Goal: Information Seeking & Learning: Check status

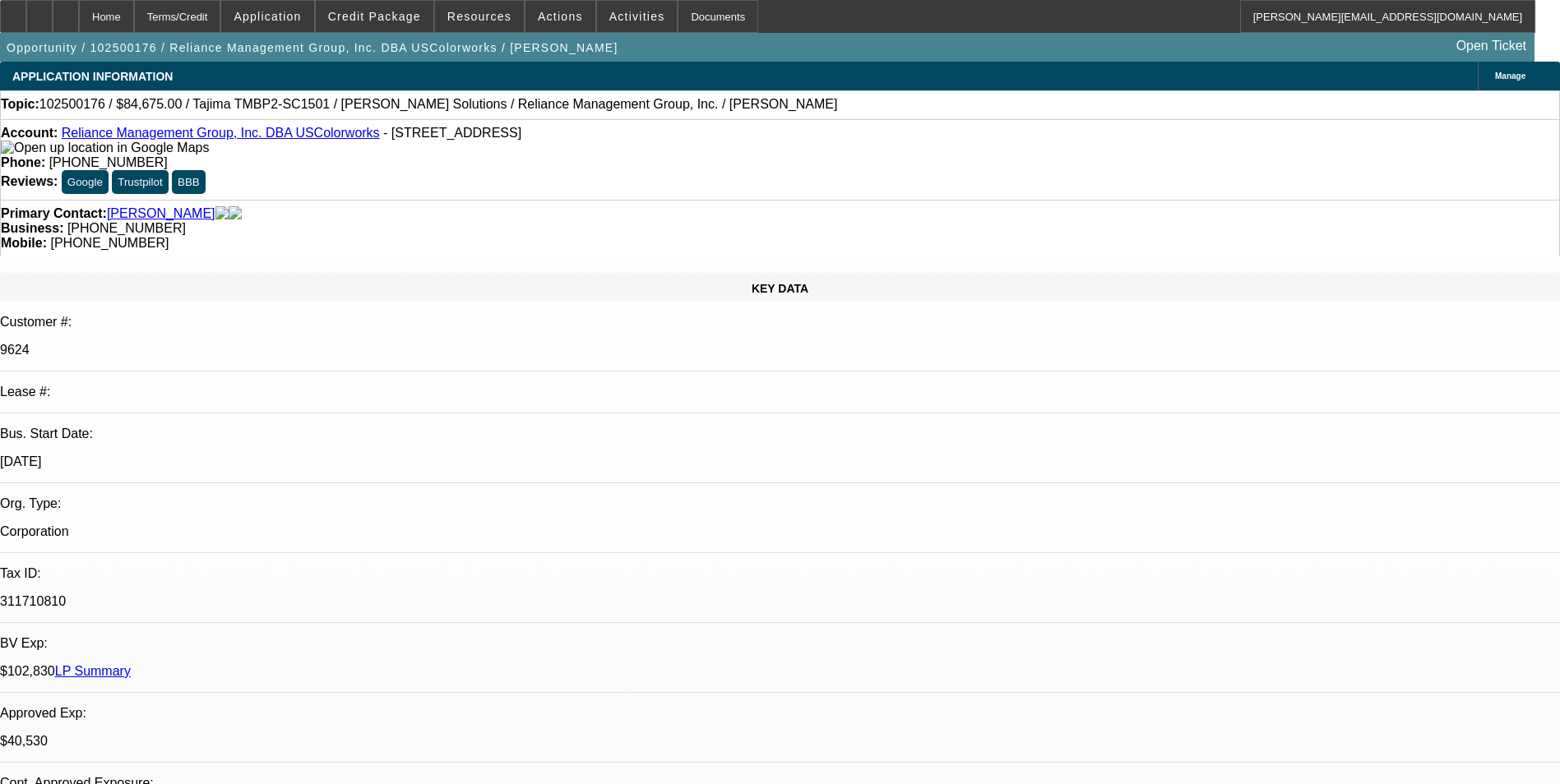
select select "0"
select select "2"
select select "0"
select select "2"
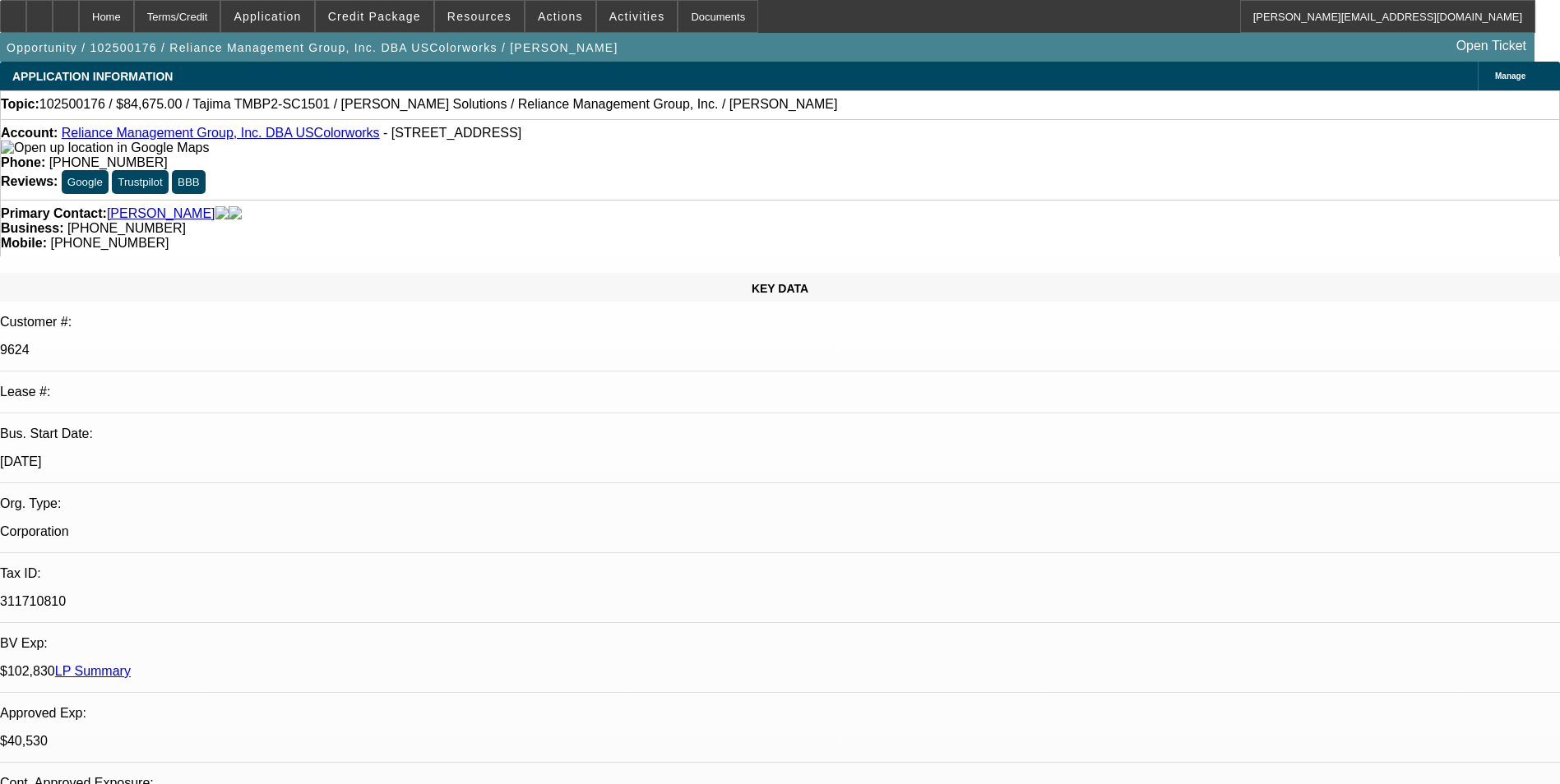
select select "0"
select select "1"
select select "2"
select select "6"
select select "1"
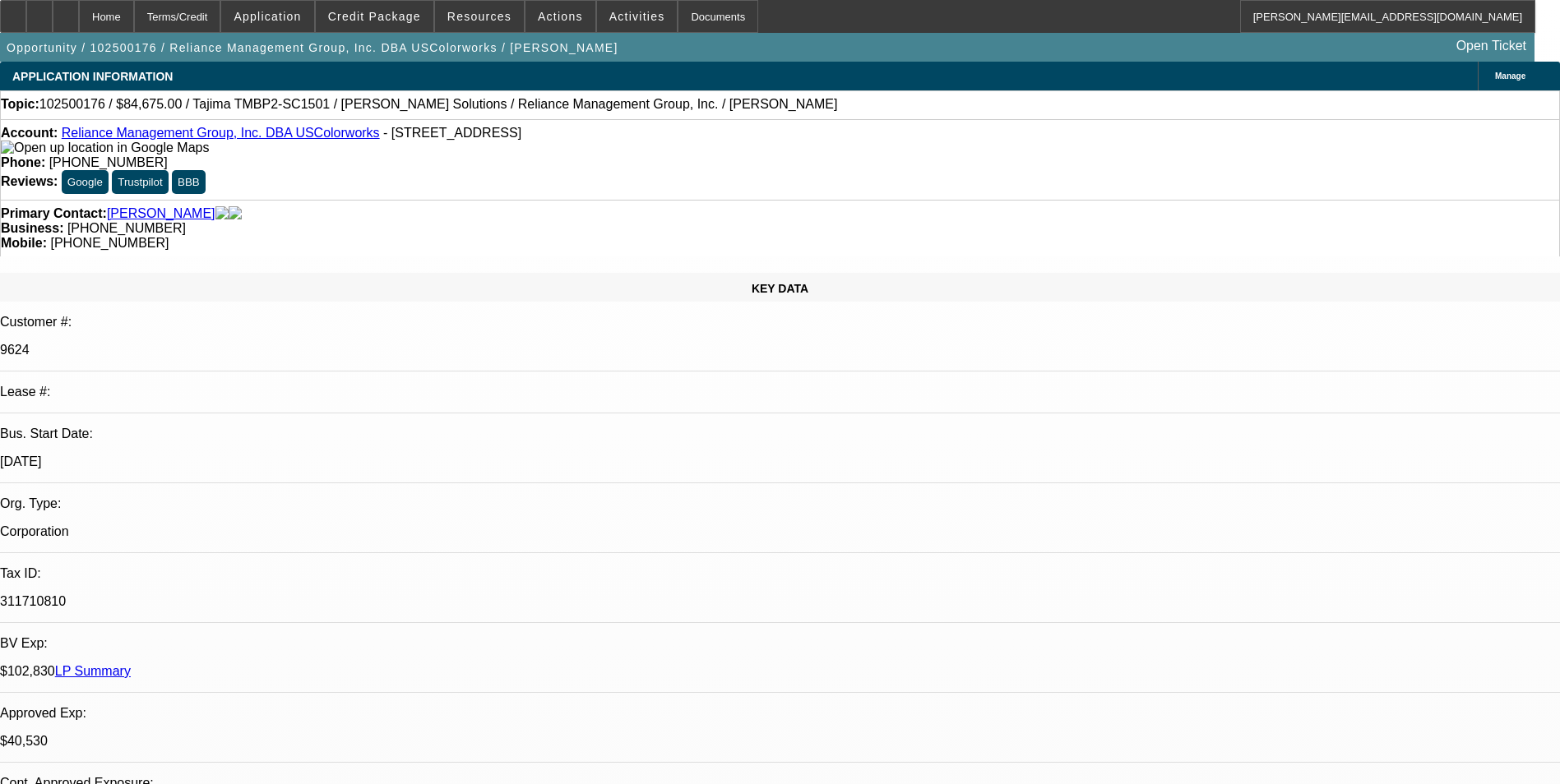
select select "2"
select select "6"
click at [410, 18] on span "Credit Package" at bounding box center [375, 17] width 93 height 13
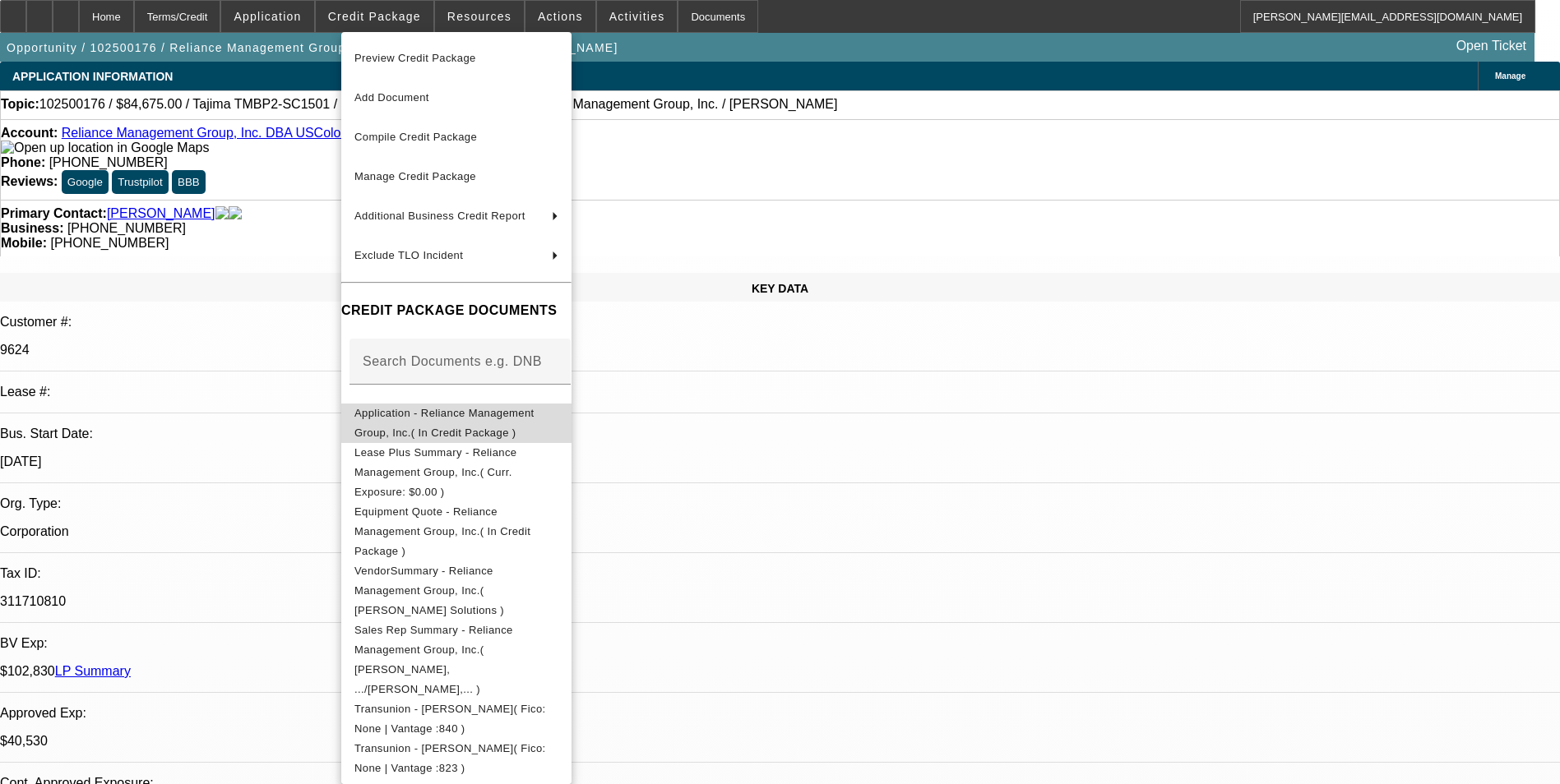
click at [560, 406] on button "Application - Reliance Management Group, Inc.( In Credit Package )" at bounding box center [456, 423] width 231 height 39
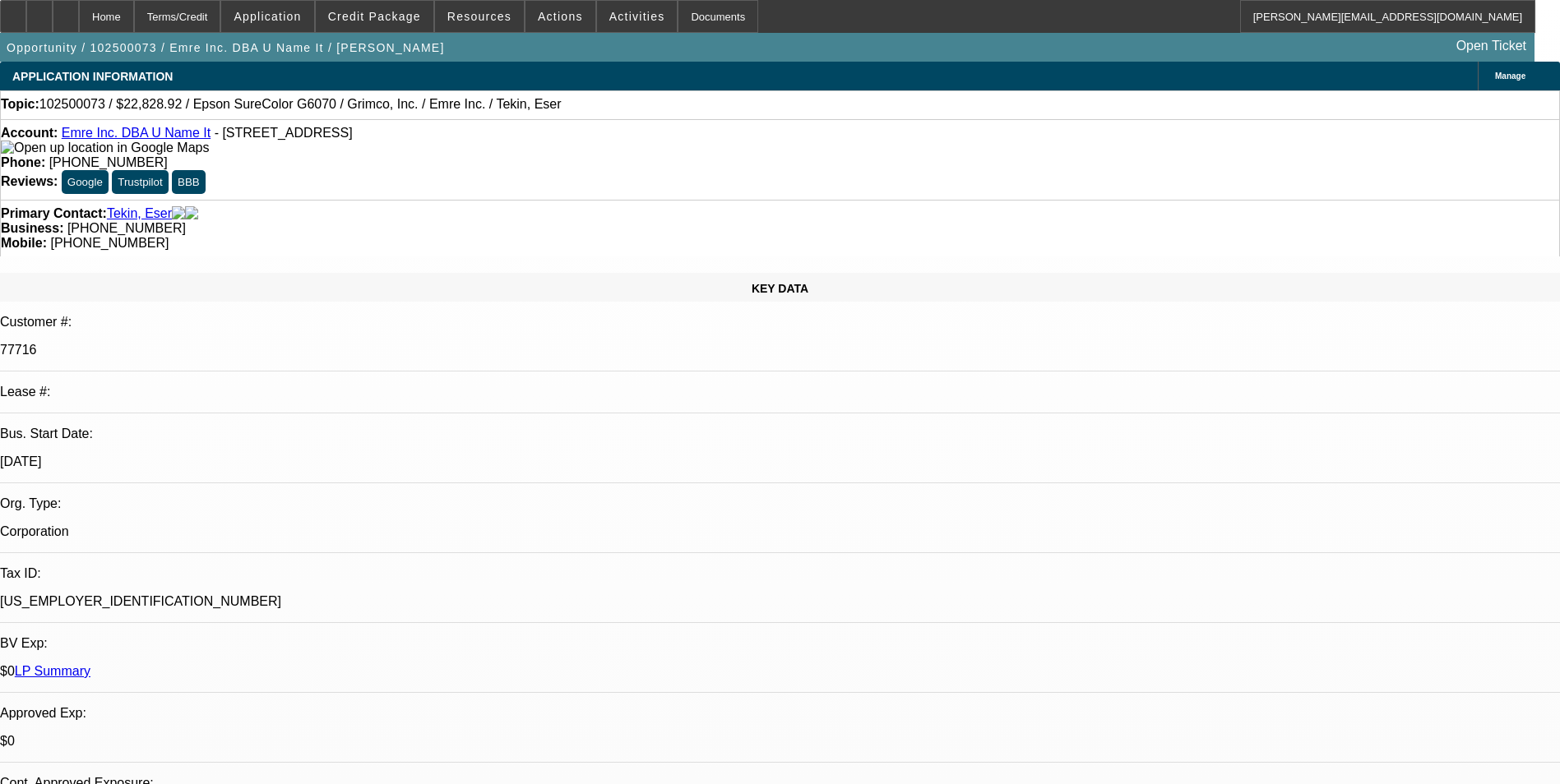
select select "0"
select select "2"
select select "0"
select select "2"
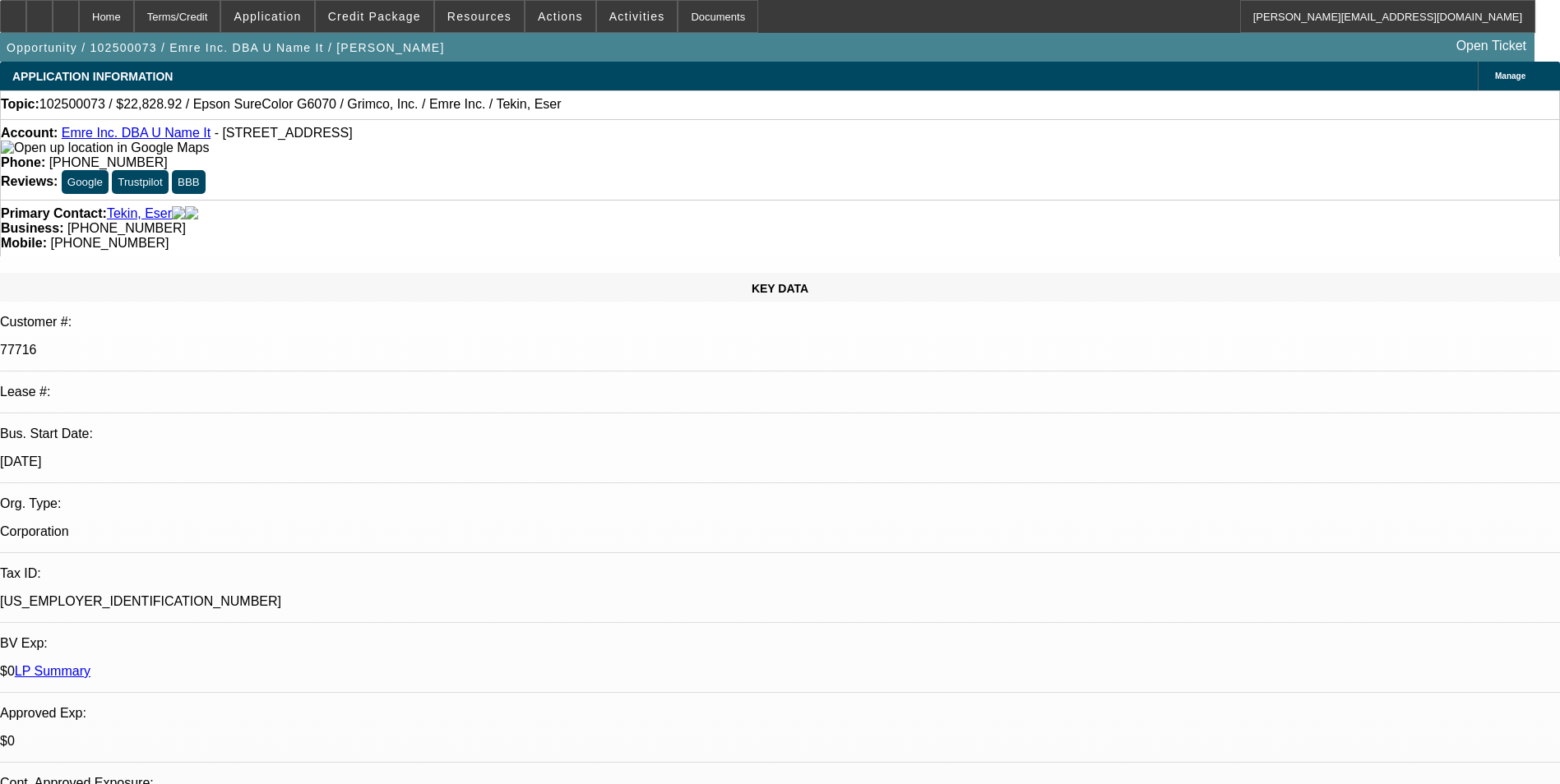
select select "0"
select select "2"
select select "0"
select select "2"
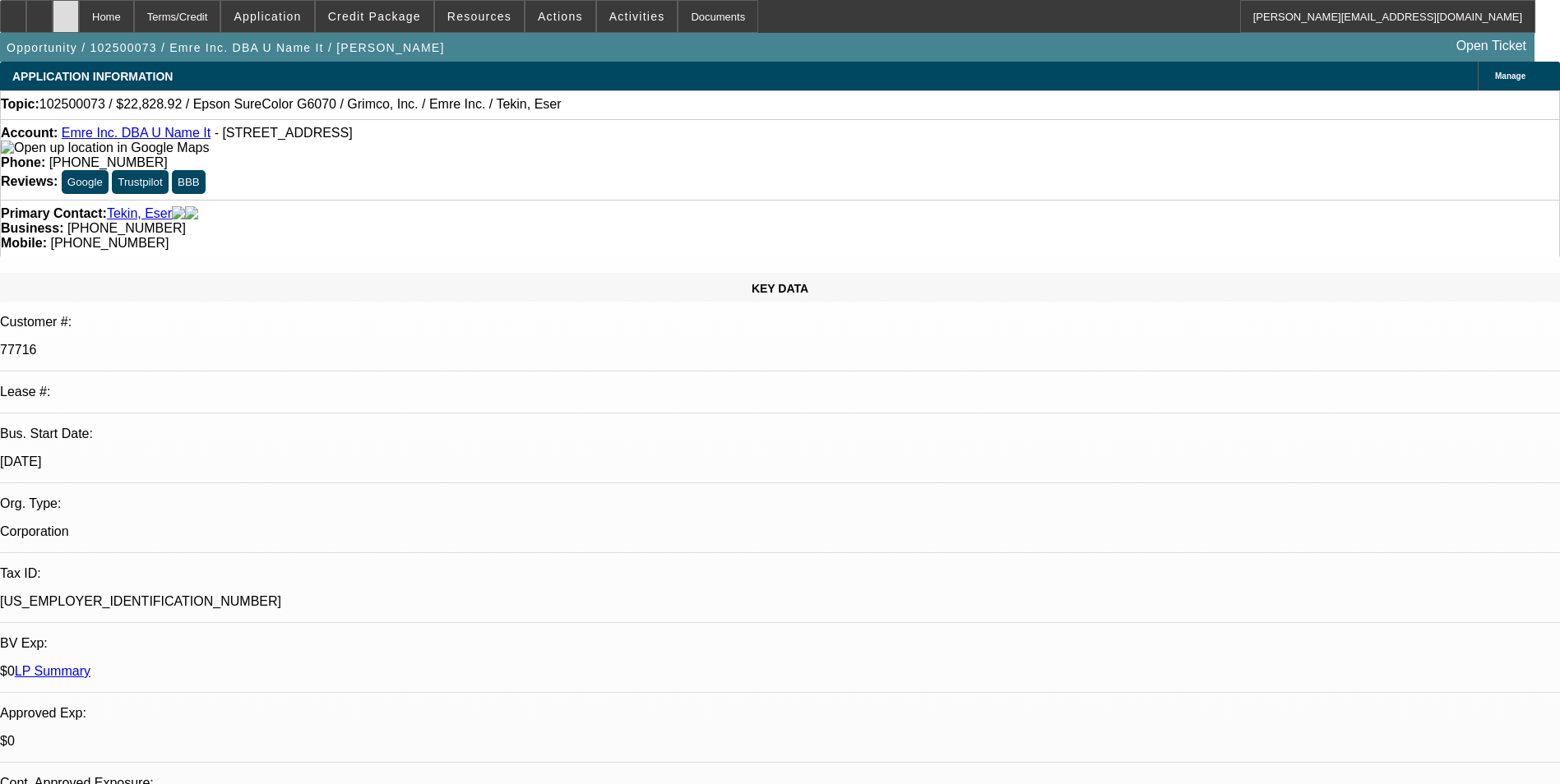
click at [79, 20] on div at bounding box center [66, 17] width 27 height 33
select select "0"
select select "2"
select select "0"
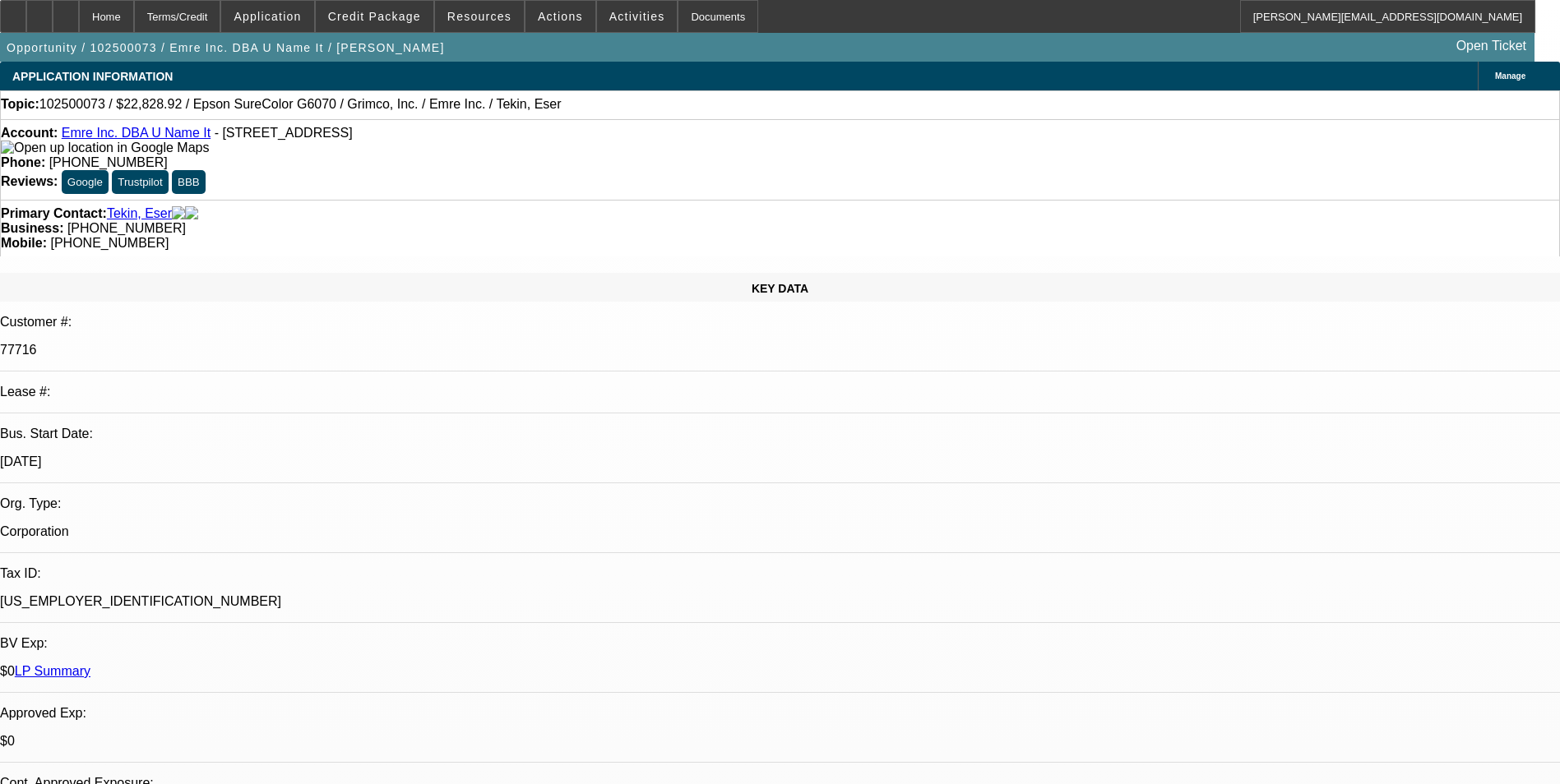
select select "2"
select select "0"
select select "2"
select select "0"
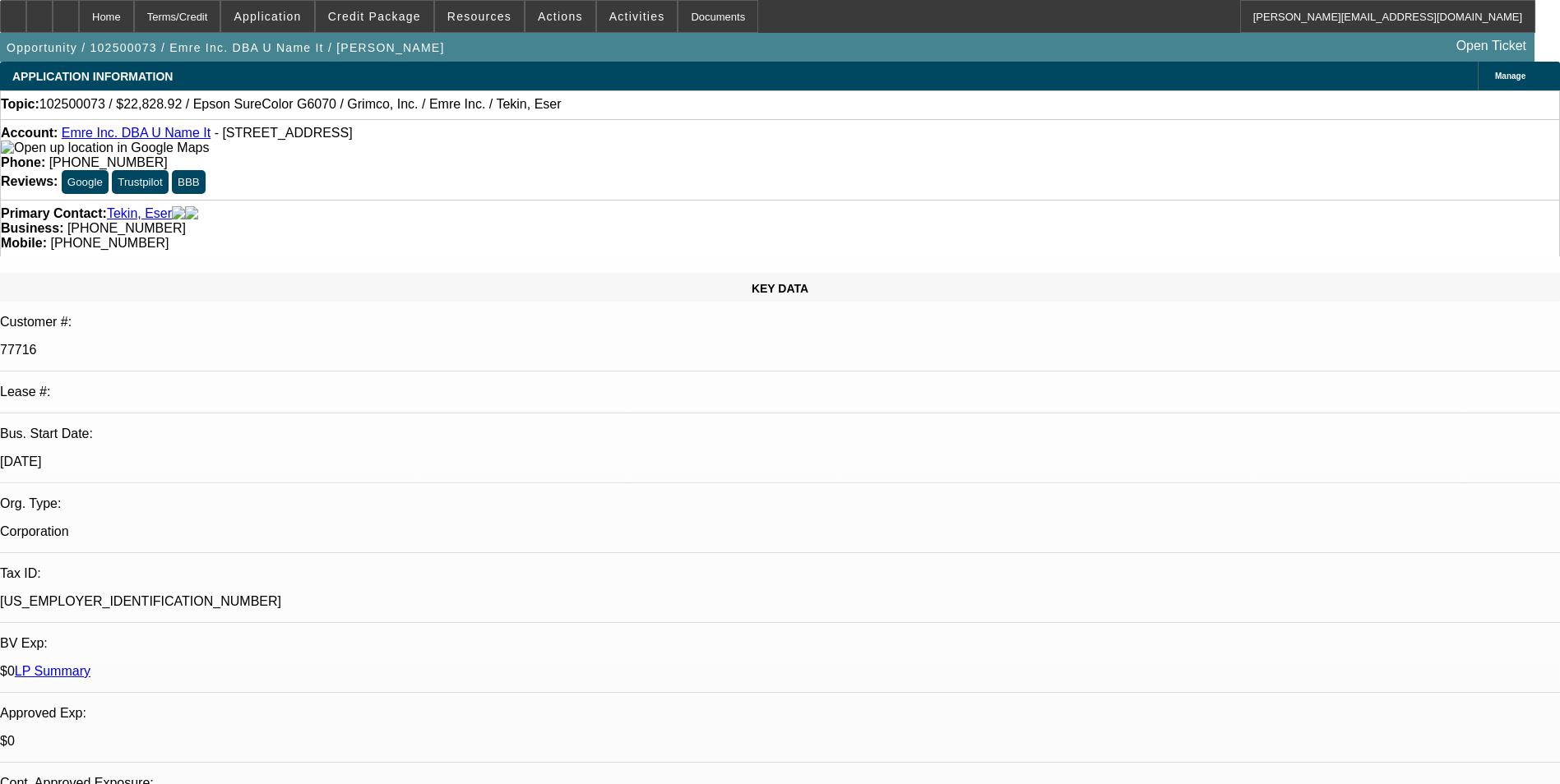
select select "2"
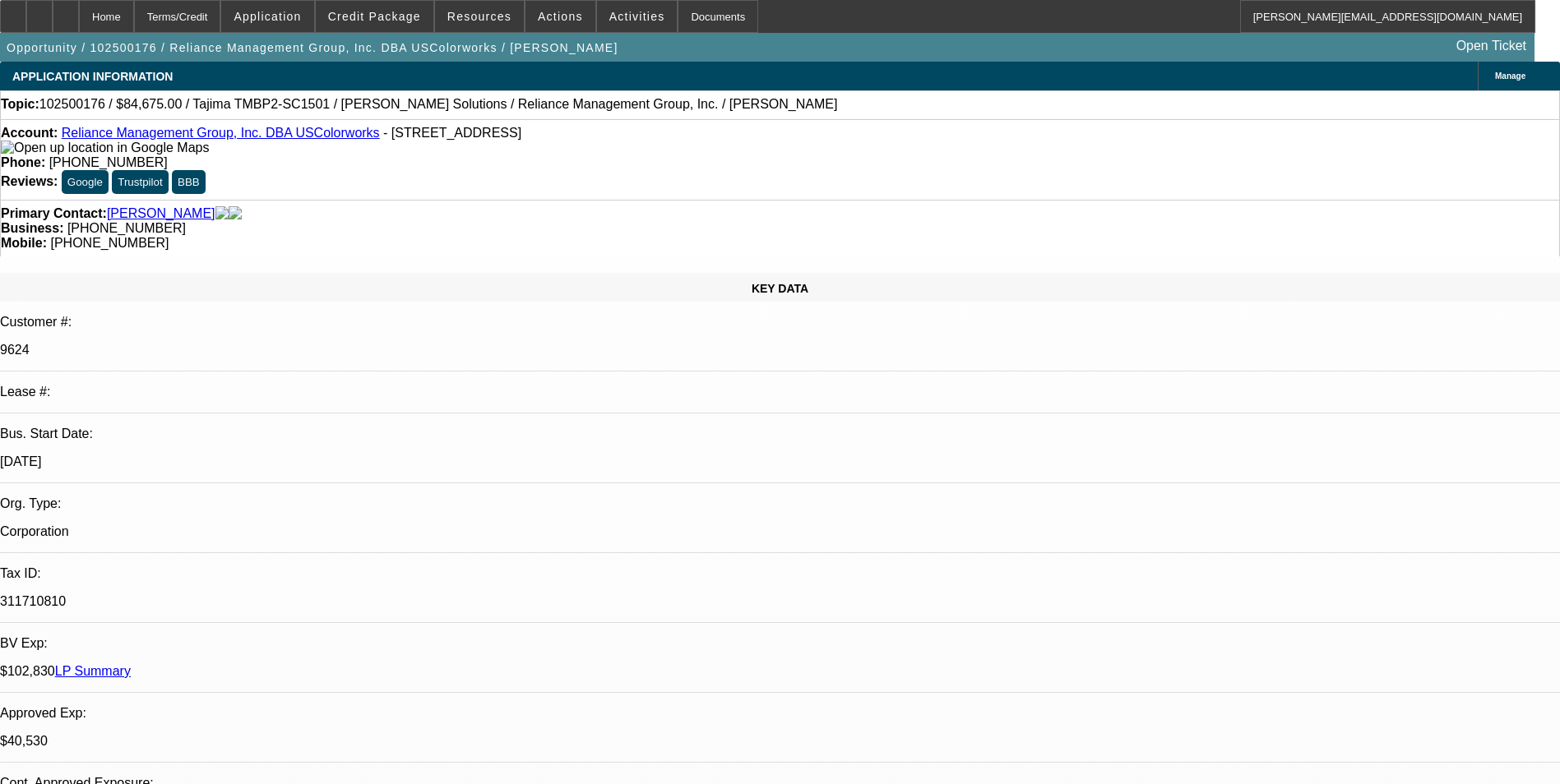
select select "0"
select select "2"
select select "0"
select select "2"
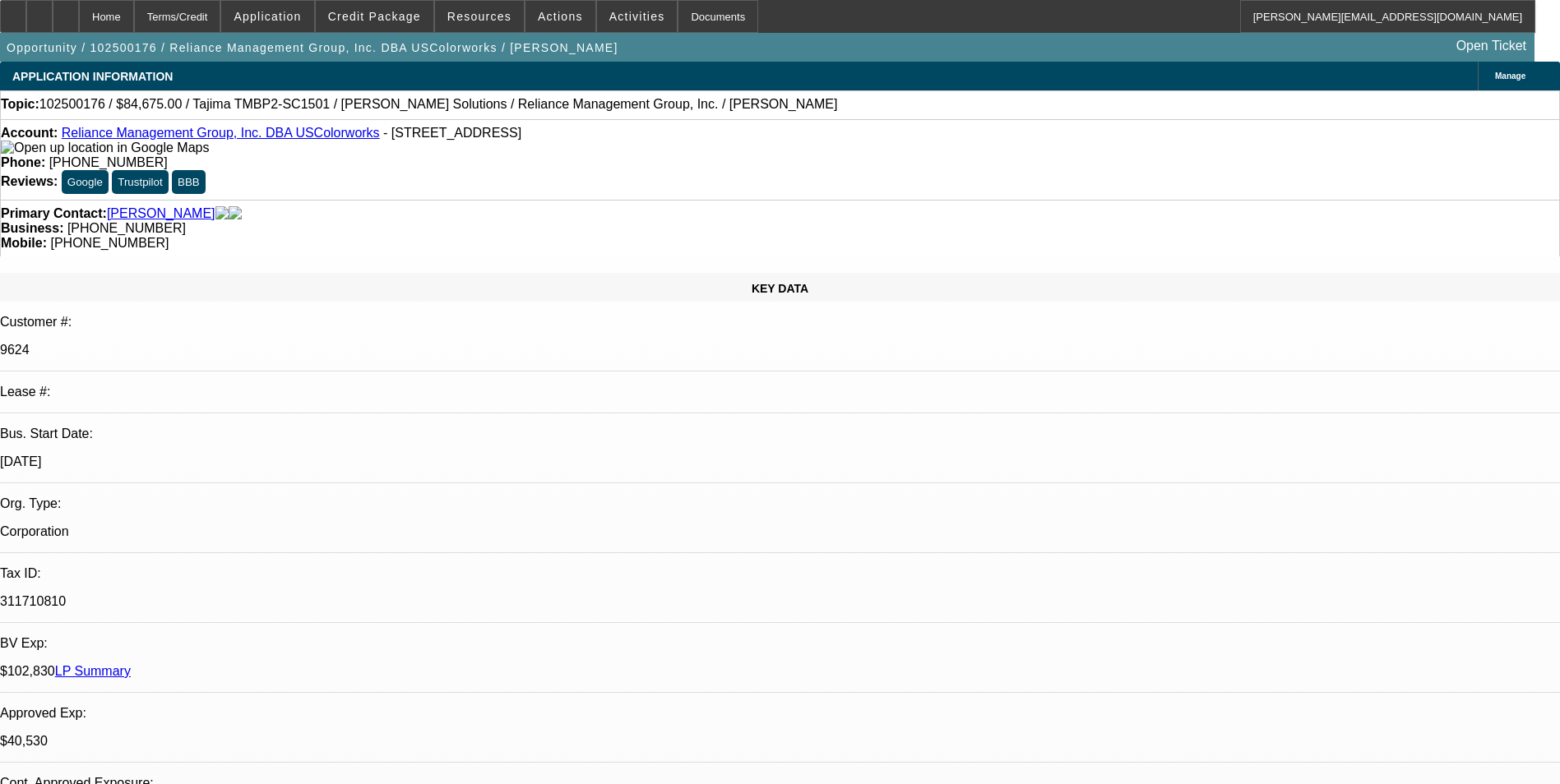
select select "0"
select select "1"
select select "2"
select select "6"
select select "1"
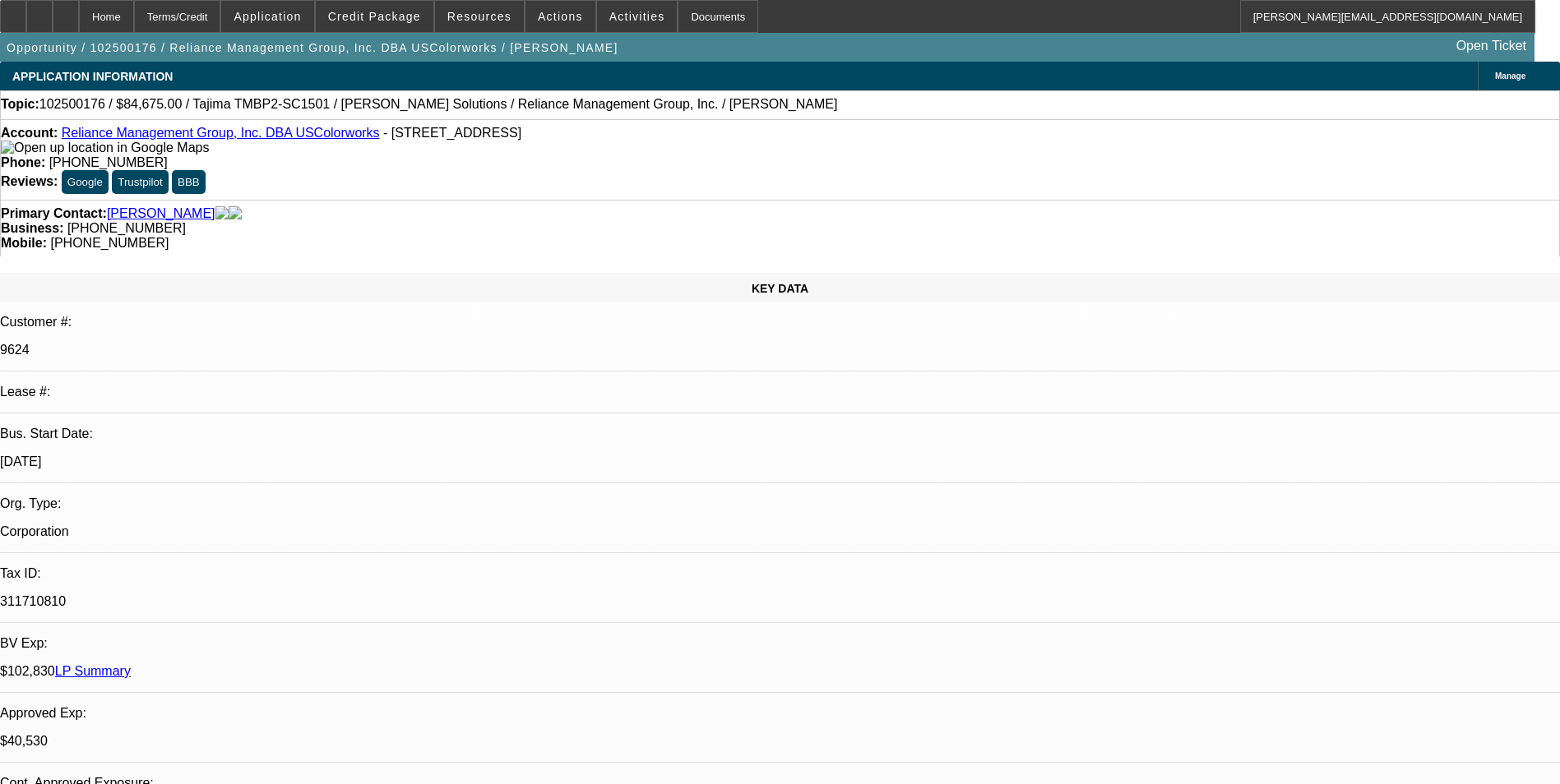
select select "2"
select select "6"
click at [411, 20] on span "Credit Package" at bounding box center [375, 17] width 93 height 13
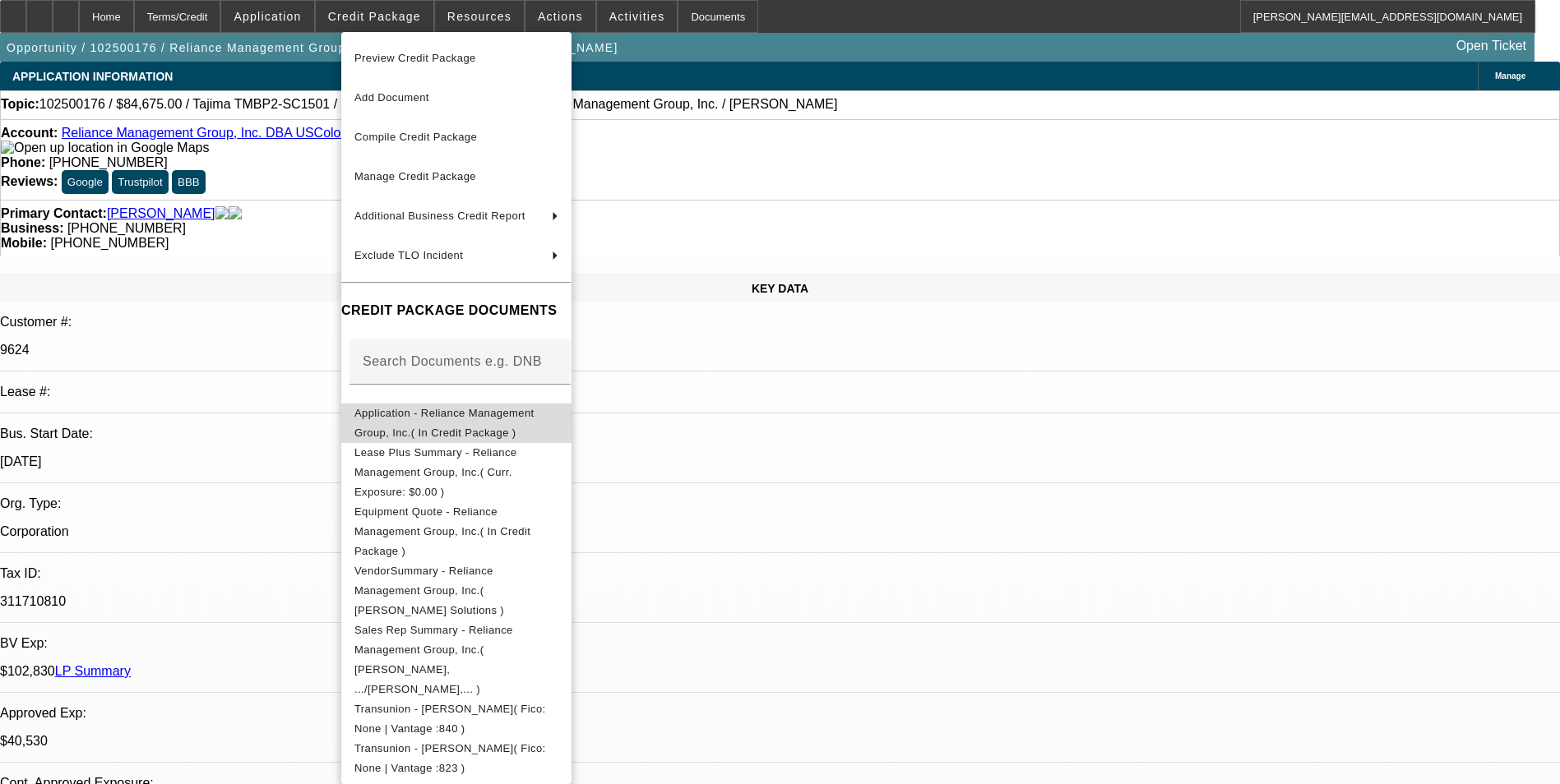
click at [463, 414] on span "Application - Reliance Management Group, Inc.( In Credit Package )" at bounding box center [445, 423] width 180 height 32
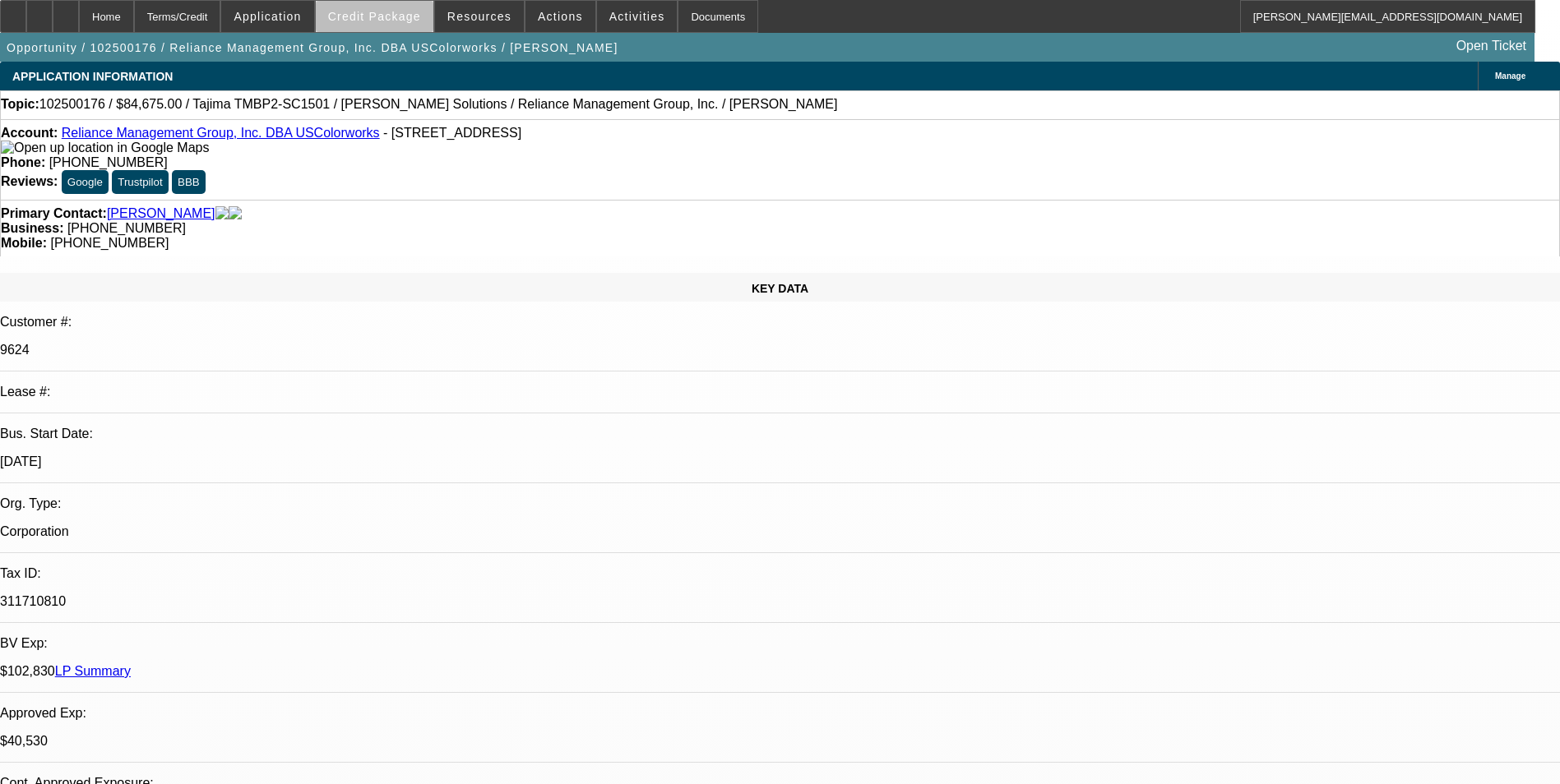
click at [412, 22] on button "Credit Package" at bounding box center [374, 17] width 117 height 32
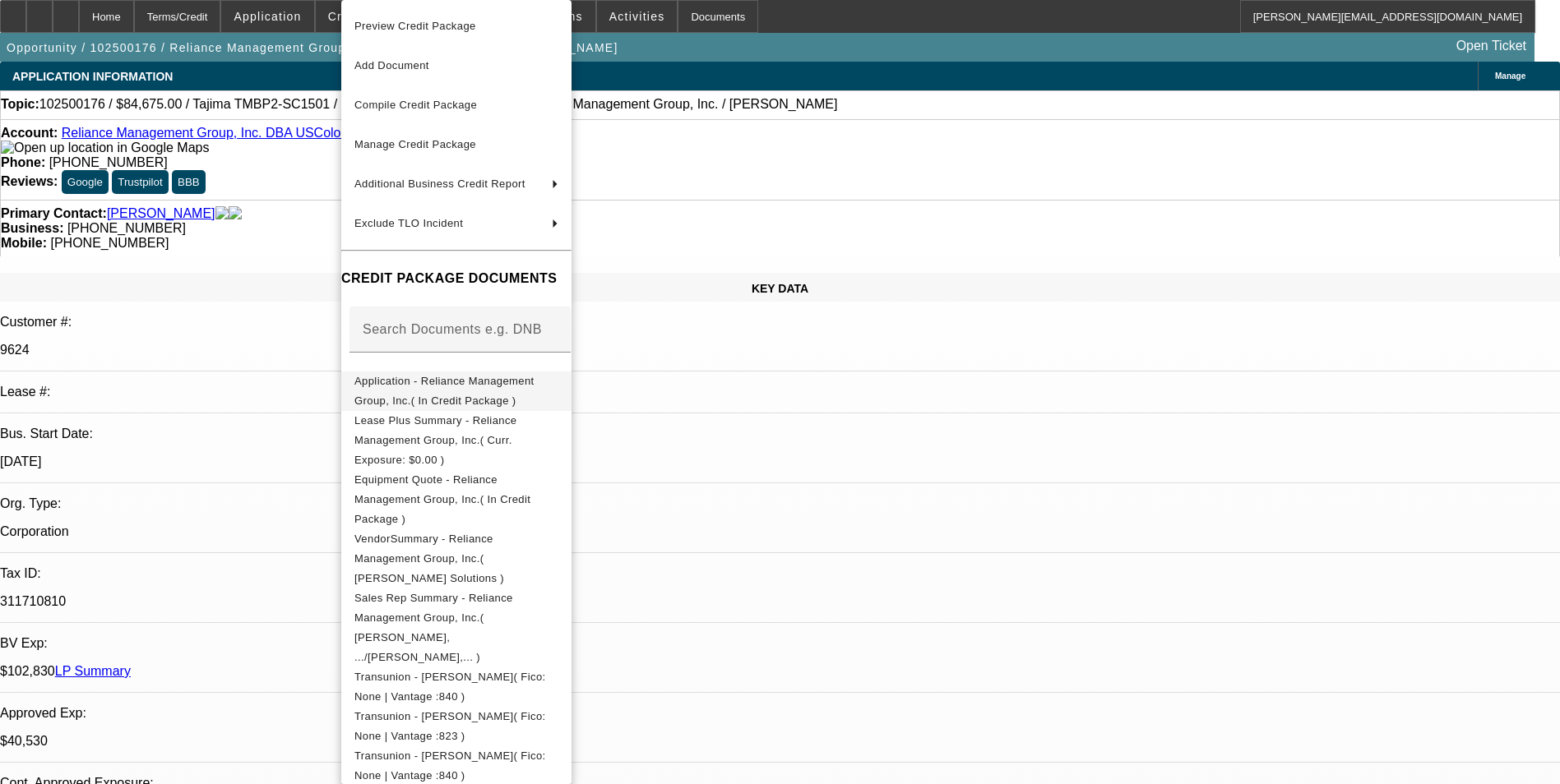
click at [534, 390] on span "Application - Reliance Management Group, Inc.( In Credit Package )" at bounding box center [445, 390] width 180 height 32
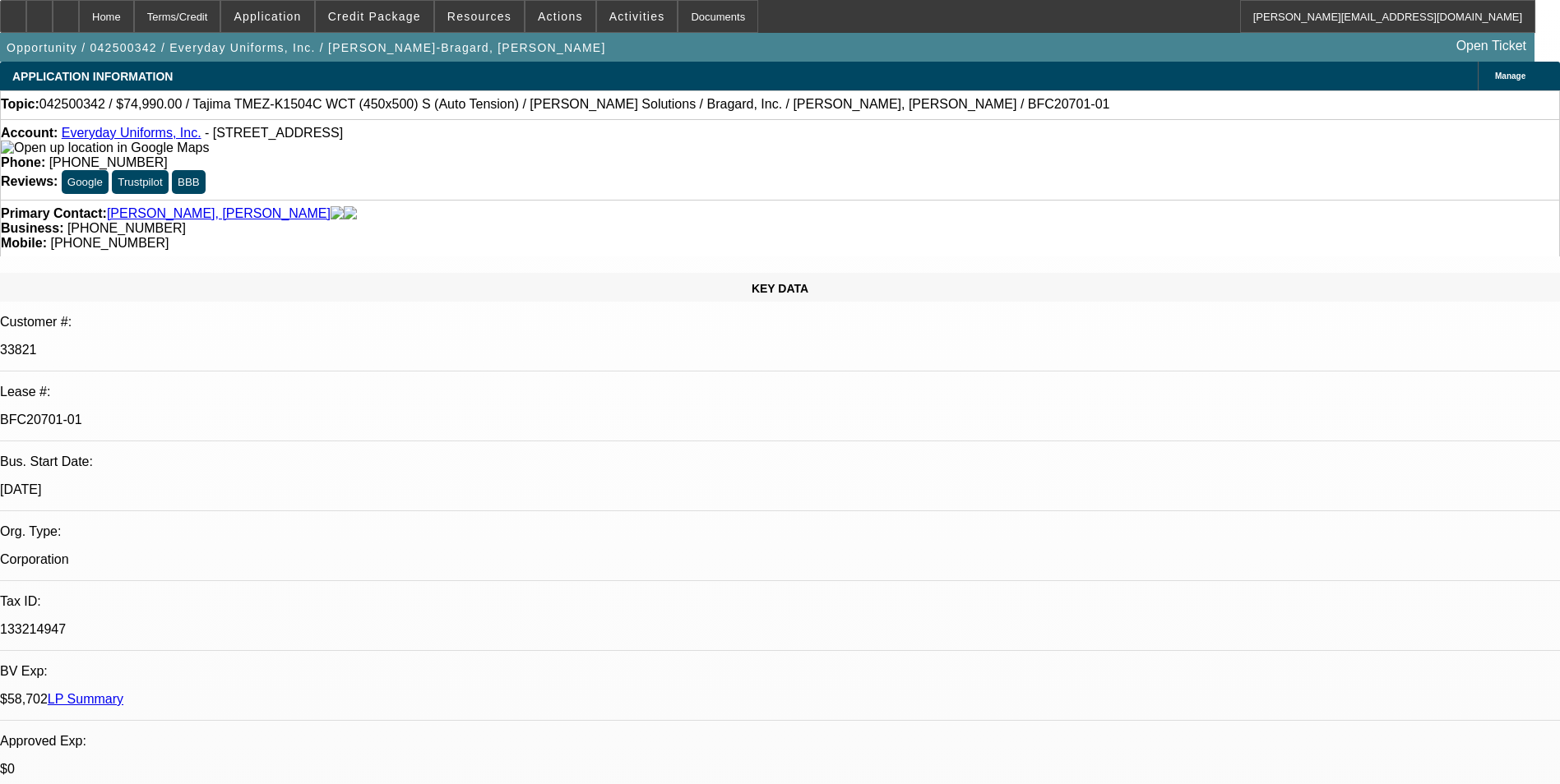
select select "0"
select select "2"
select select "0"
select select "2"
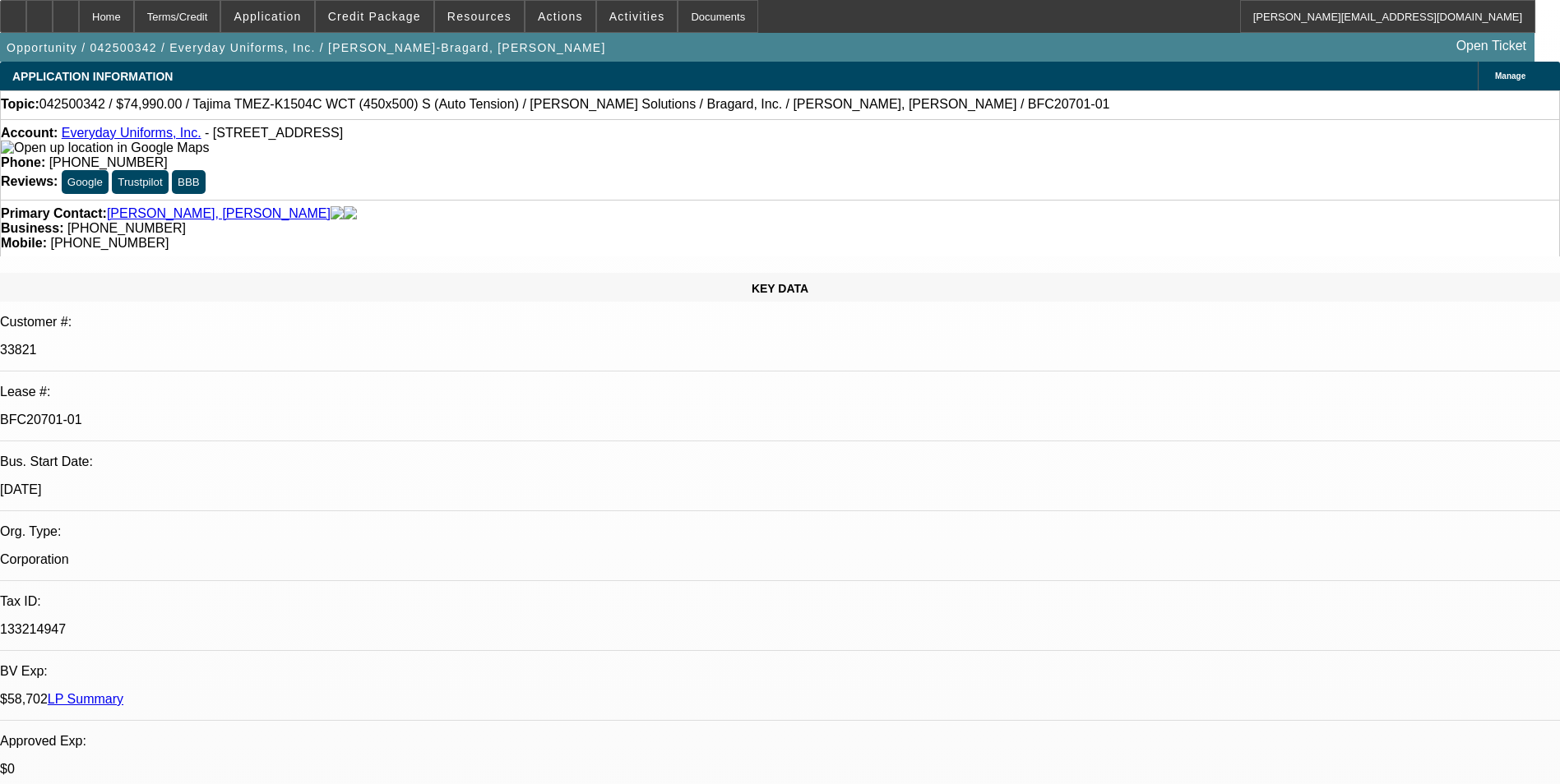
select select "0.1"
select select "0"
select select "2"
select select "0"
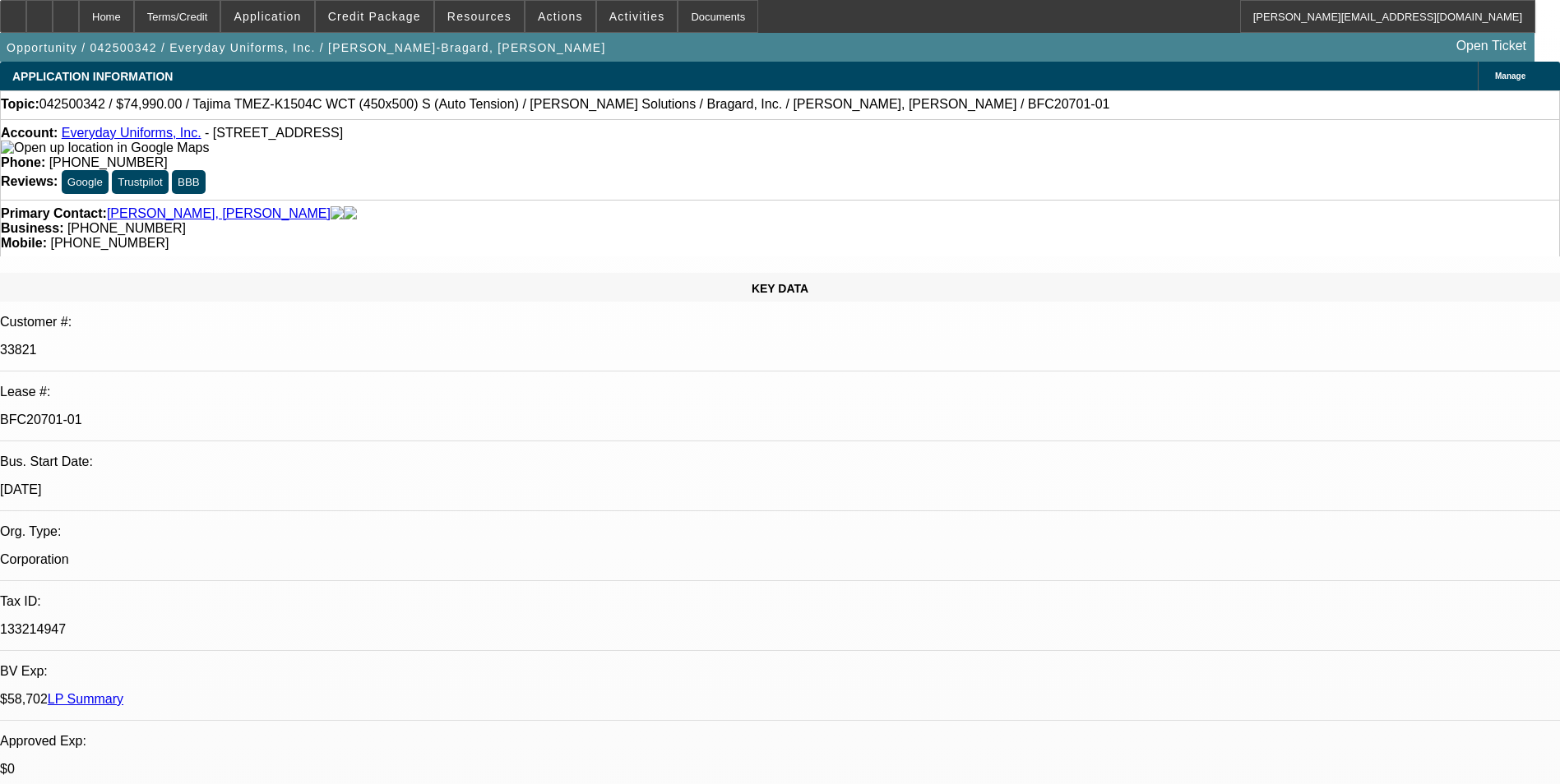
select select "2"
select select "0.1"
select select "1"
select select "2"
select select "6"
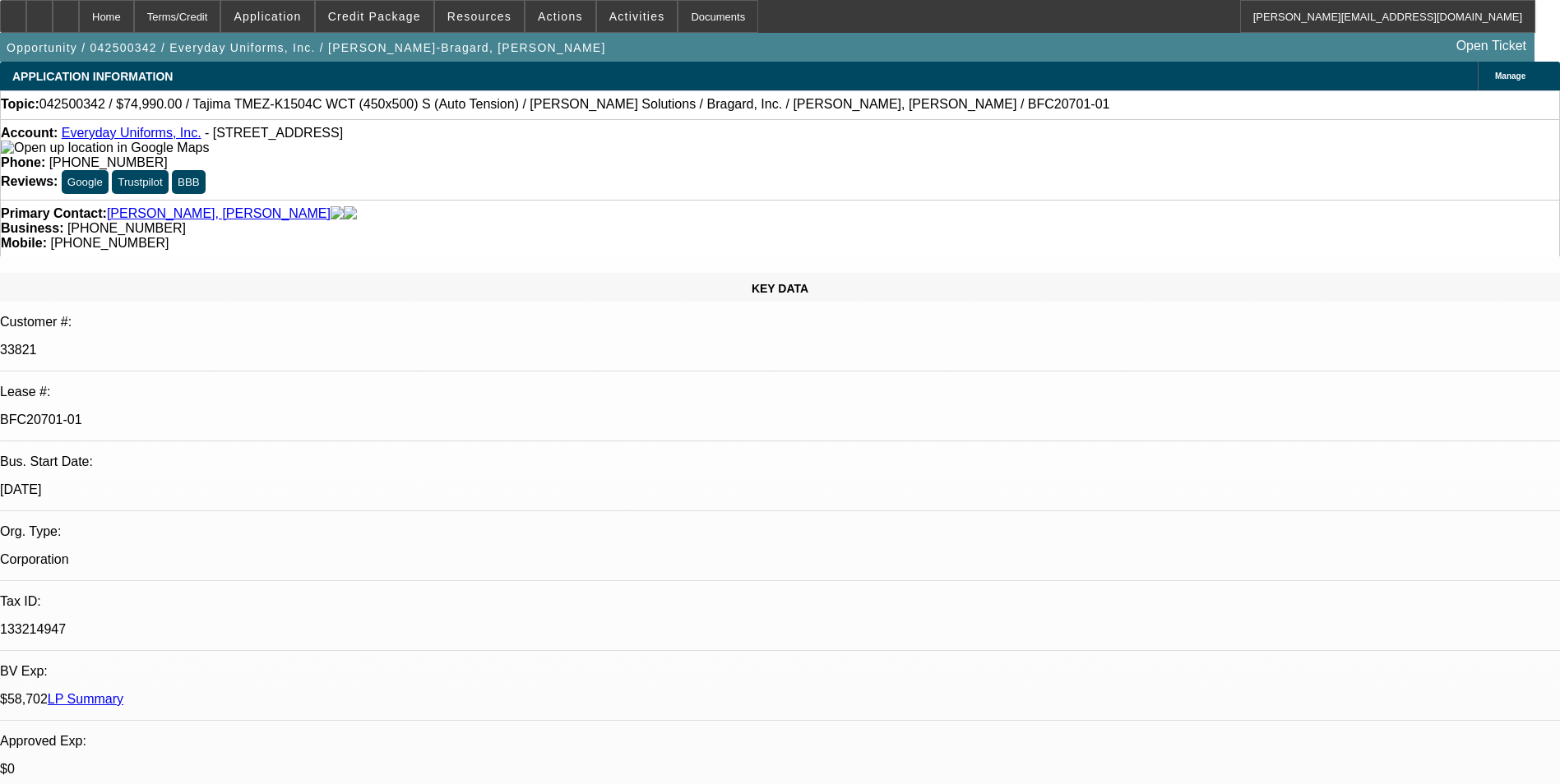
select select "1"
select select "2"
select select "4"
select select "1"
select select "2"
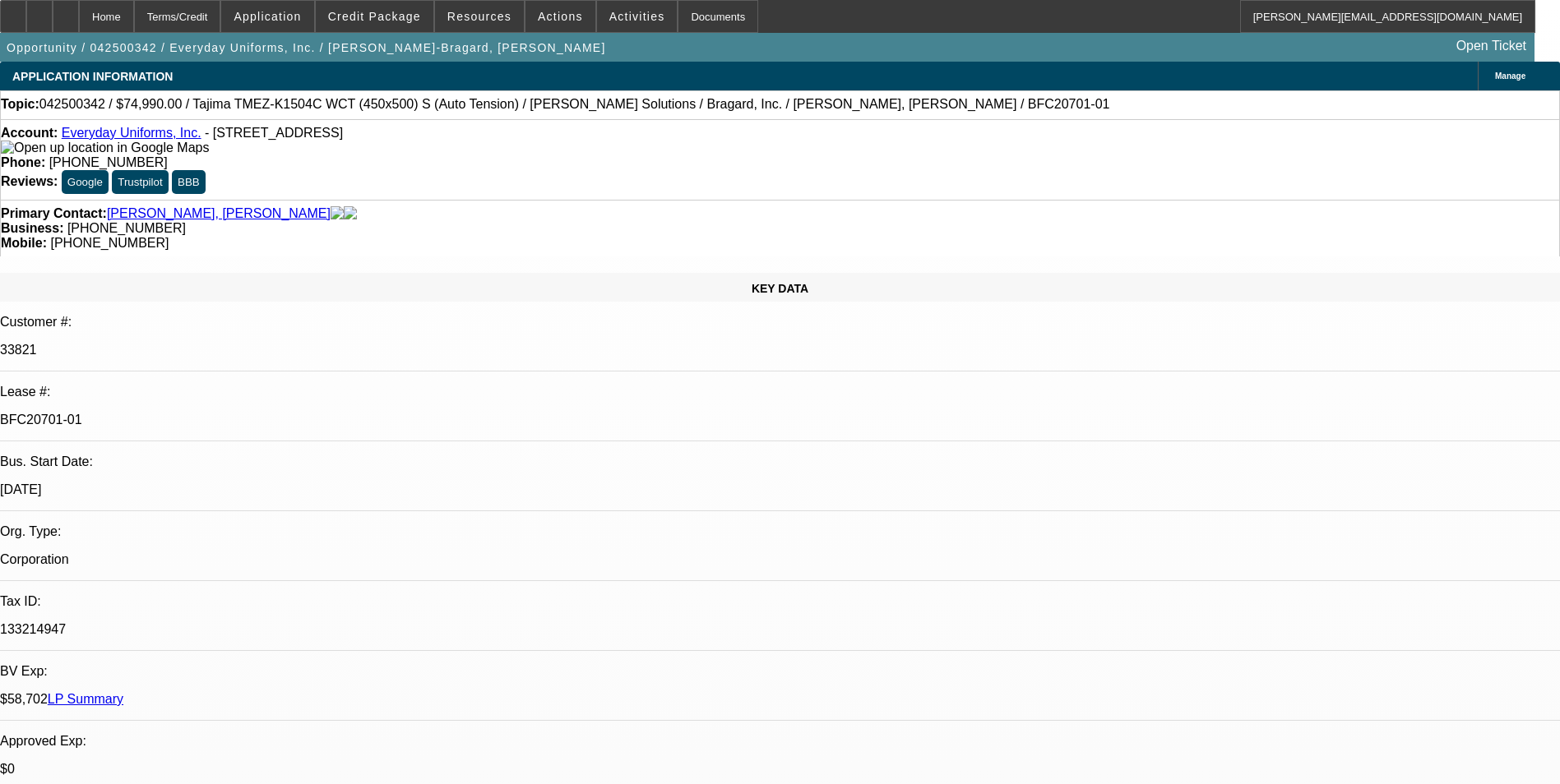
select select "6"
select select "1"
select select "2"
select select "4"
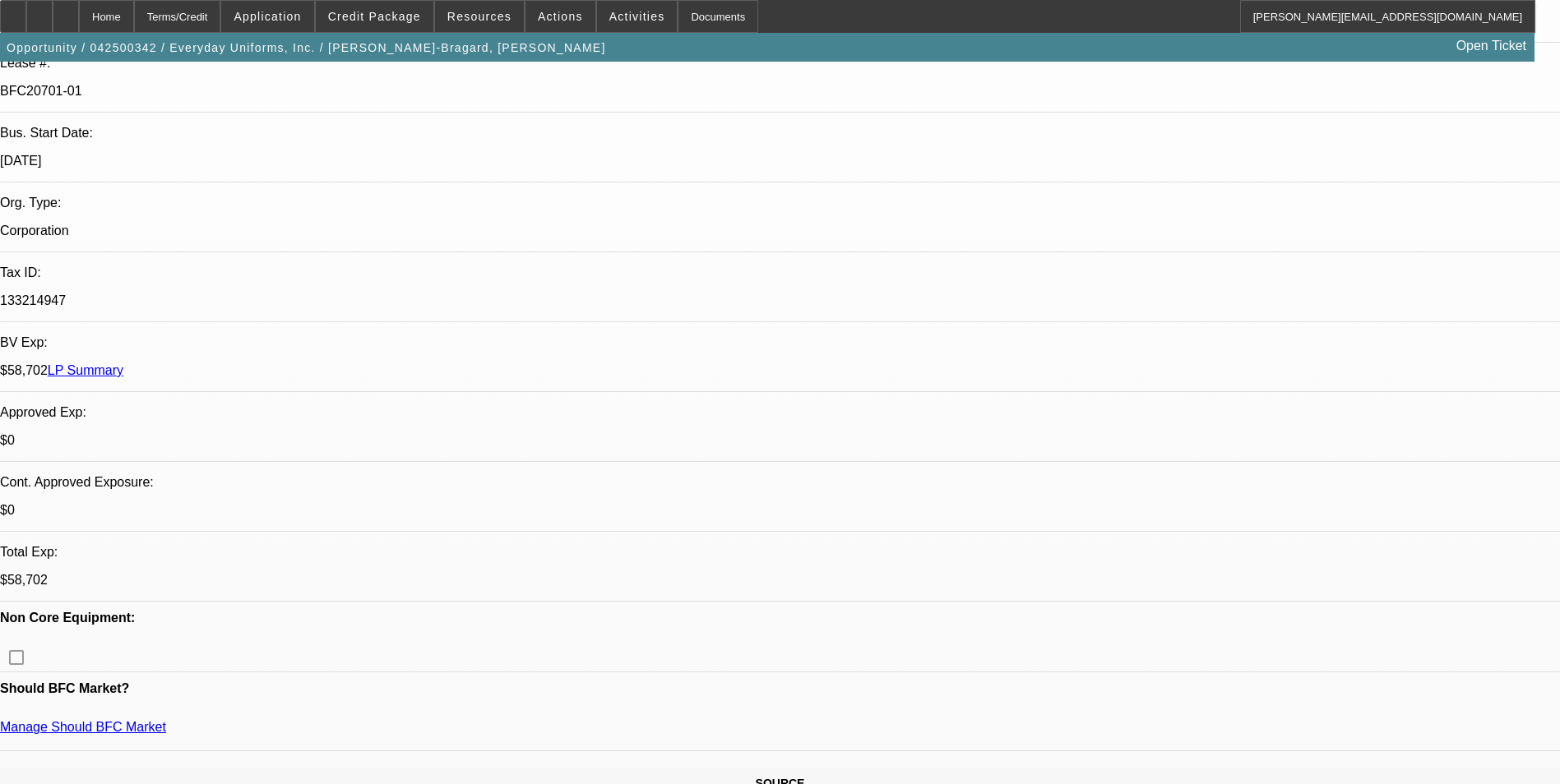
scroll to position [1726, 0]
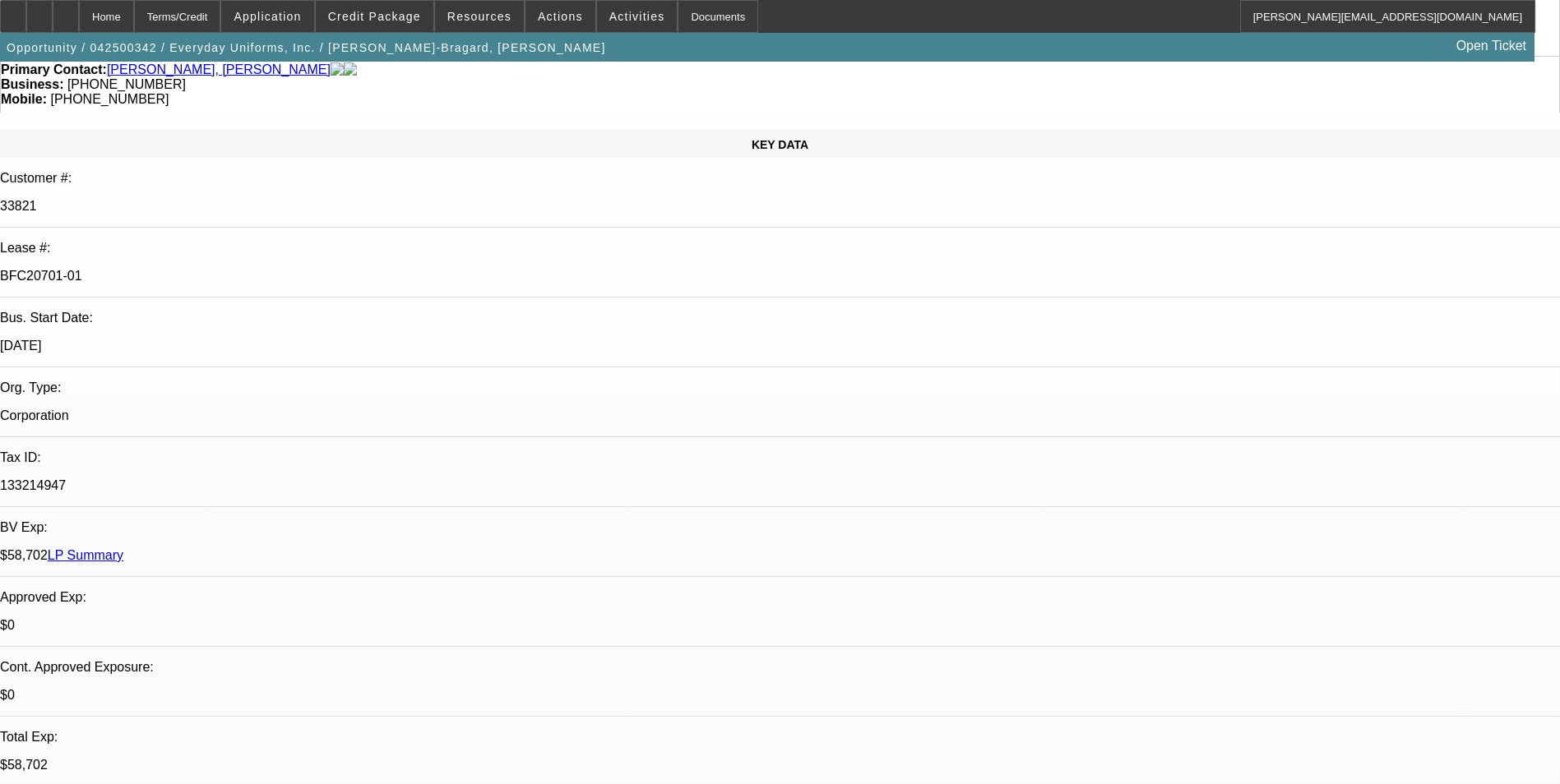
scroll to position [0, 0]
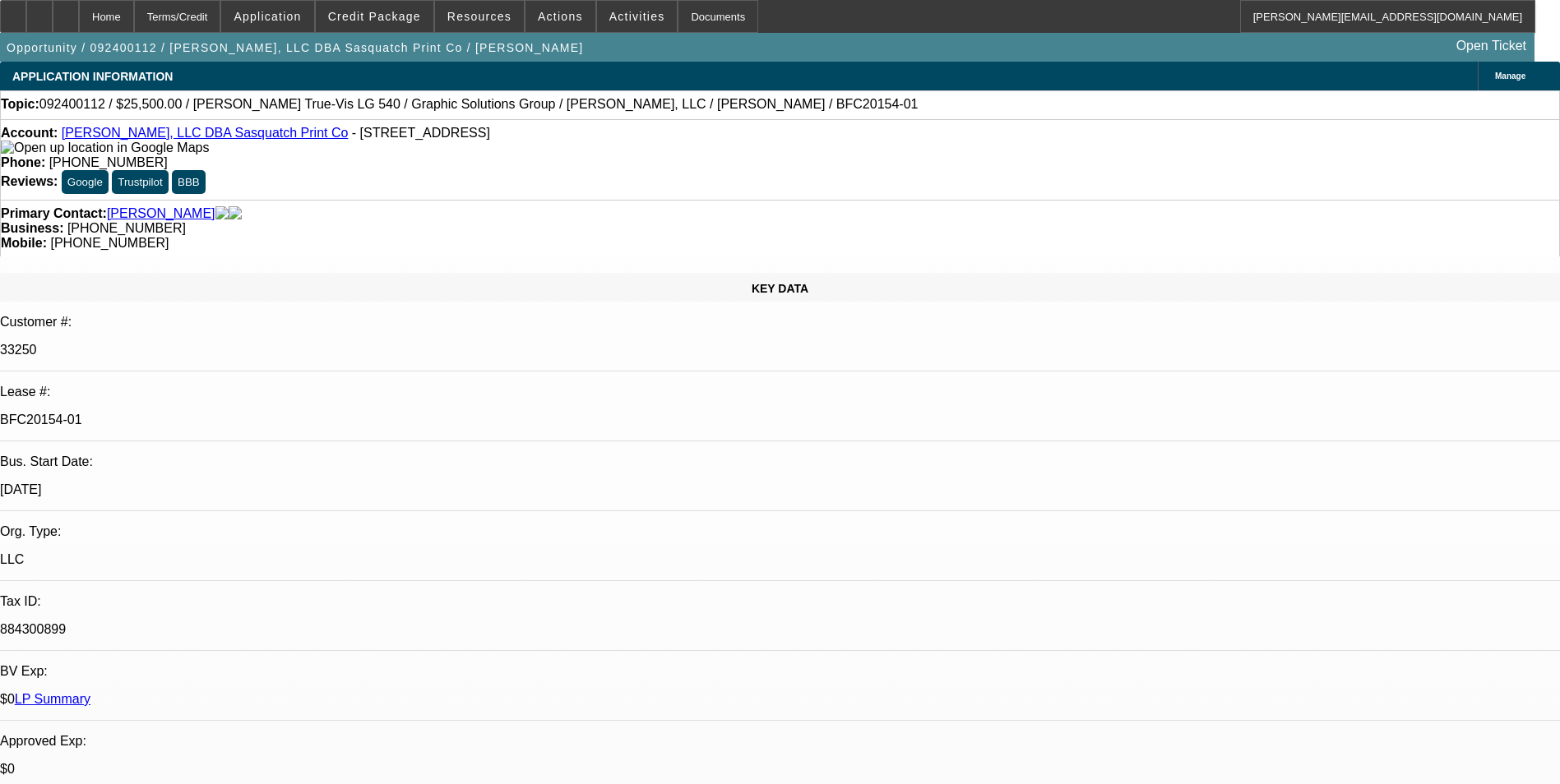
select select "0"
select select "2"
select select "0"
select select "2"
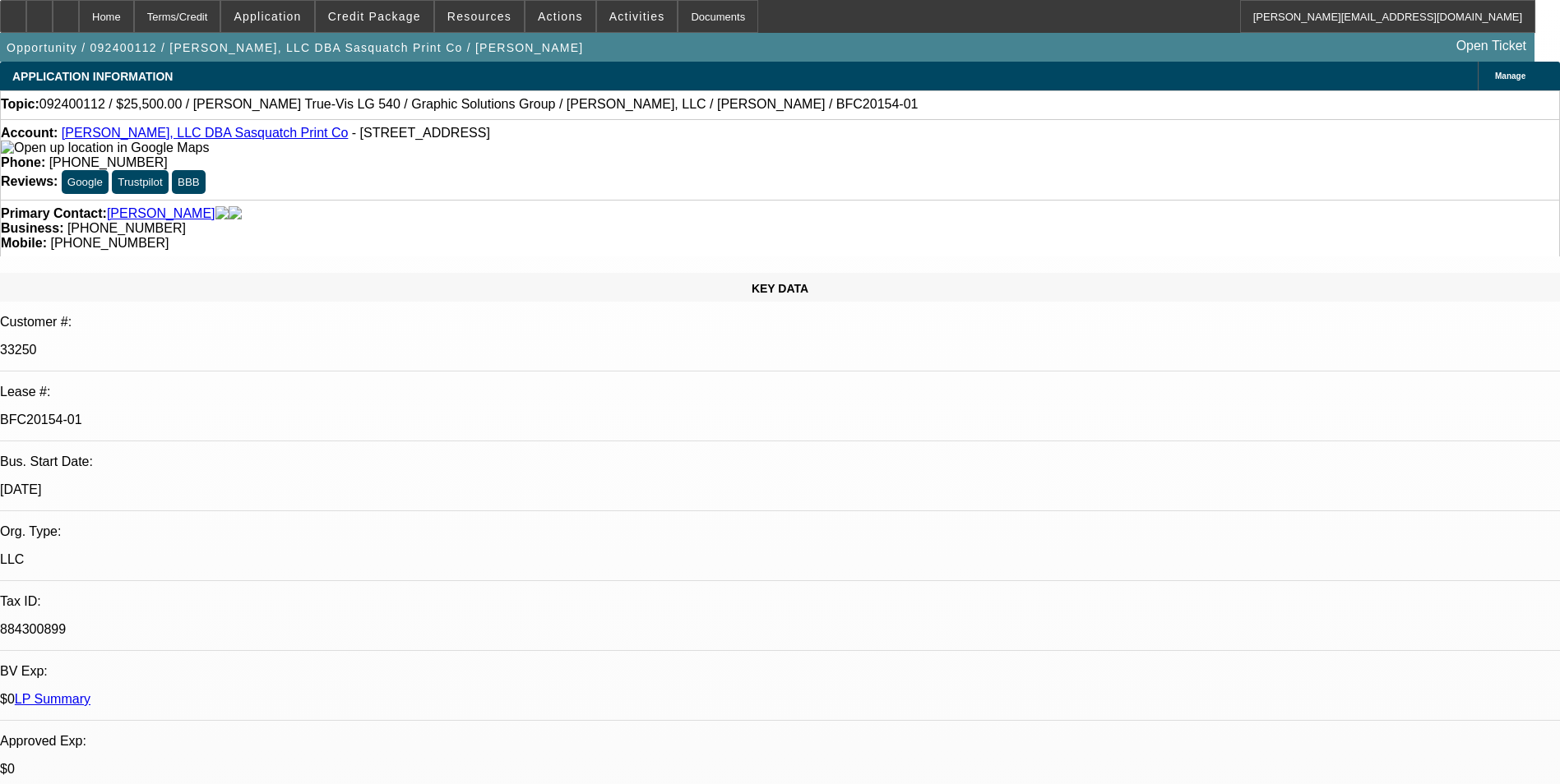
select select "0"
select select "2"
select select "0"
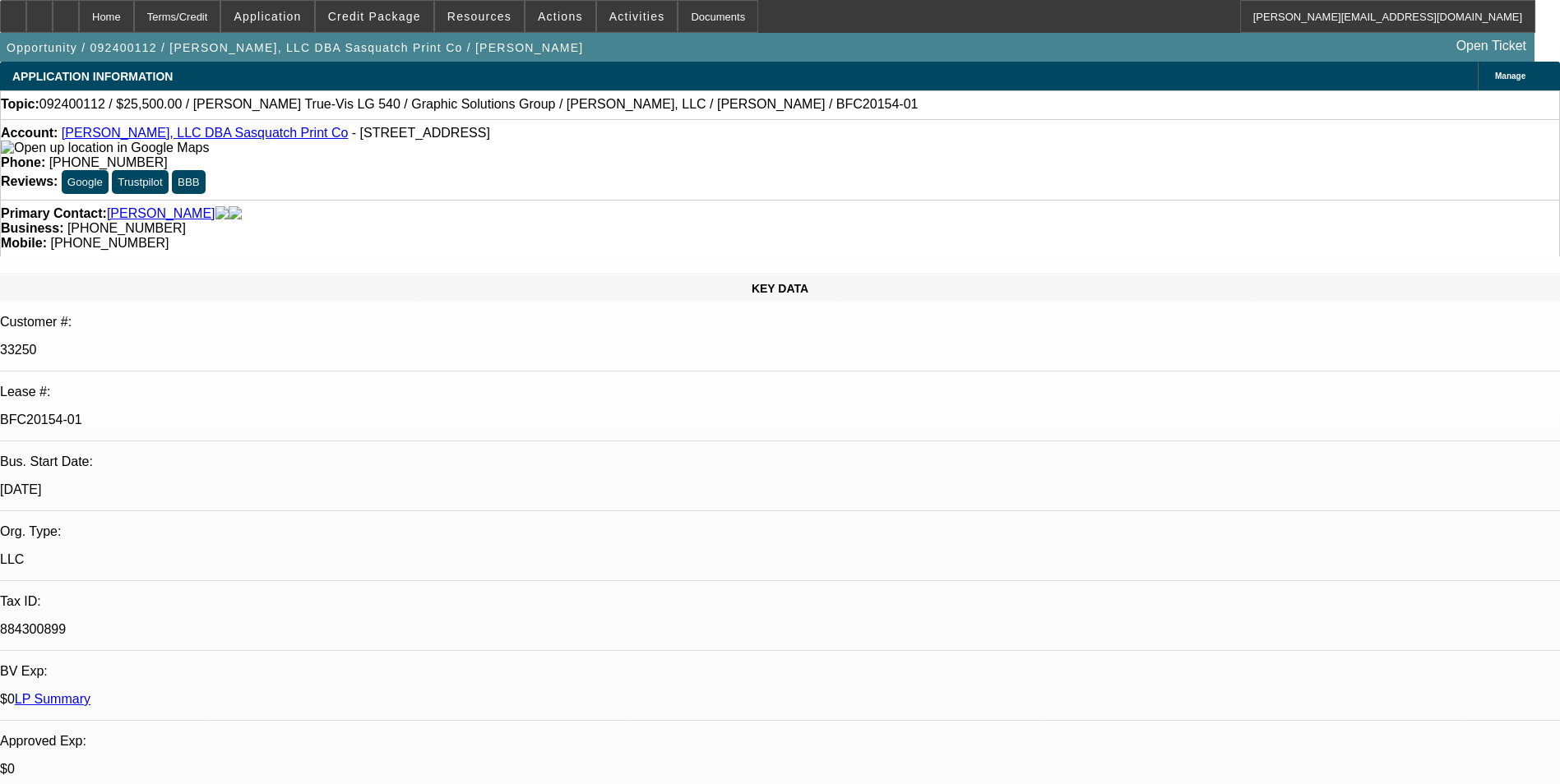
select select "2"
select select "0"
select select "1"
select select "2"
select select "6"
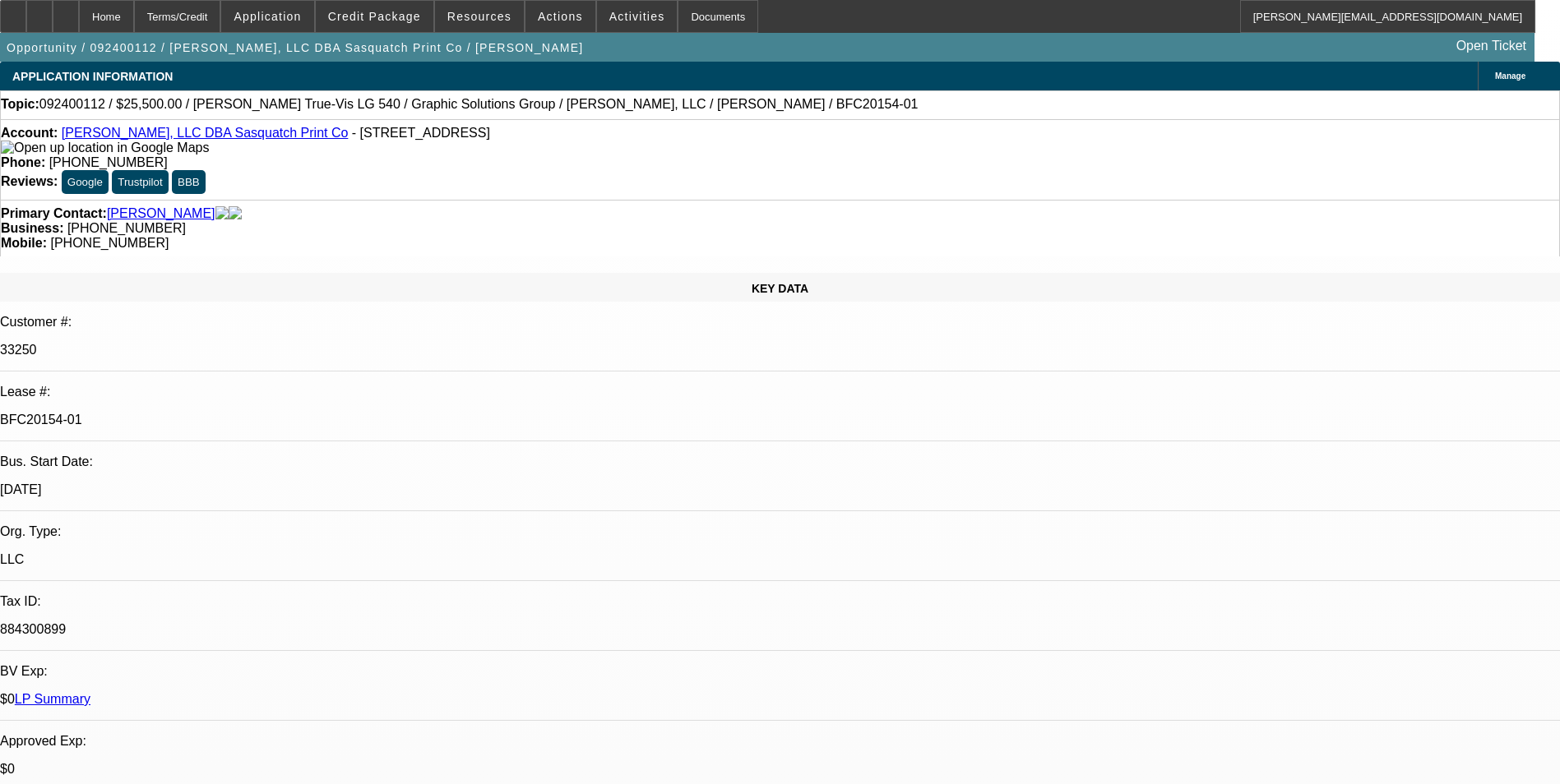
select select "1"
select select "2"
select select "6"
select select "1"
select select "2"
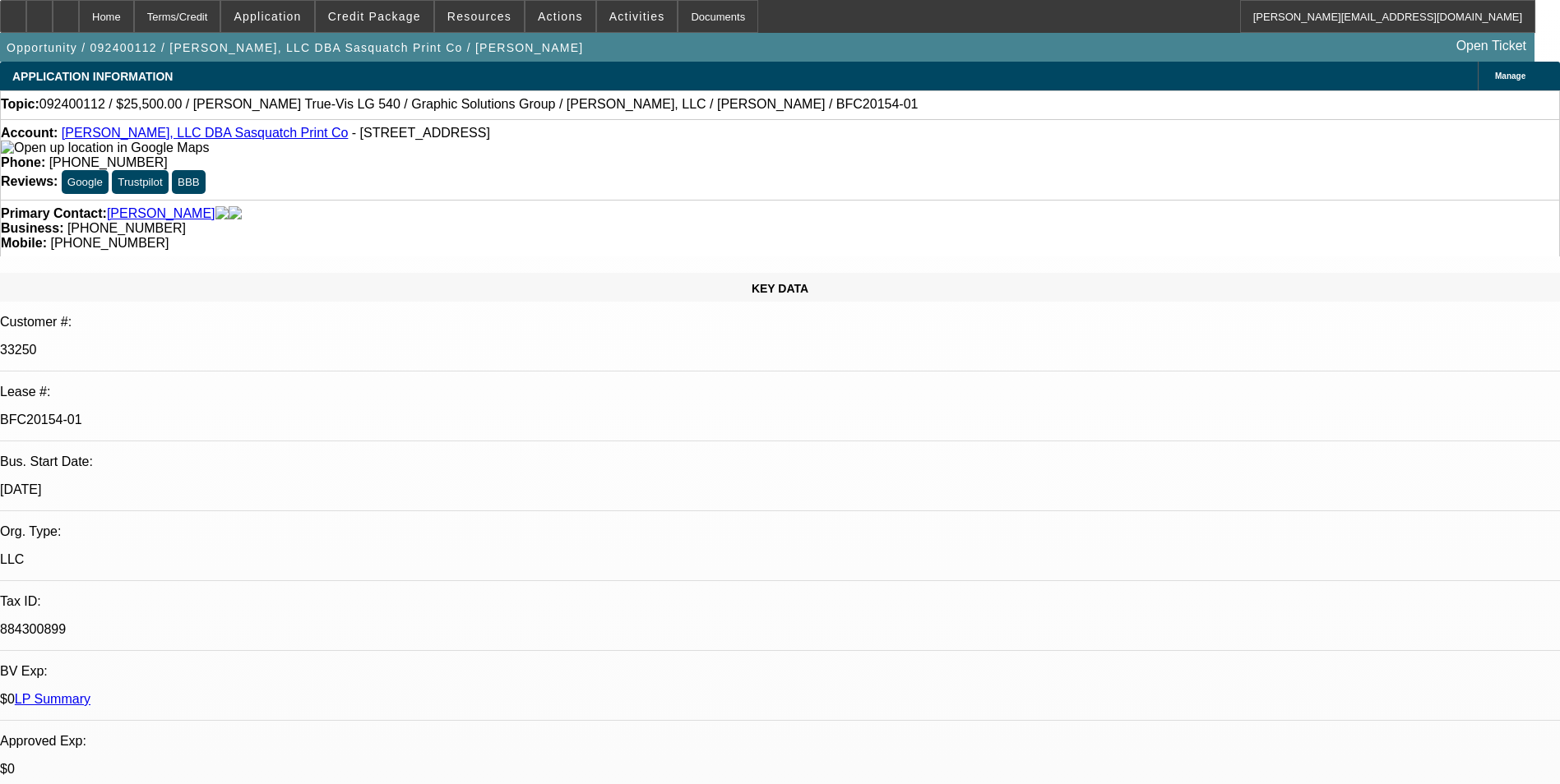
select select "6"
select select "1"
select select "2"
select select "6"
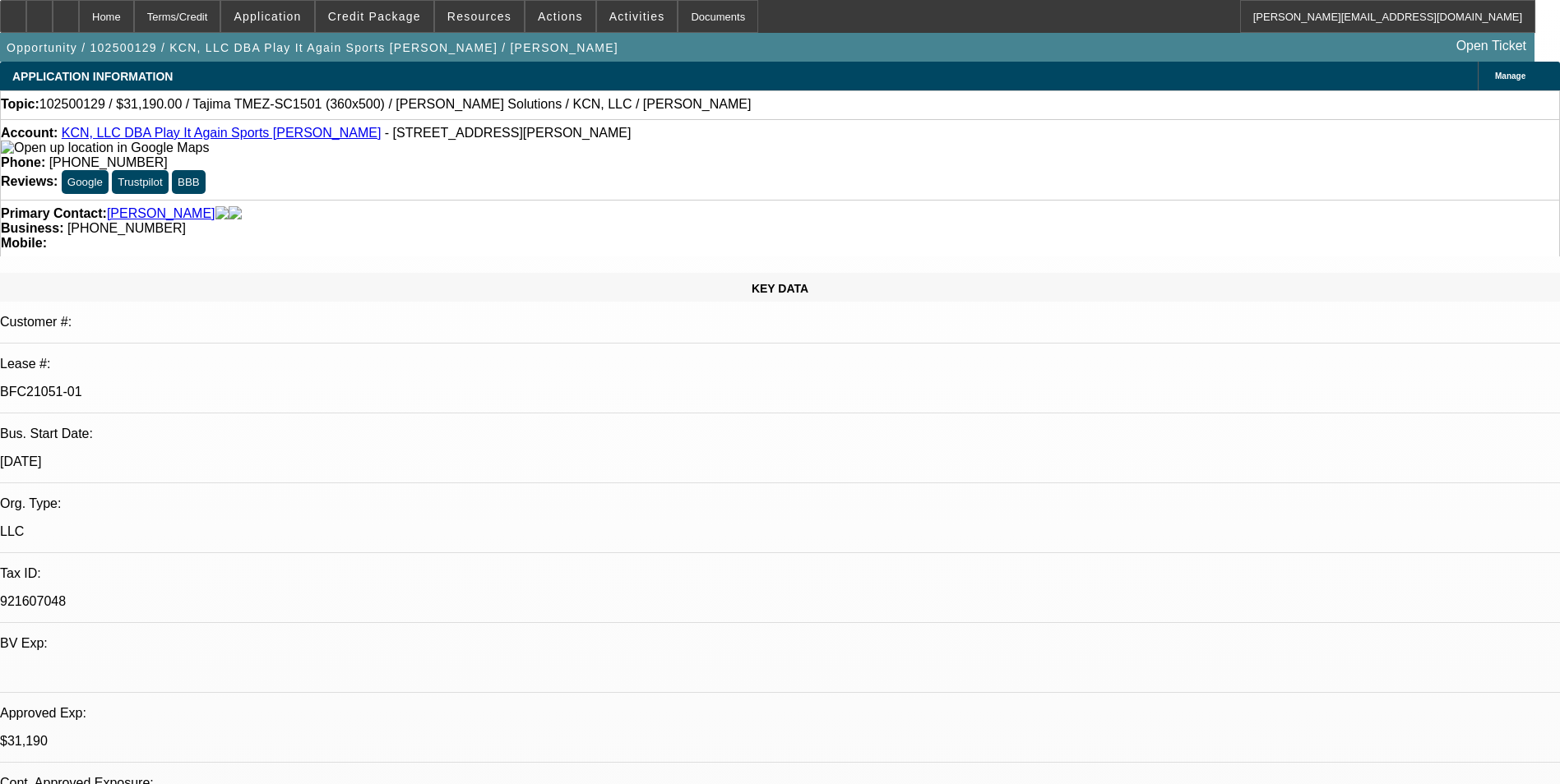
select select "0"
select select "2"
select select "0"
select select "2"
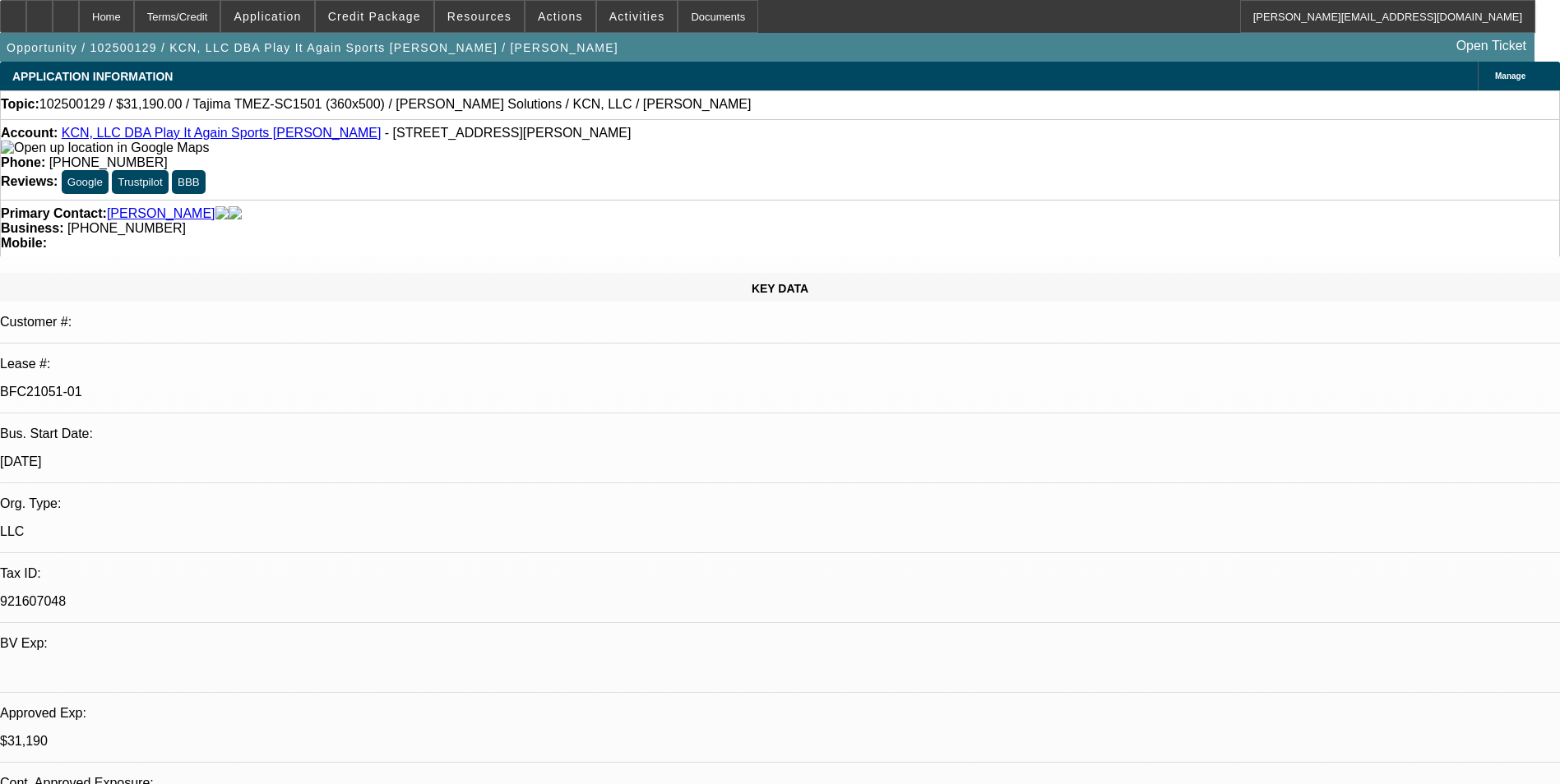
select select "0"
select select "2"
select select "0"
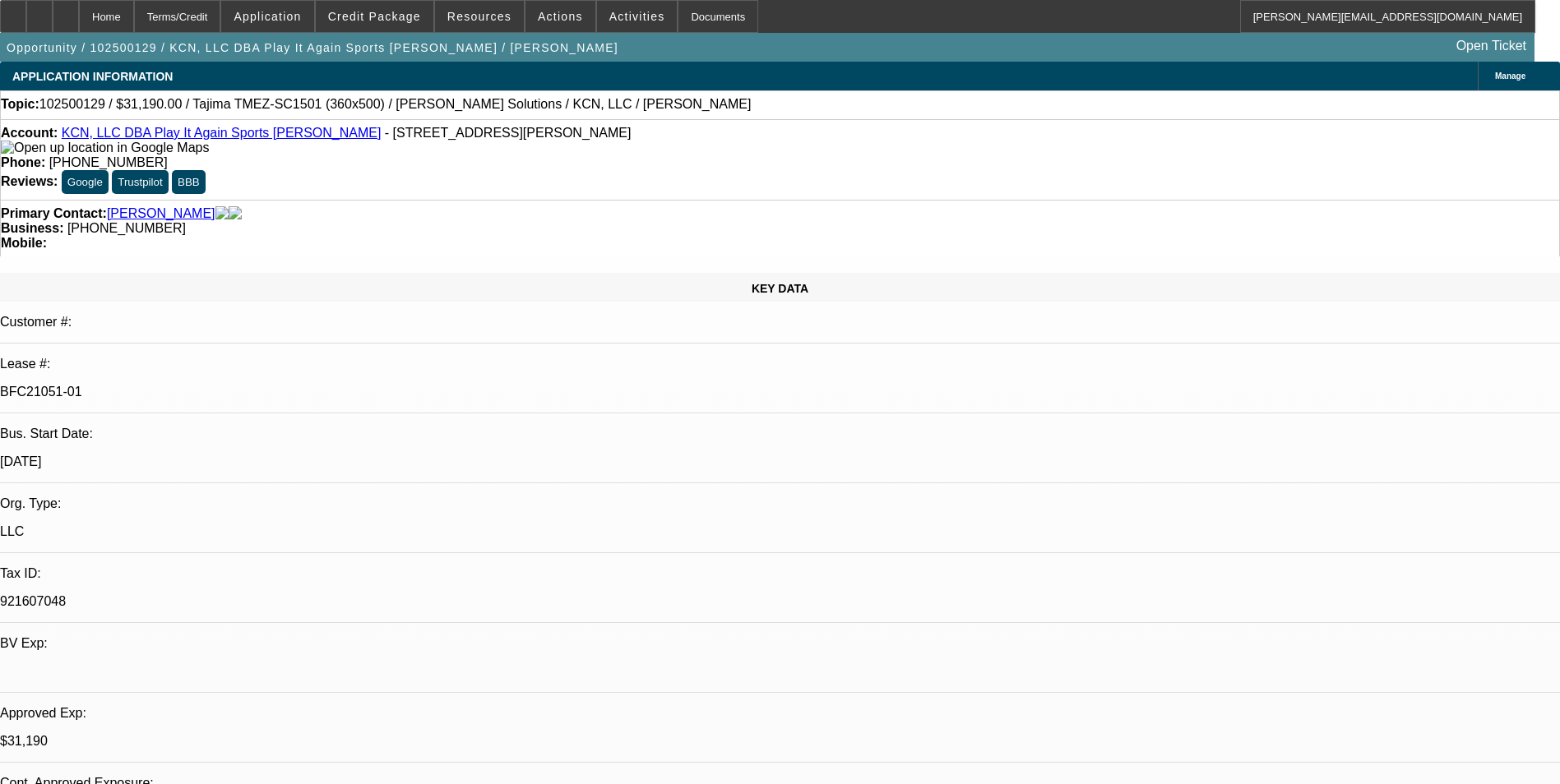
select select "2"
select select "0"
select select "1"
select select "2"
select select "6"
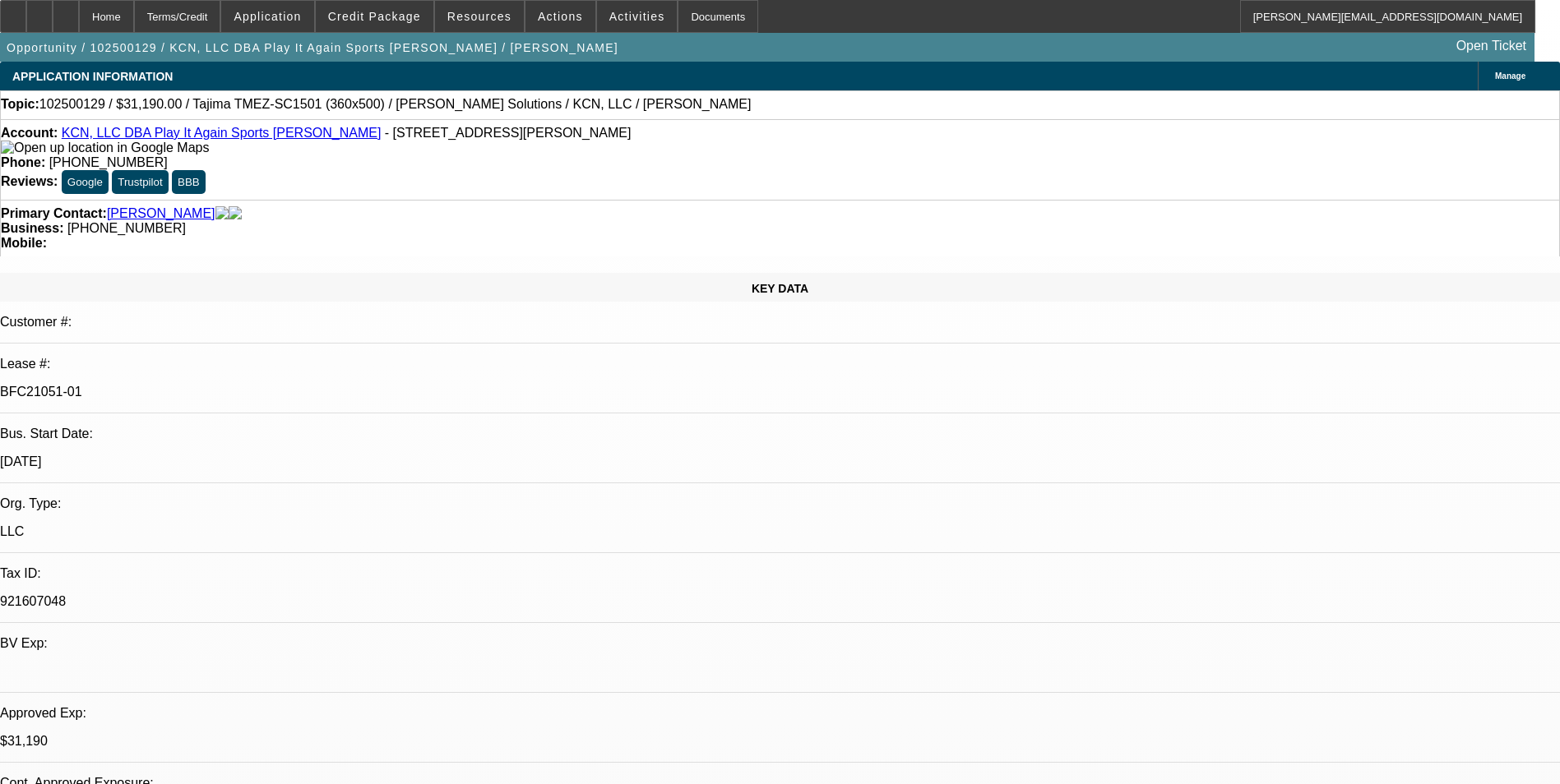
select select "1"
select select "2"
select select "6"
select select "1"
select select "2"
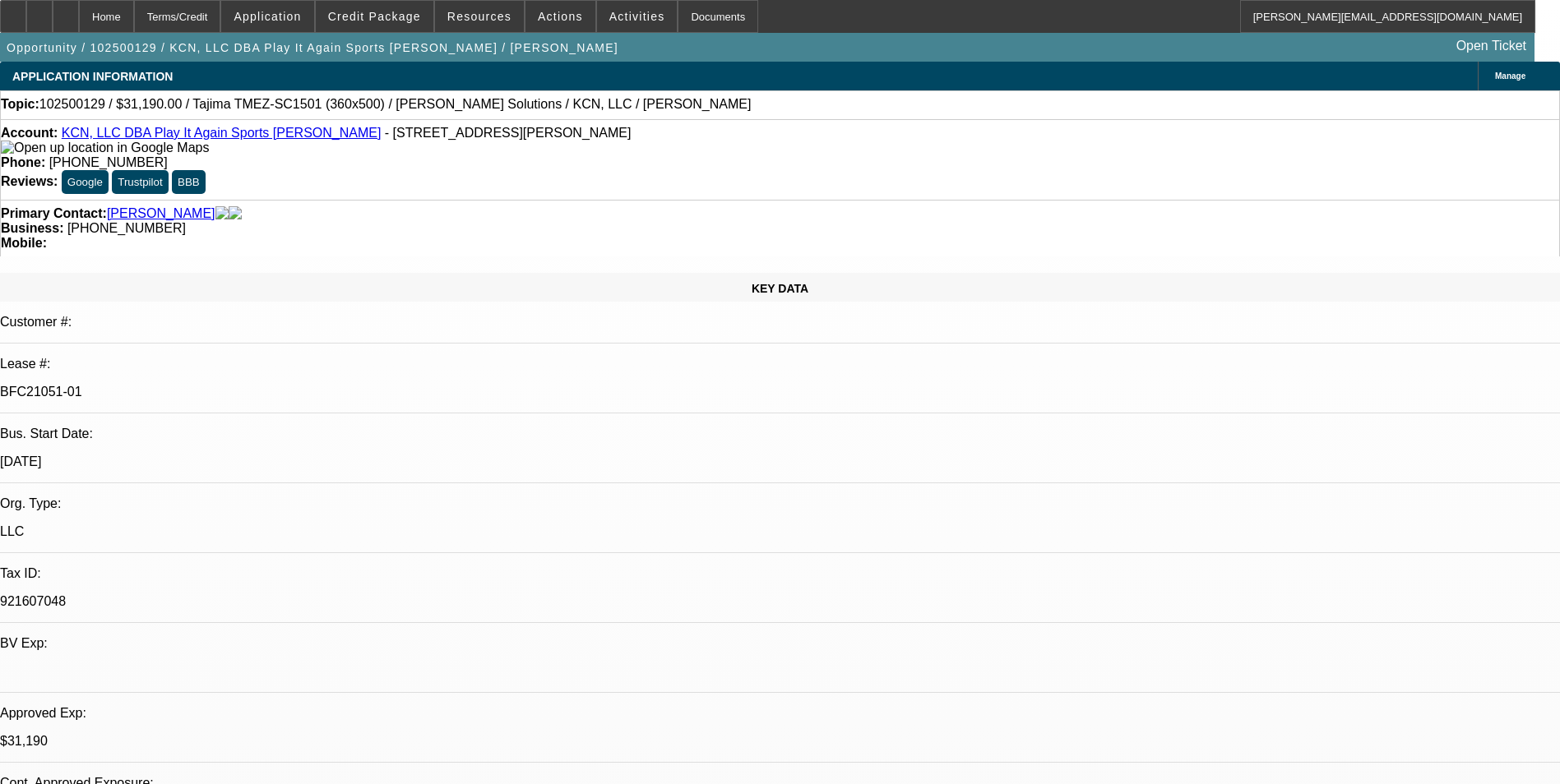
select select "6"
select select "1"
select select "2"
select select "6"
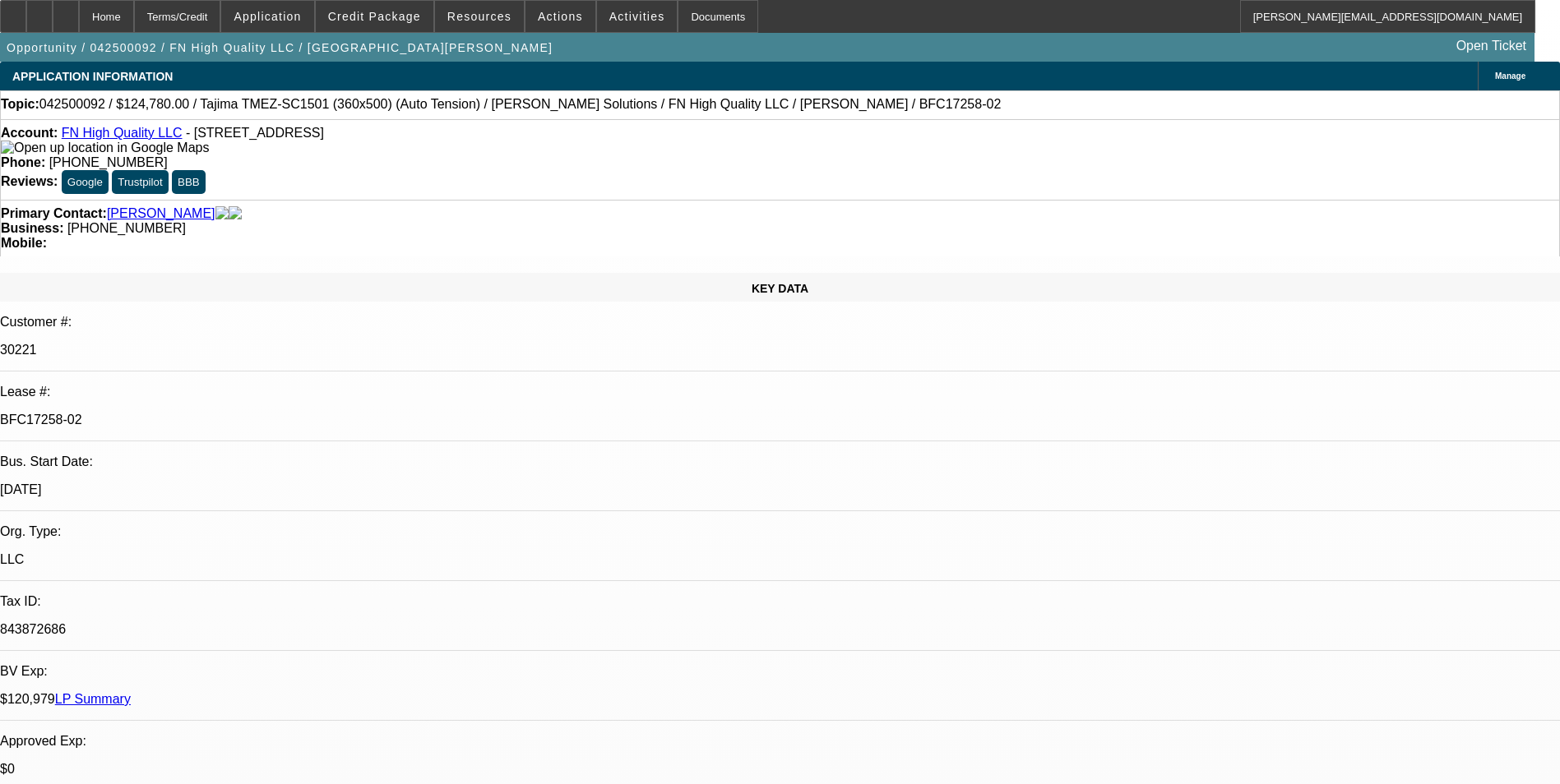
select select "0"
select select "2"
select select "0"
select select "2"
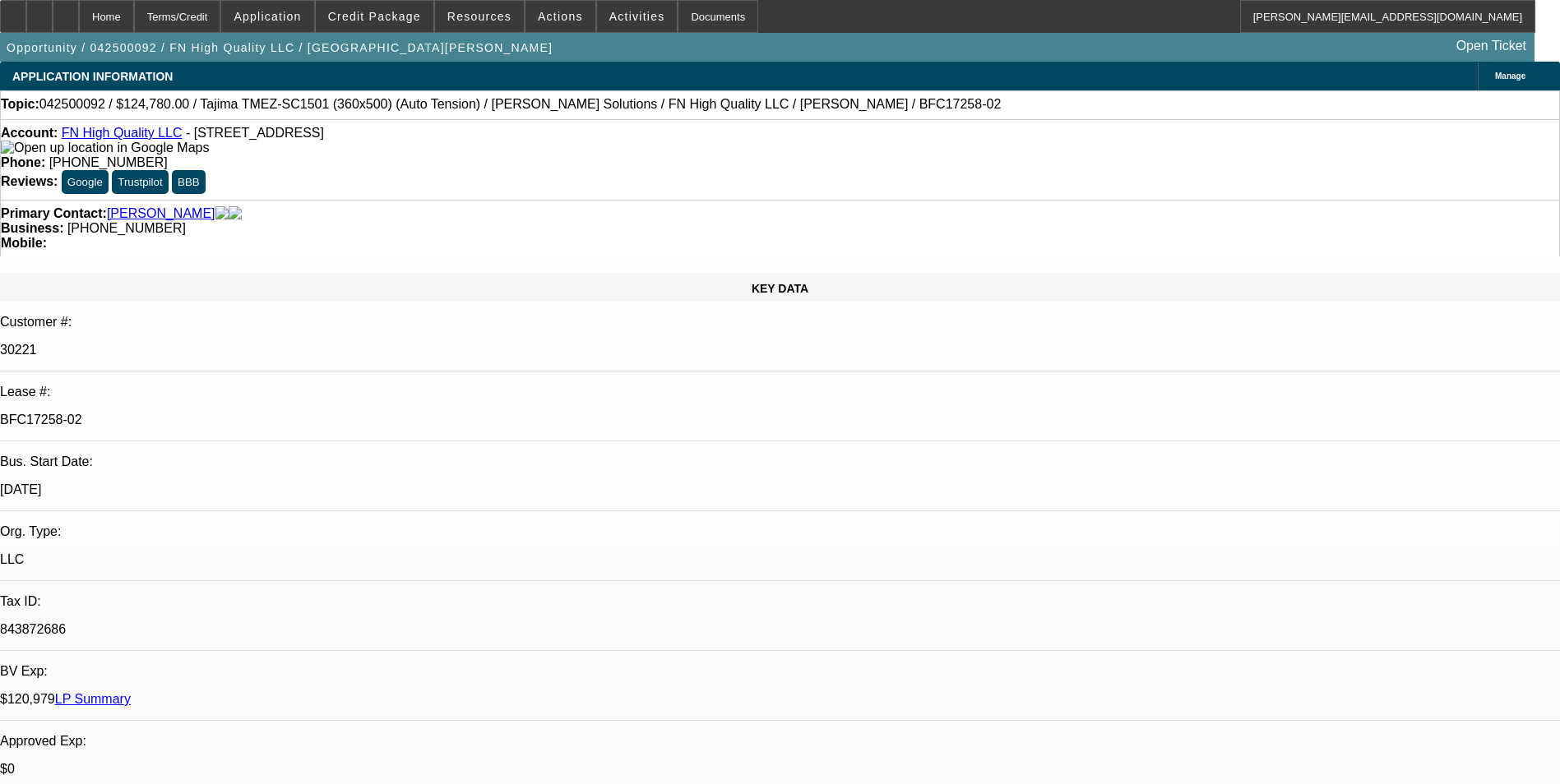
select select "0"
select select "2"
select select "0"
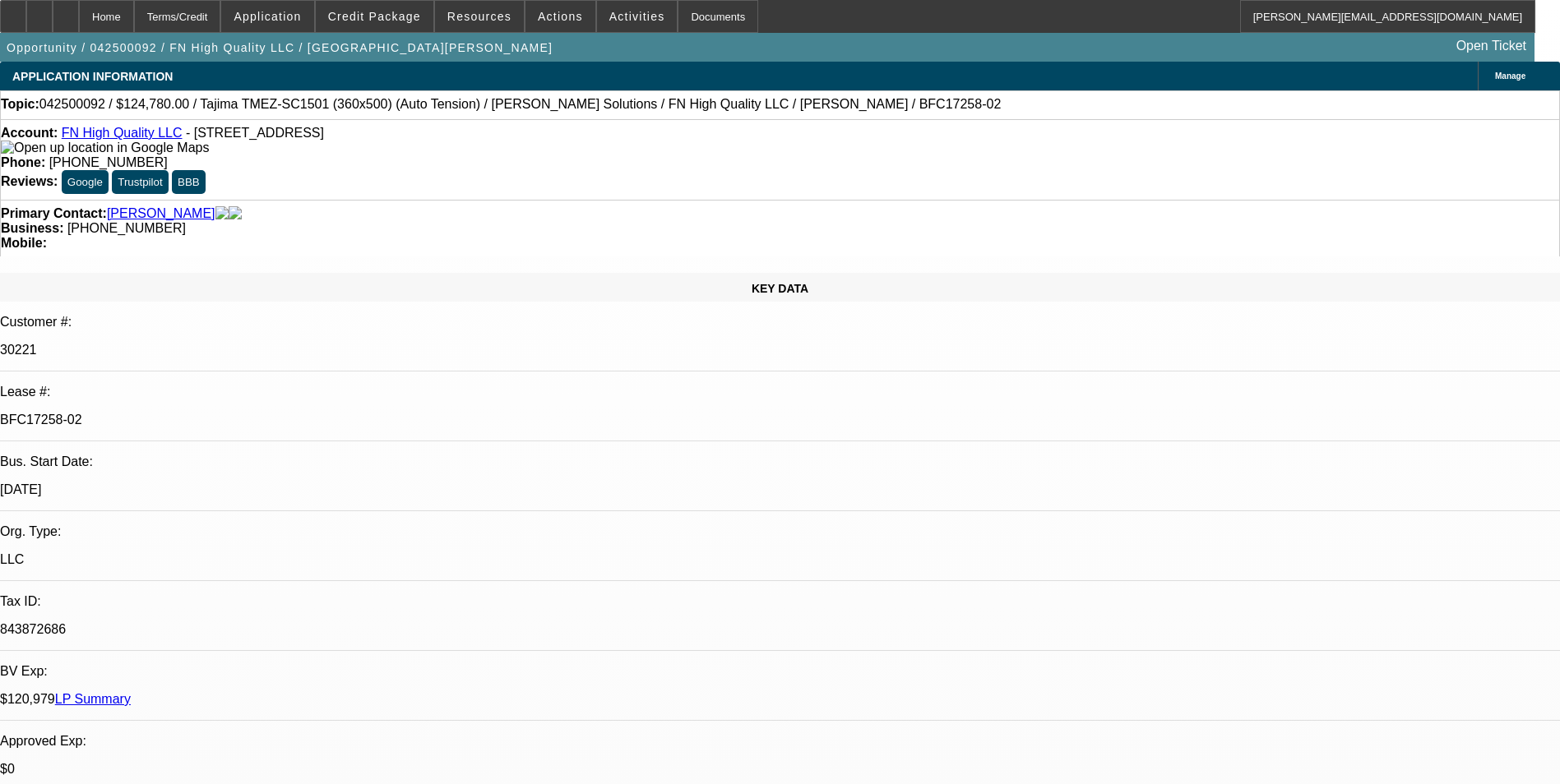
select select "0"
select select "1"
select select "2"
select select "6"
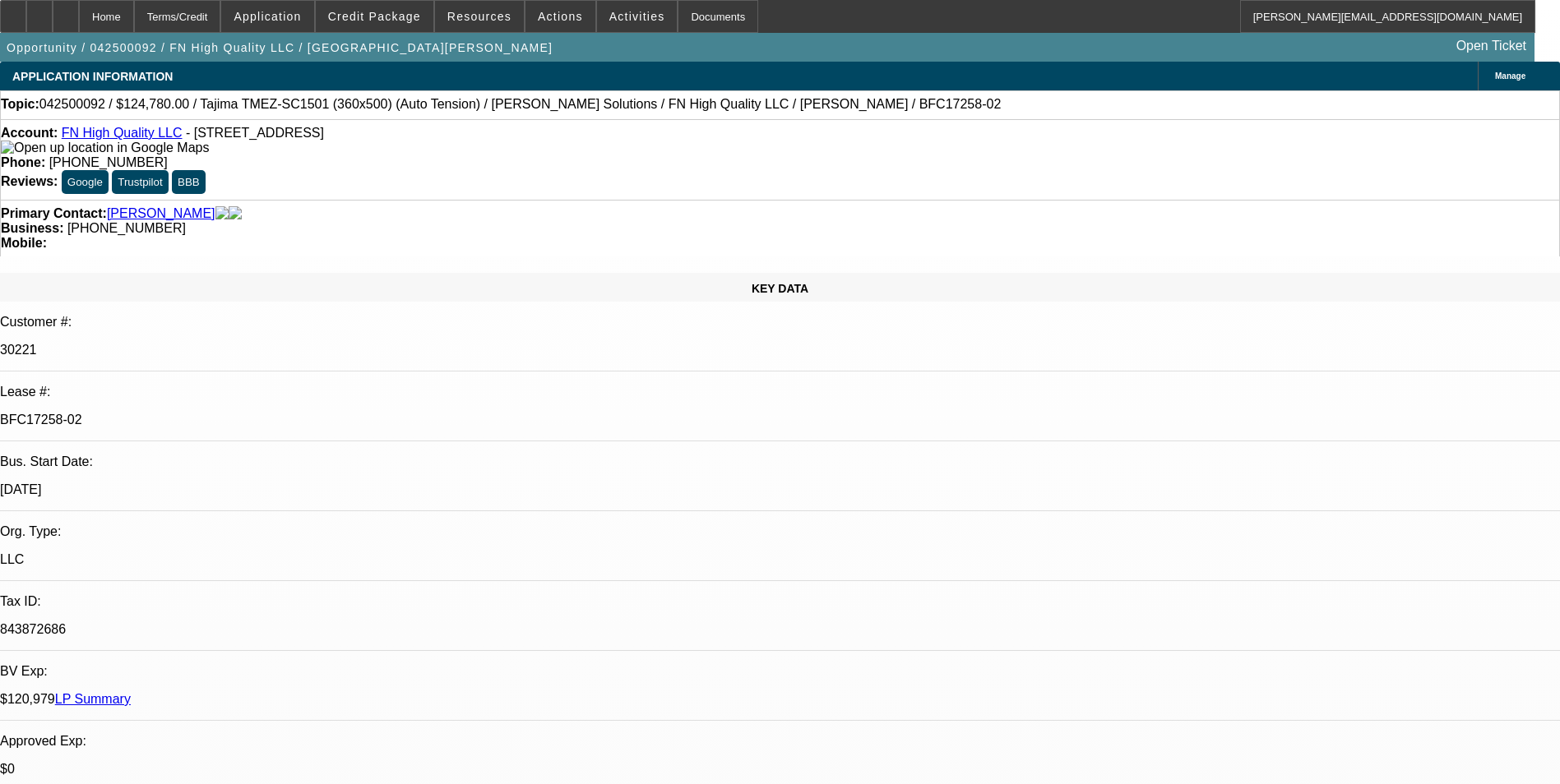
select select "1"
select select "2"
select select "6"
select select "1"
select select "2"
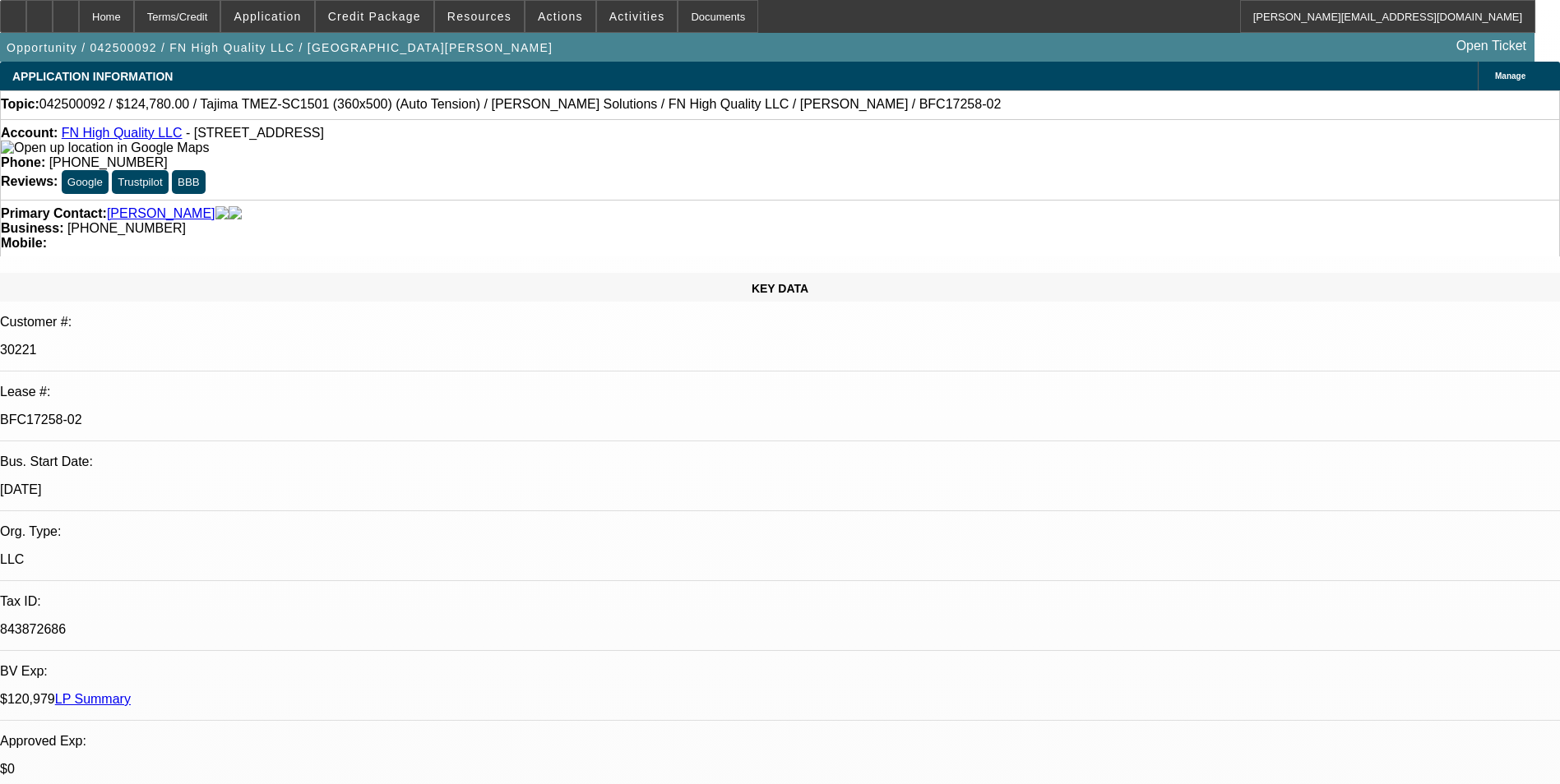
select select "6"
select select "1"
select select "6"
click at [421, 17] on span "Credit Package" at bounding box center [375, 17] width 93 height 13
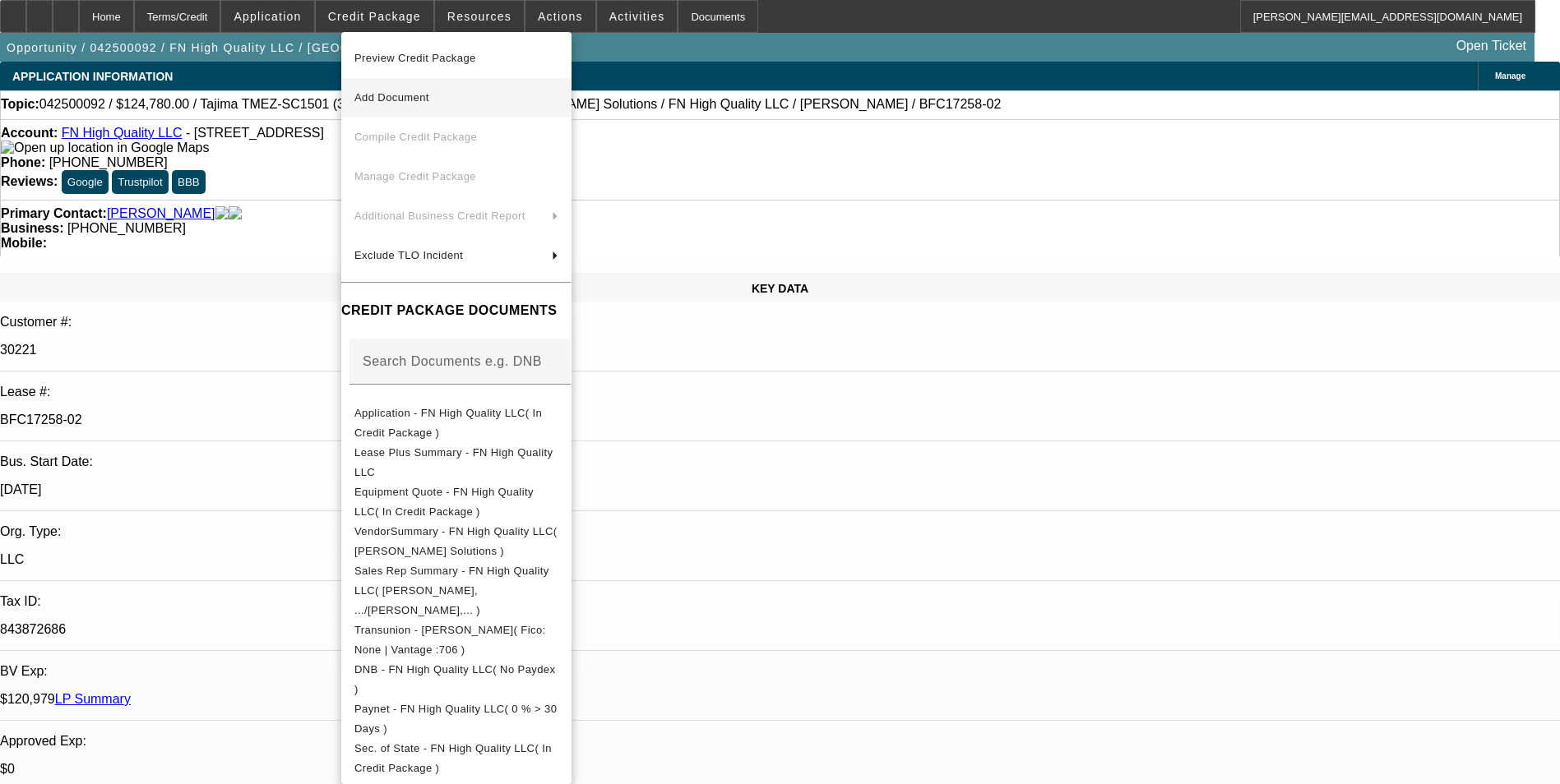
click at [487, 416] on span "Application - FN High Quality LLC( In Credit Package )" at bounding box center [448, 423] width 187 height 32
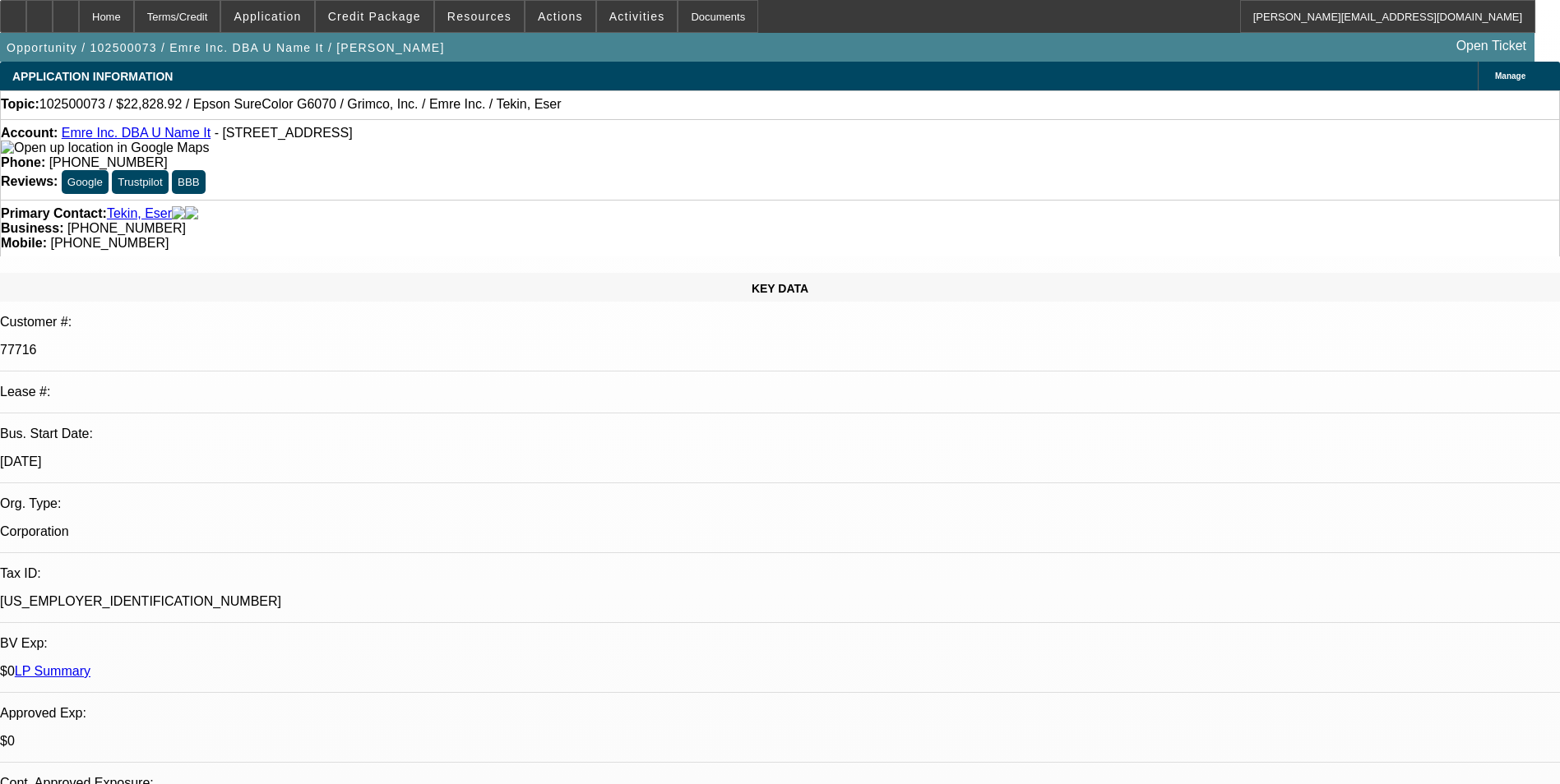
select select "0"
select select "2"
select select "0"
select select "2"
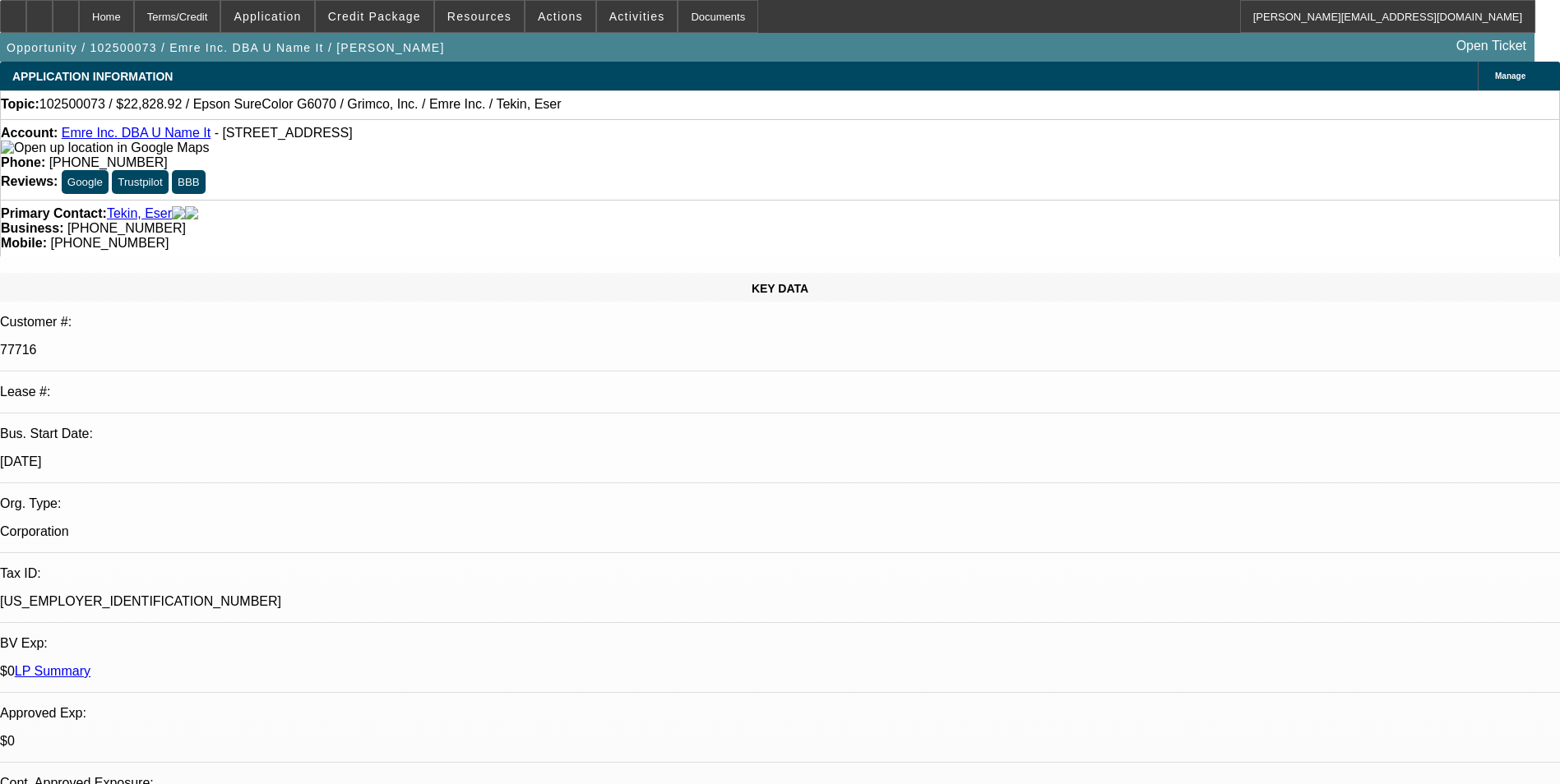
select select "0"
select select "2"
select select "0"
select select "2"
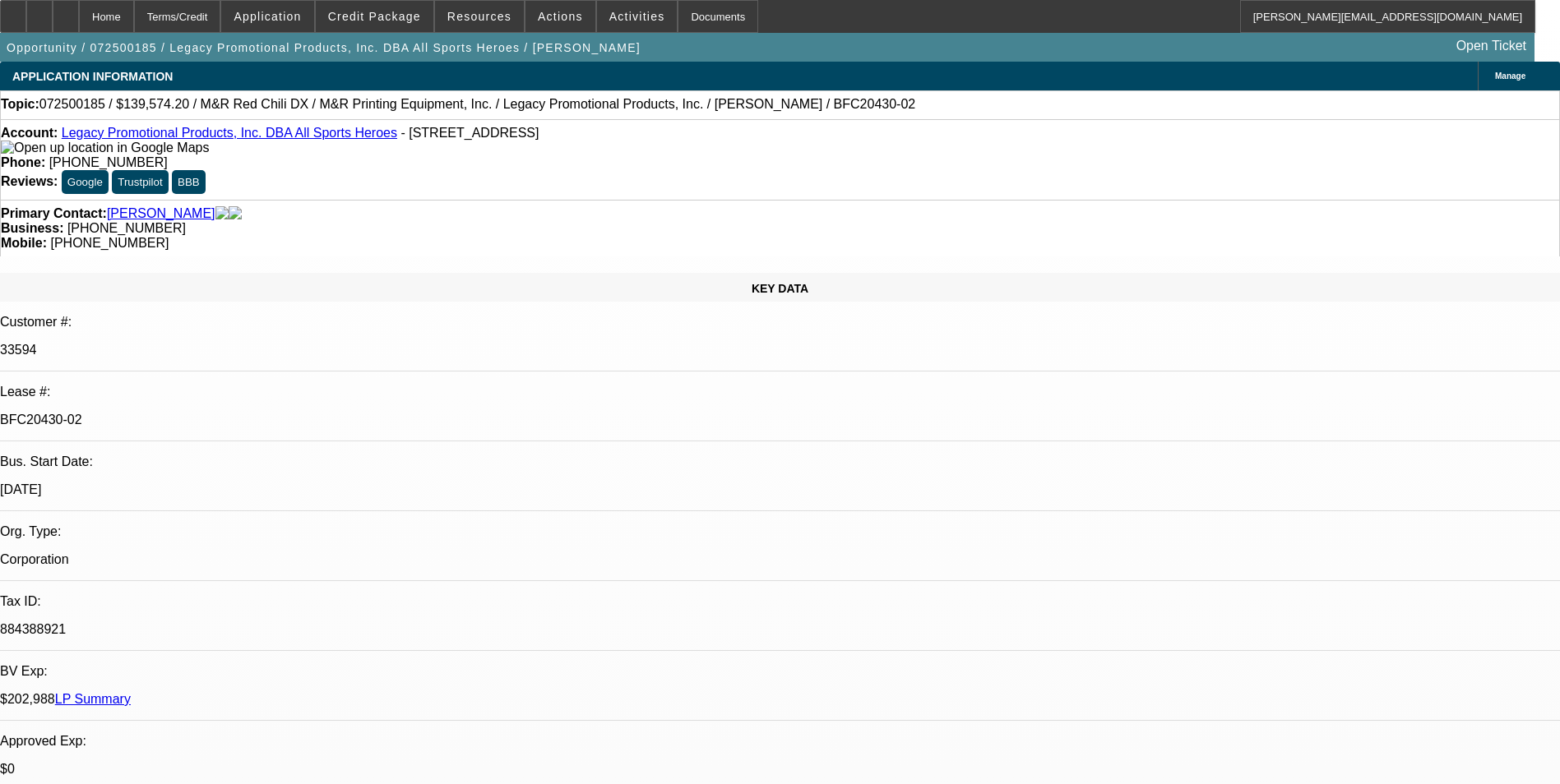
select select "0.2"
select select "2"
select select "0"
select select "2"
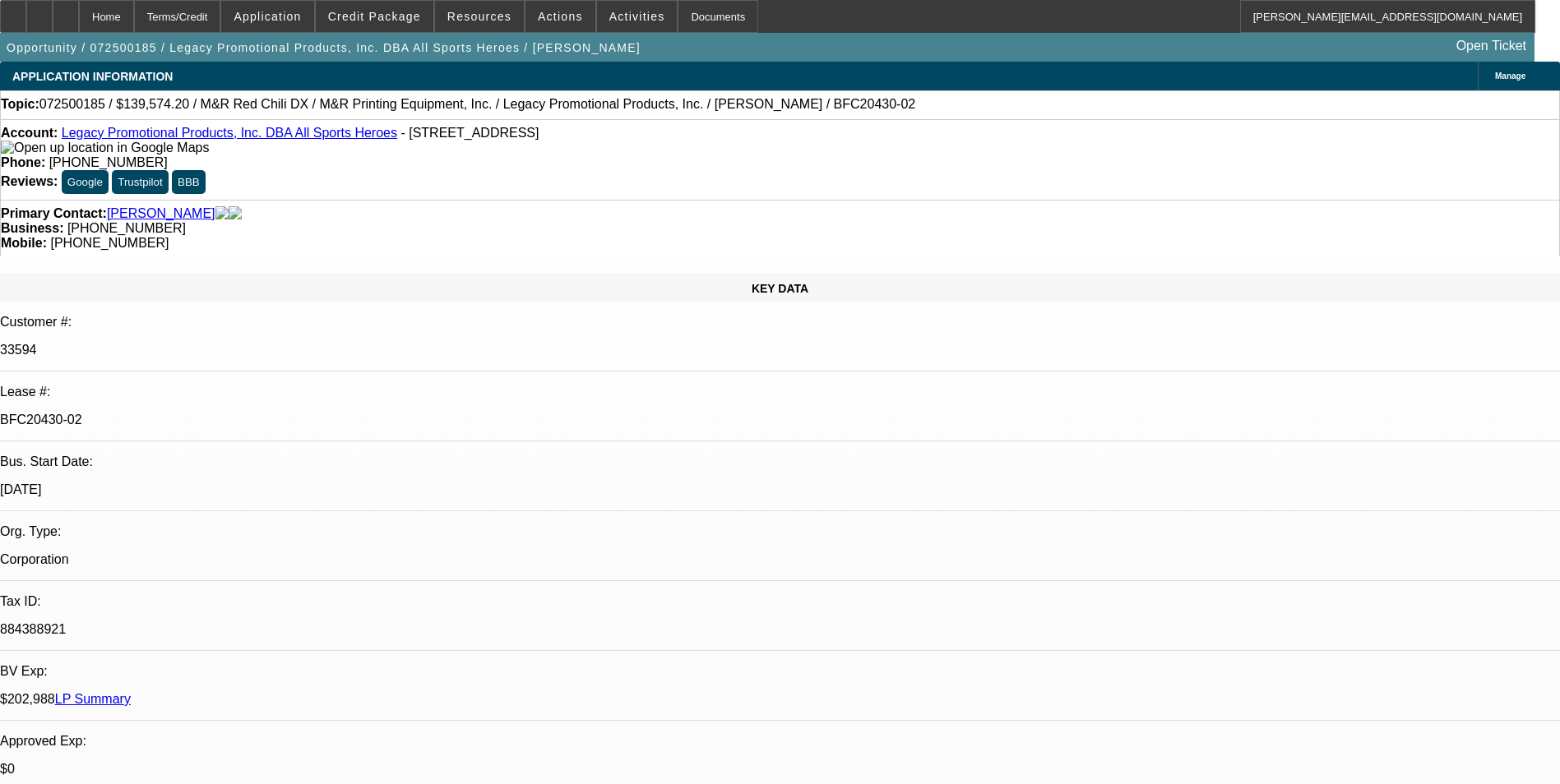
select select "0"
select select "2"
select select "0"
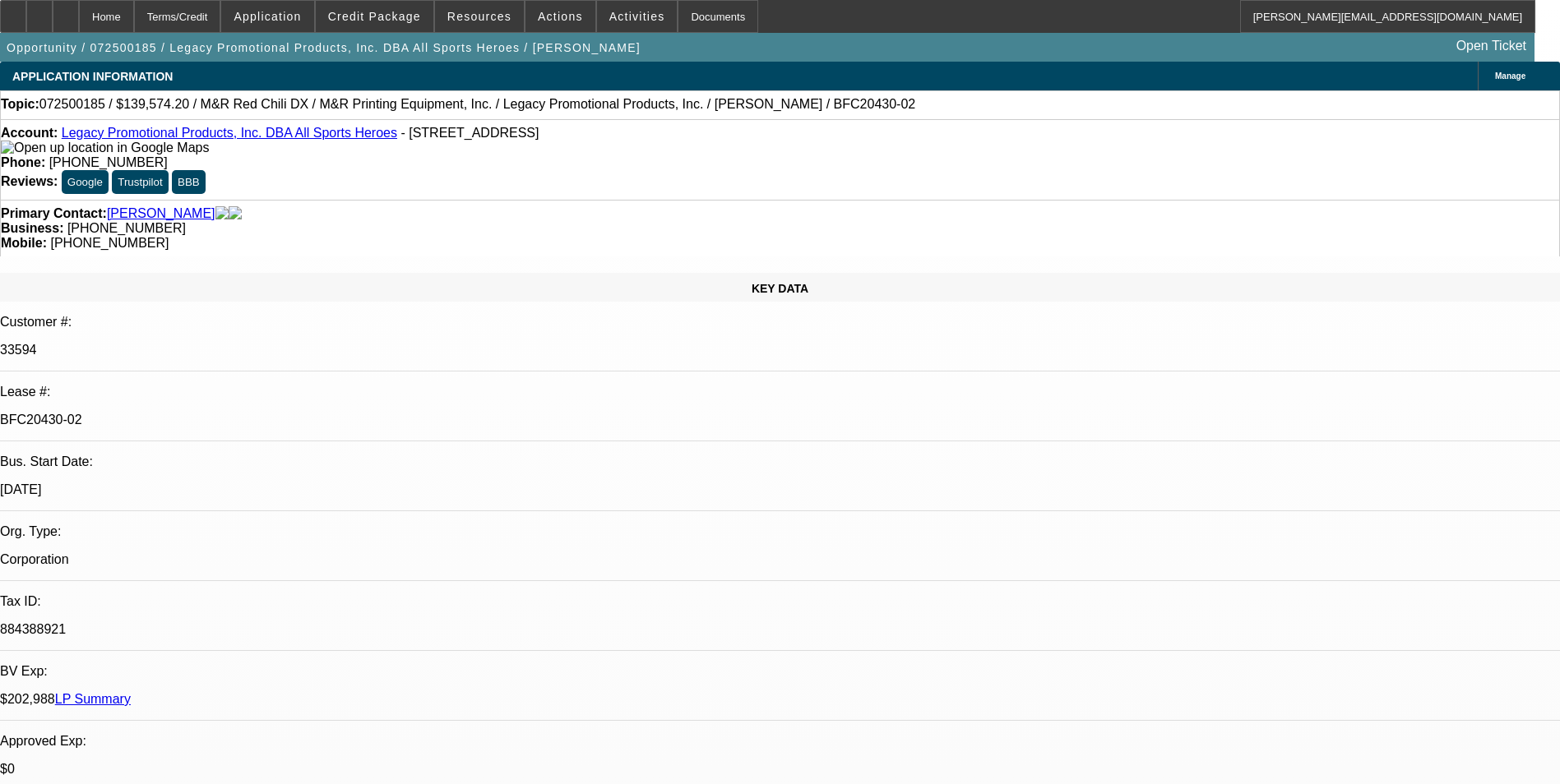
select select "2"
select select "0"
select select "1"
select select "2"
select select "6"
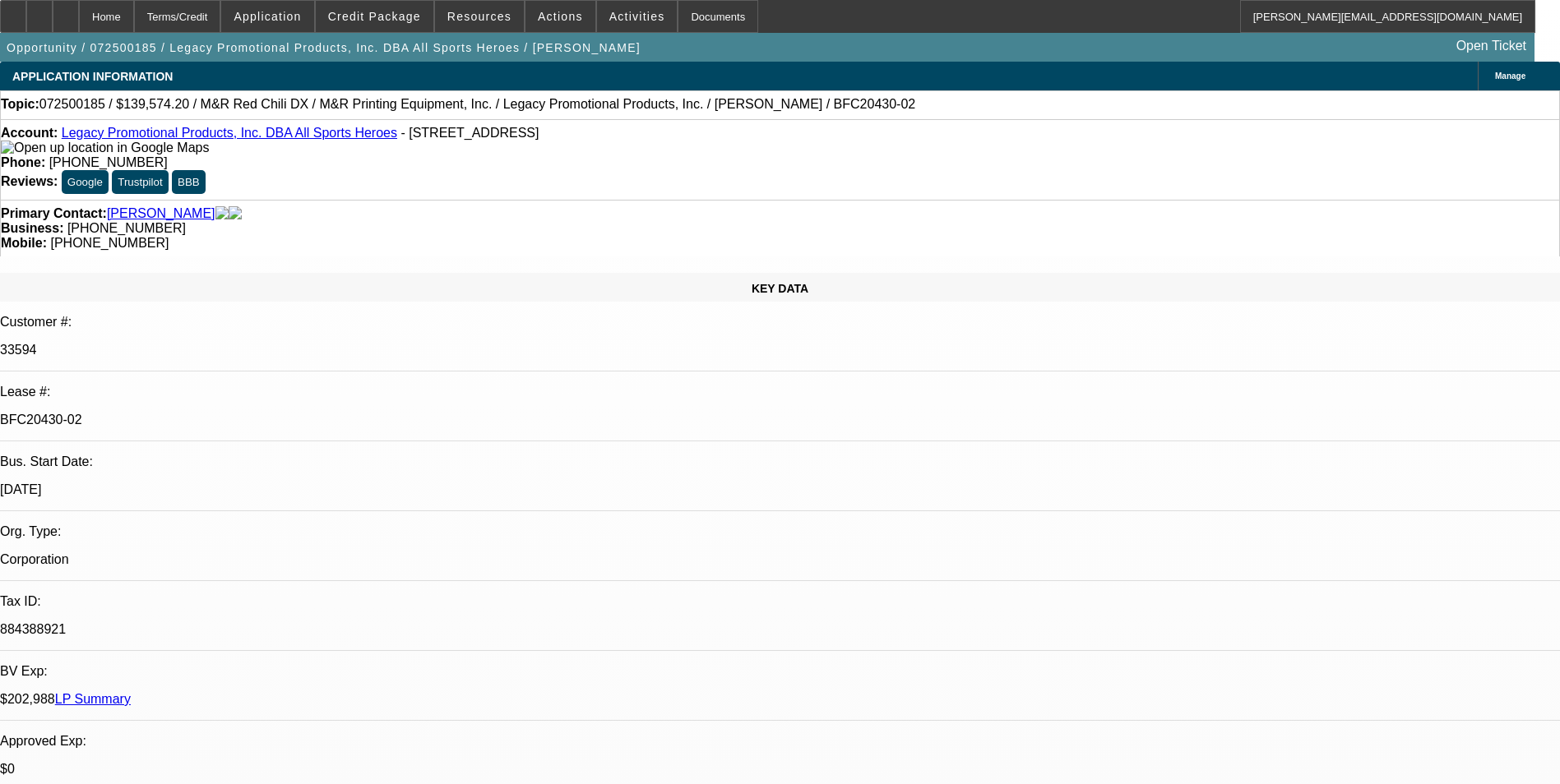
select select "1"
select select "2"
select select "6"
select select "1"
select select "2"
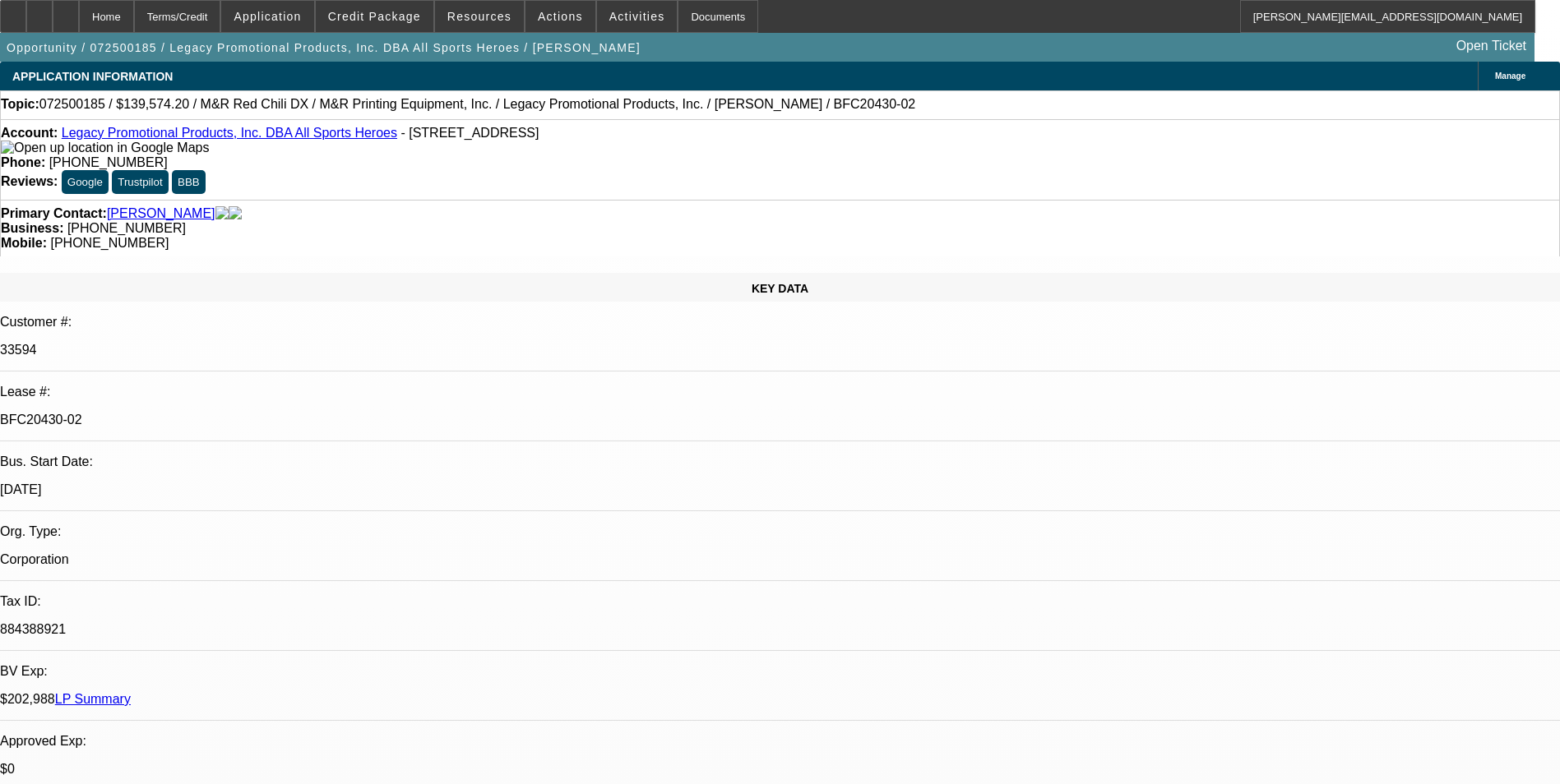
select select "6"
select select "1"
select select "2"
select select "6"
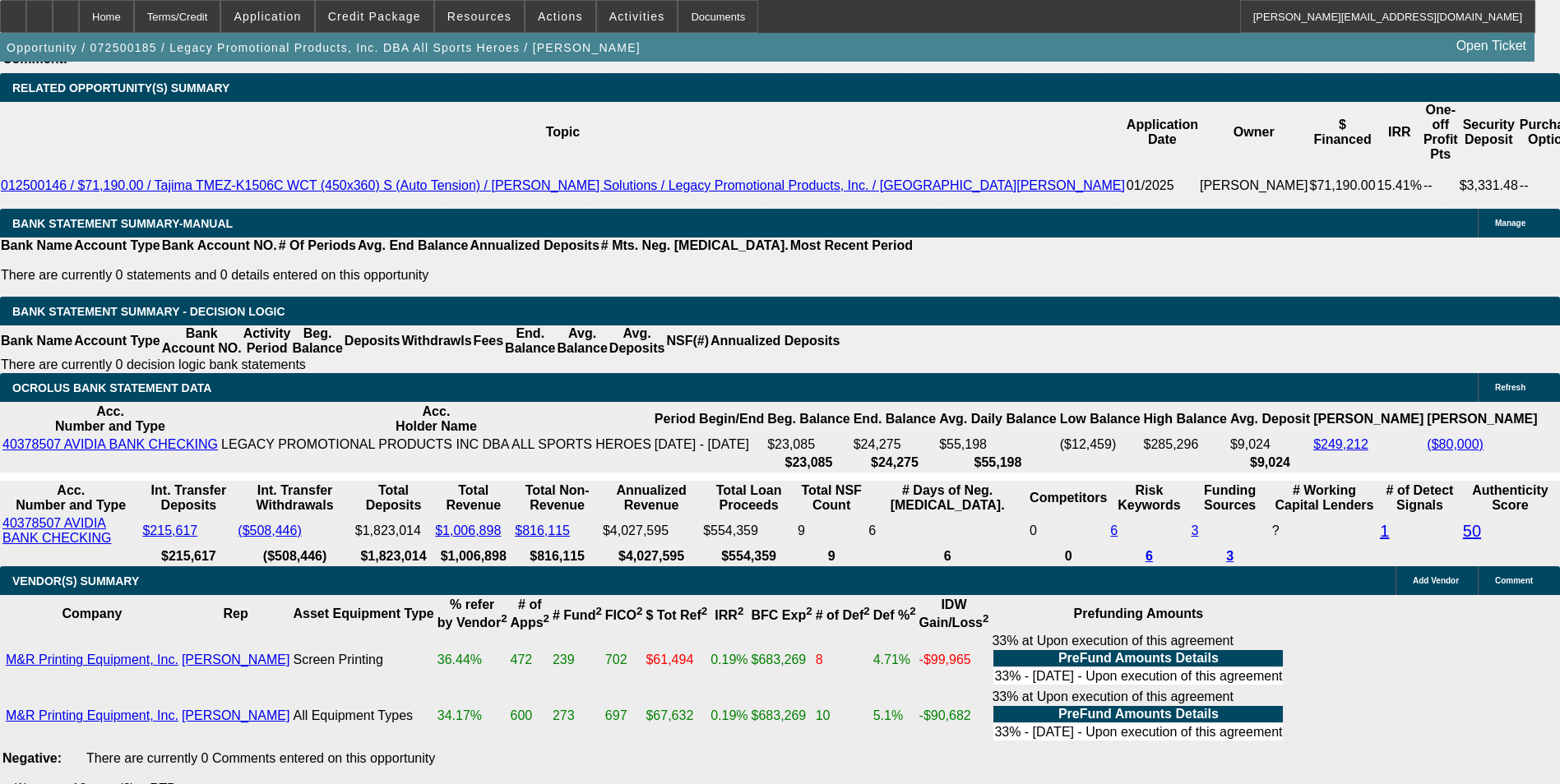
scroll to position [3042, 0]
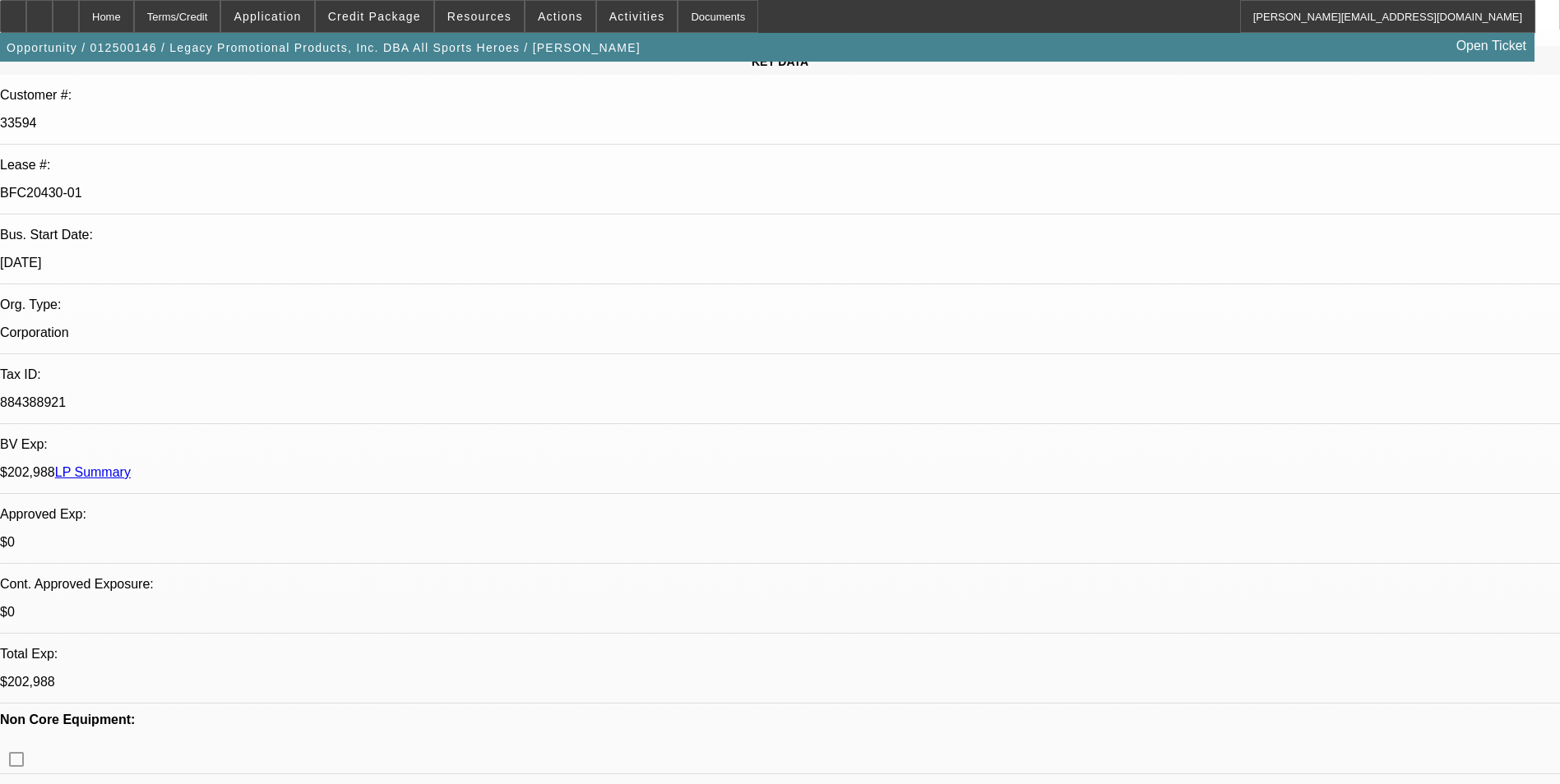
select select "0"
select select "2"
select select "0"
select select "2"
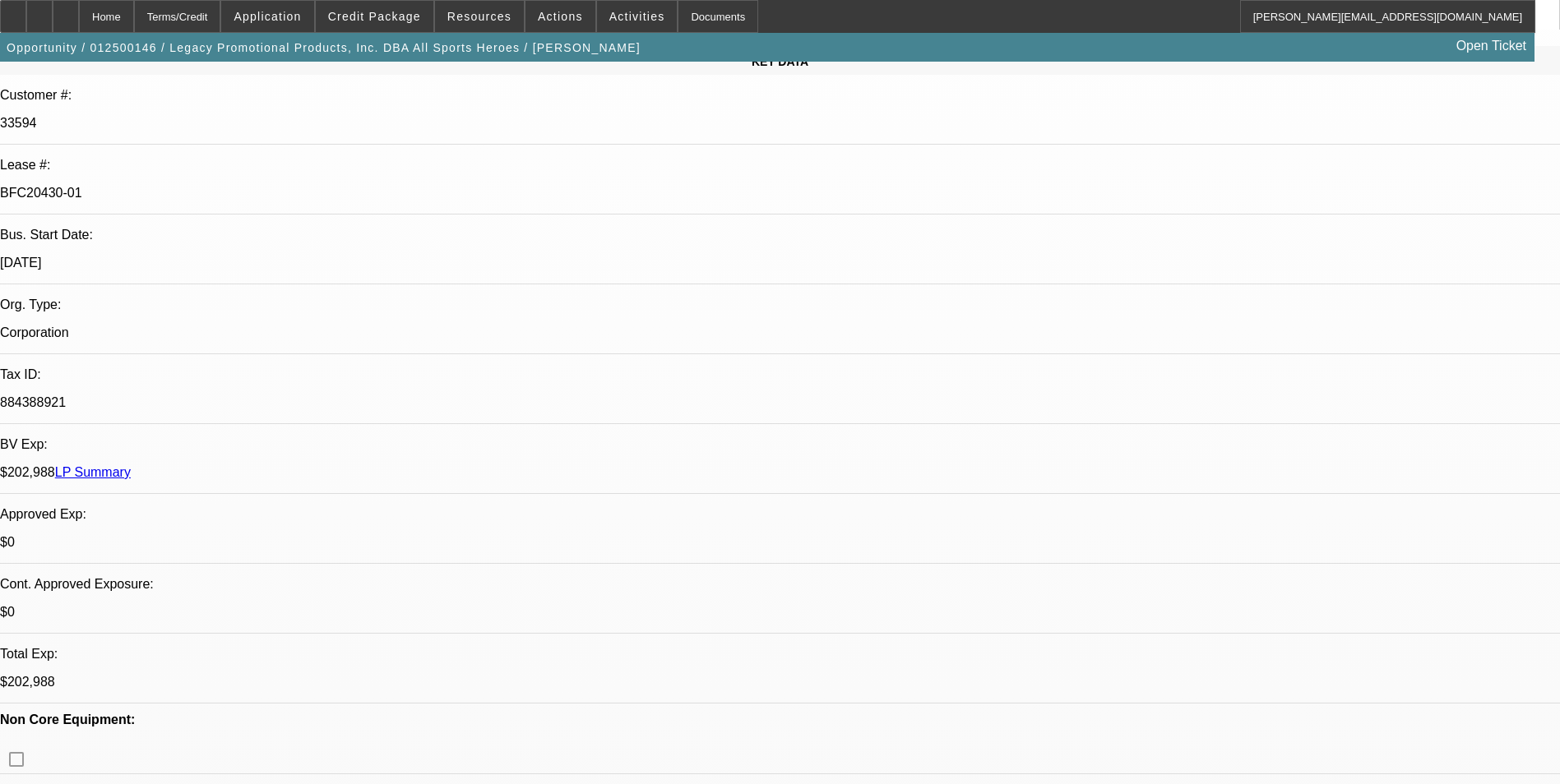
select select "0"
select select "2"
select select "0"
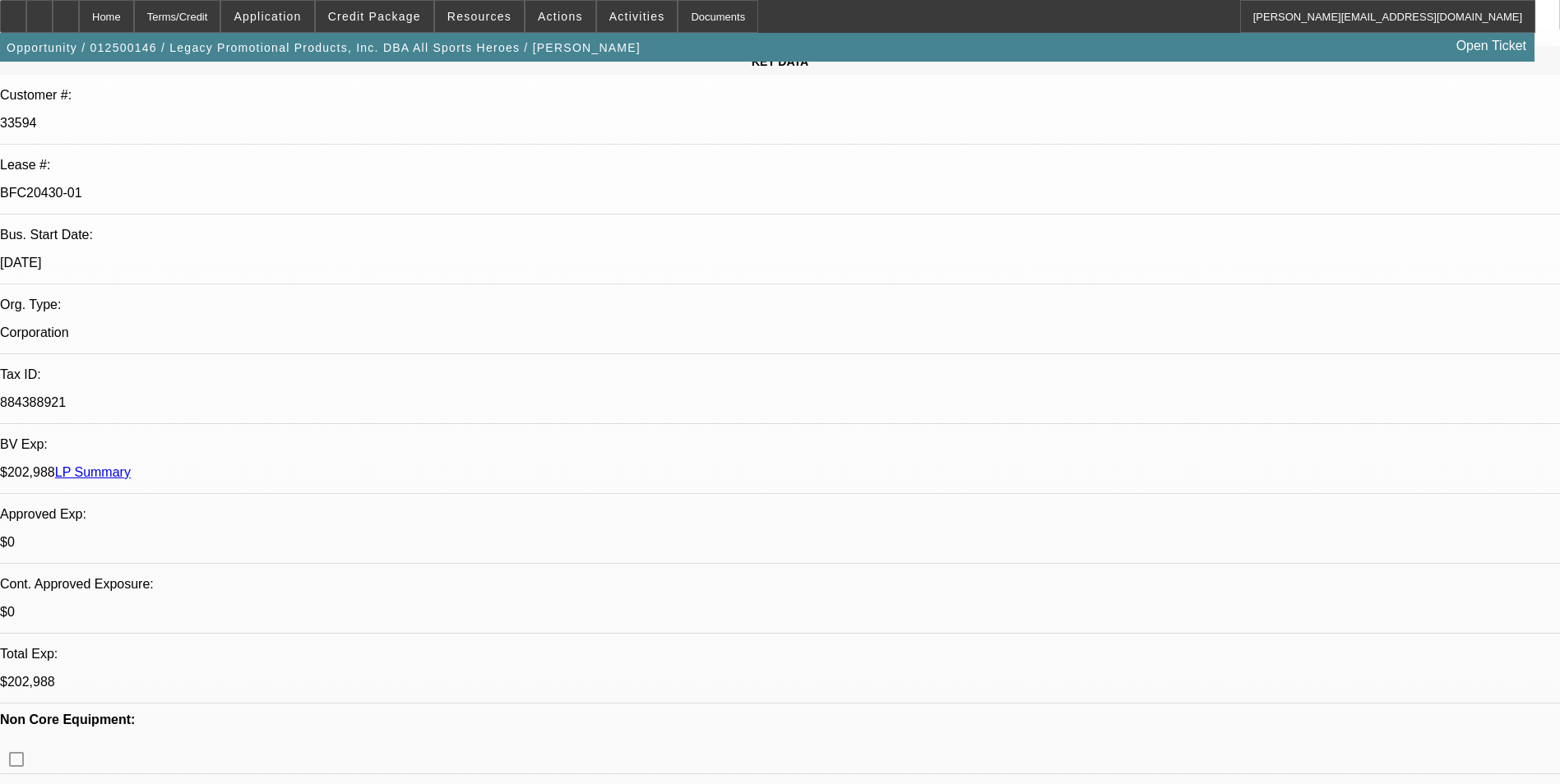
select select "2"
select select "0"
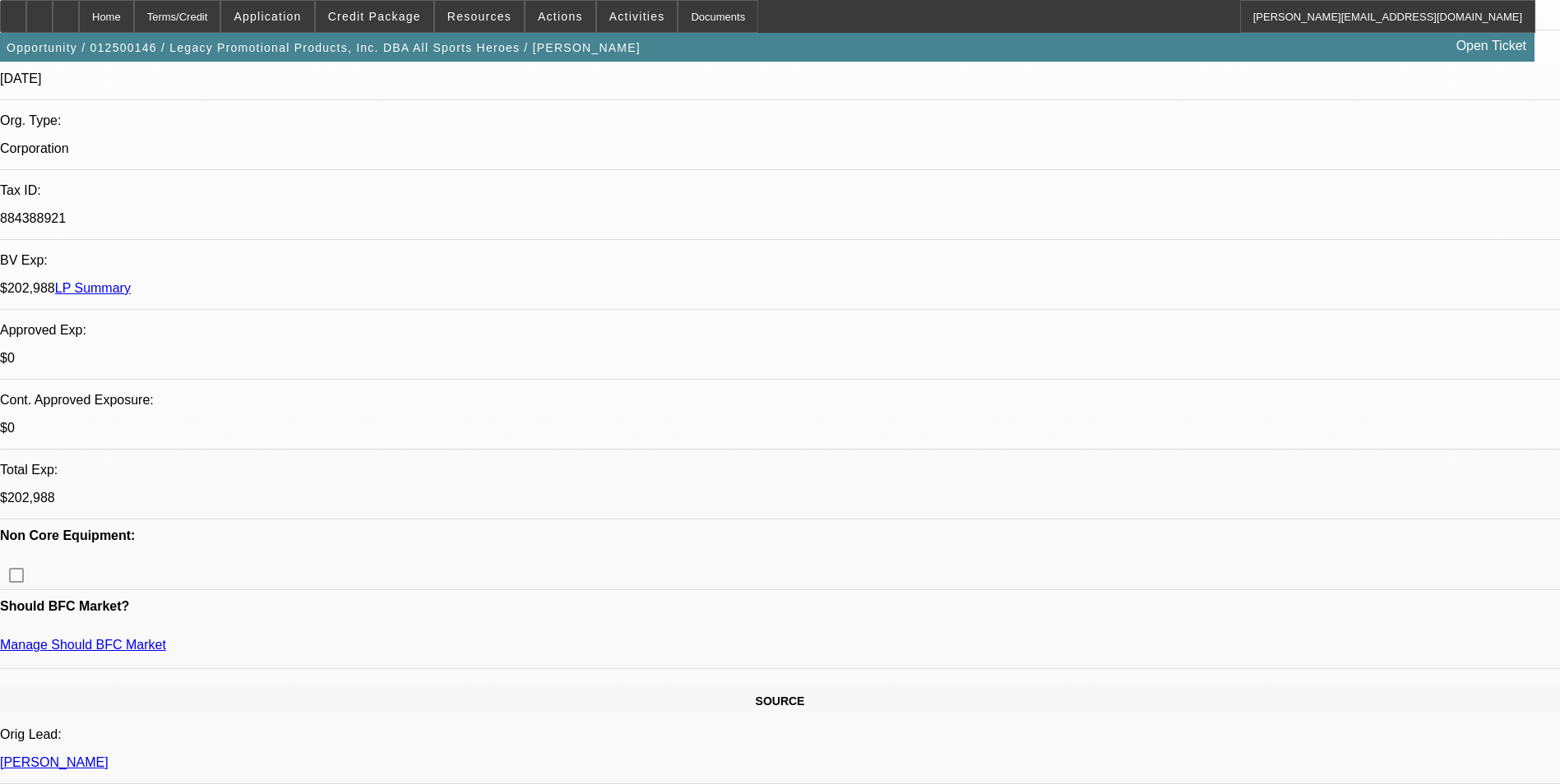
select select "1"
select select "2"
select select "6"
select select "1"
select select "2"
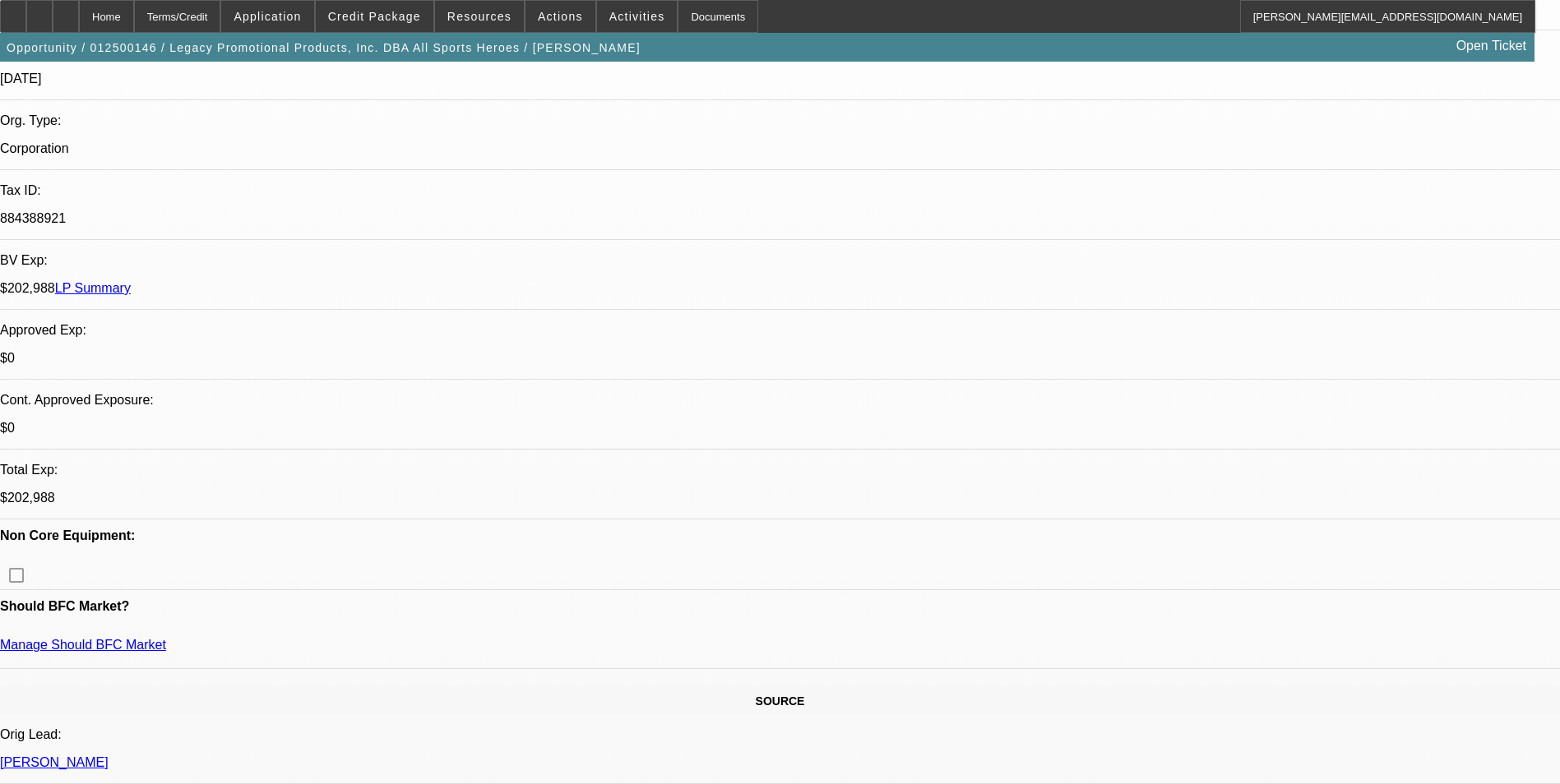
select select "6"
select select "1"
select select "2"
select select "6"
select select "1"
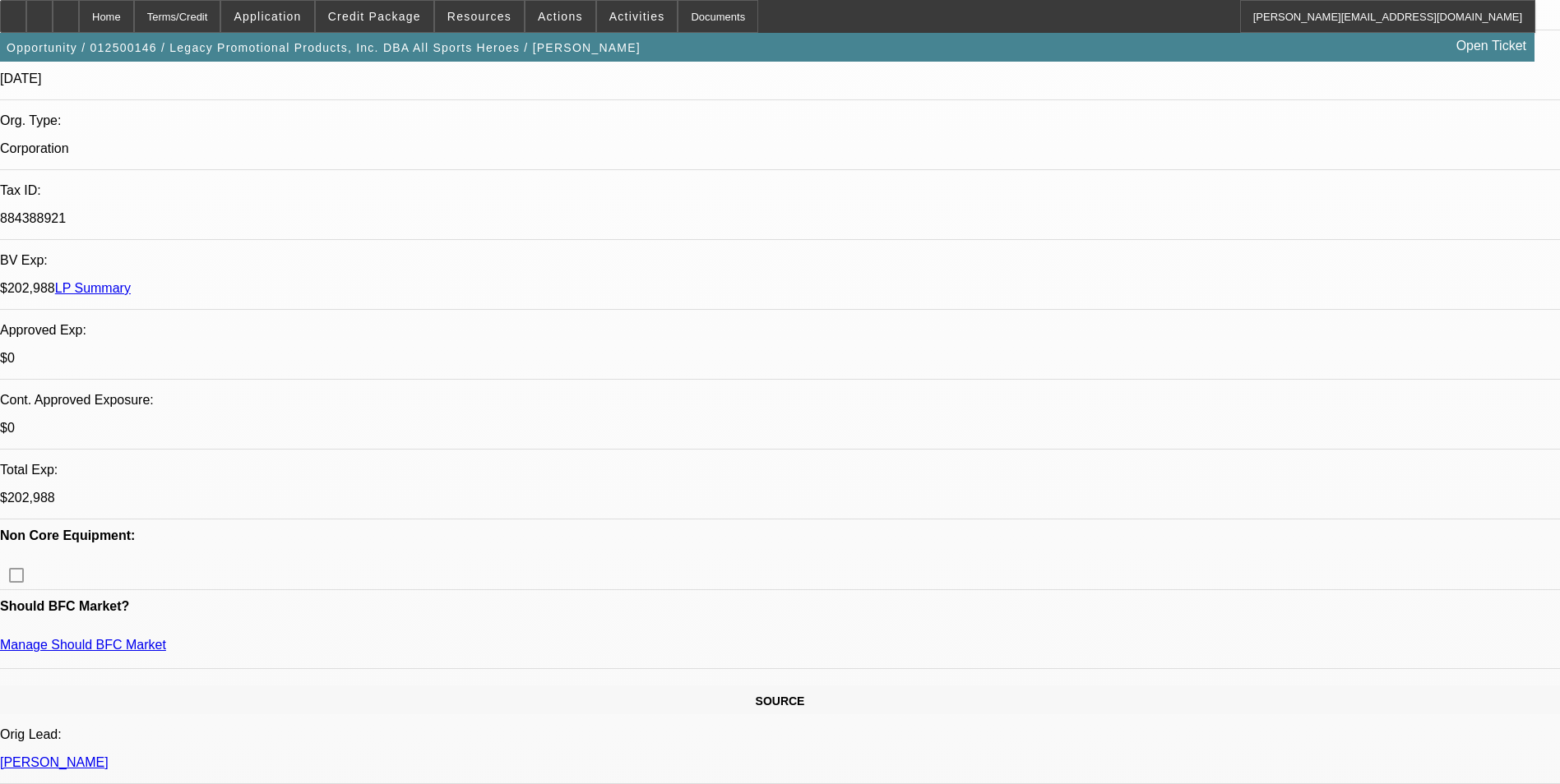
select select "2"
select select "6"
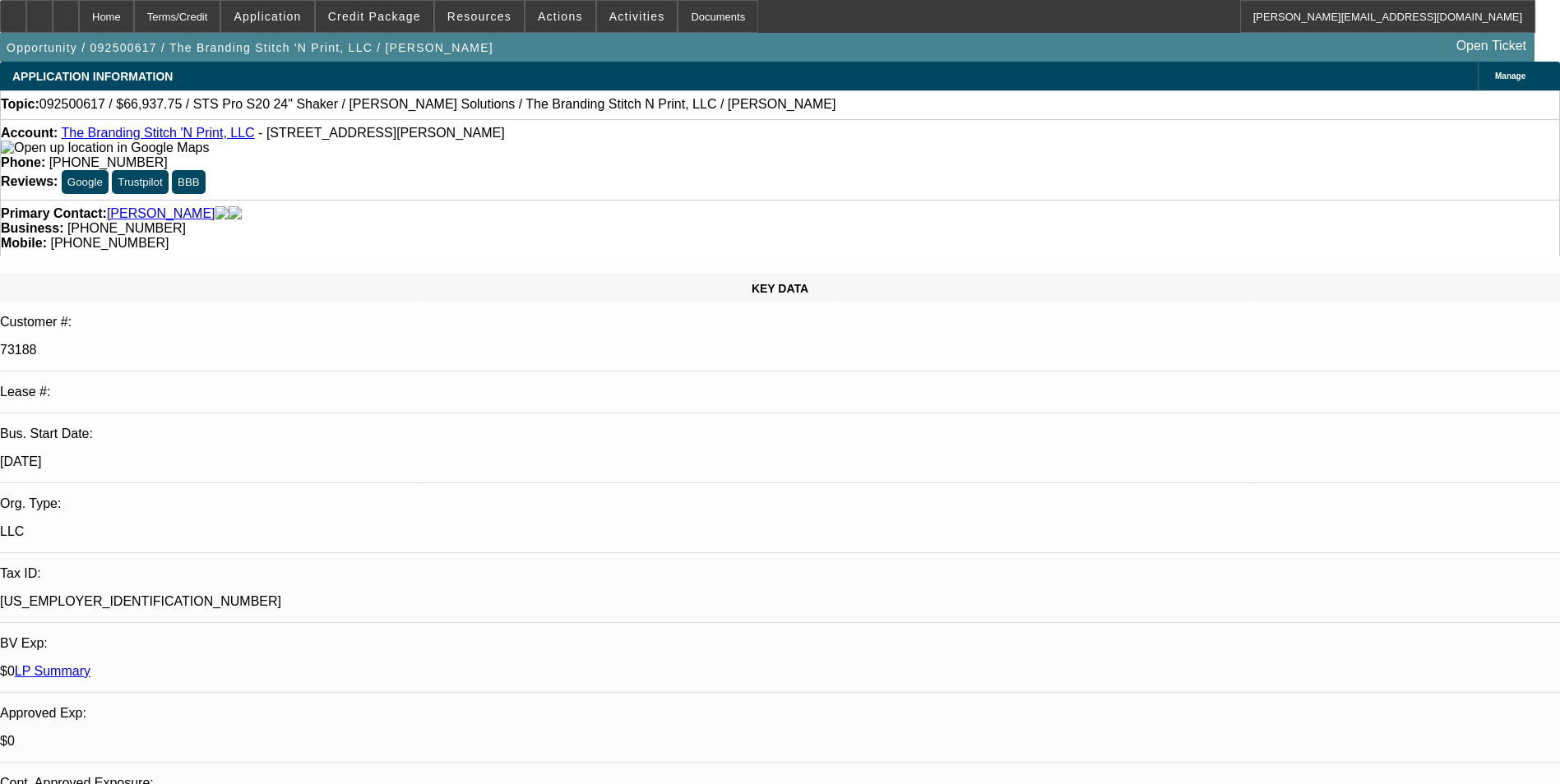
select select "0"
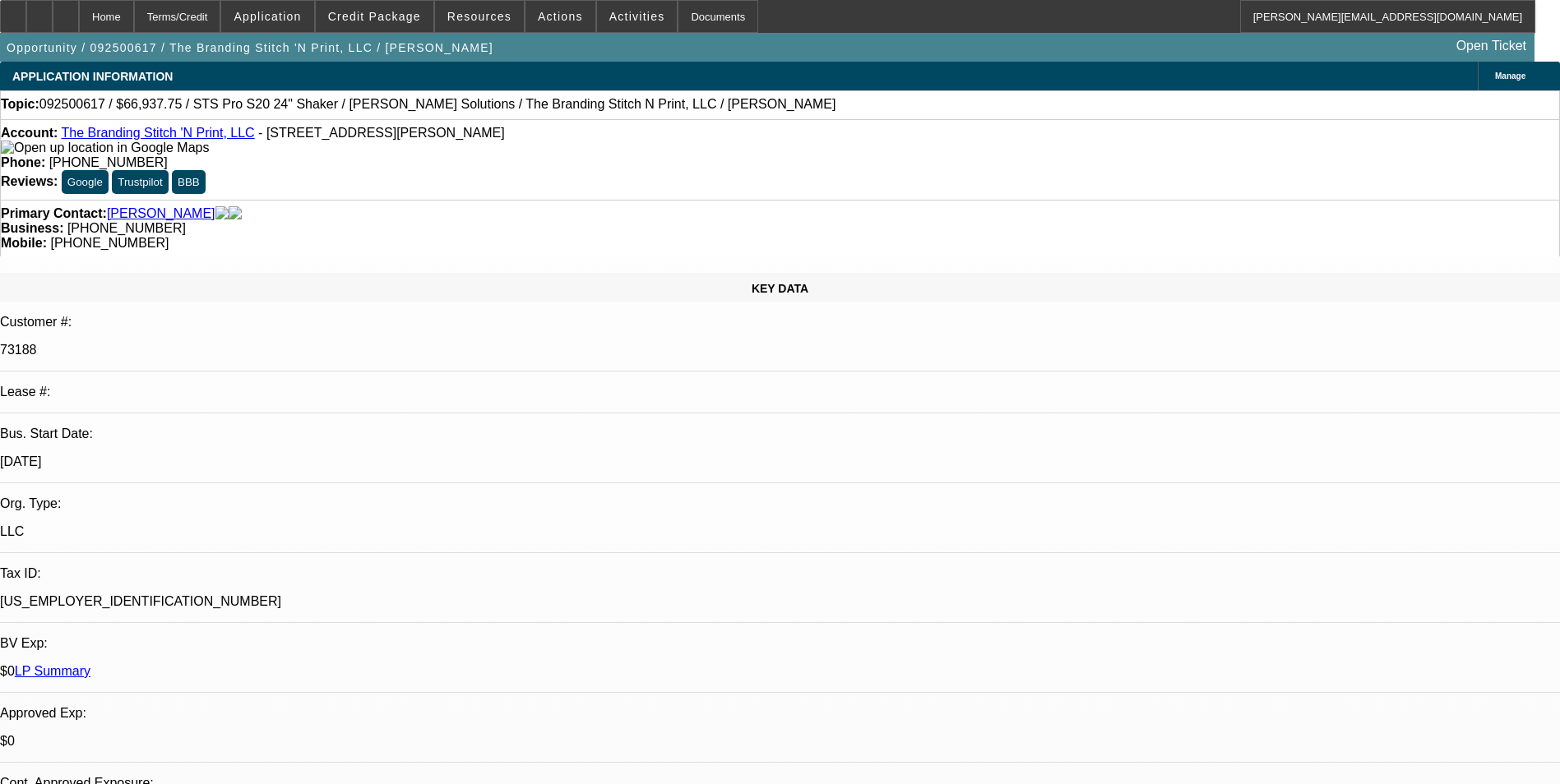
select select "0"
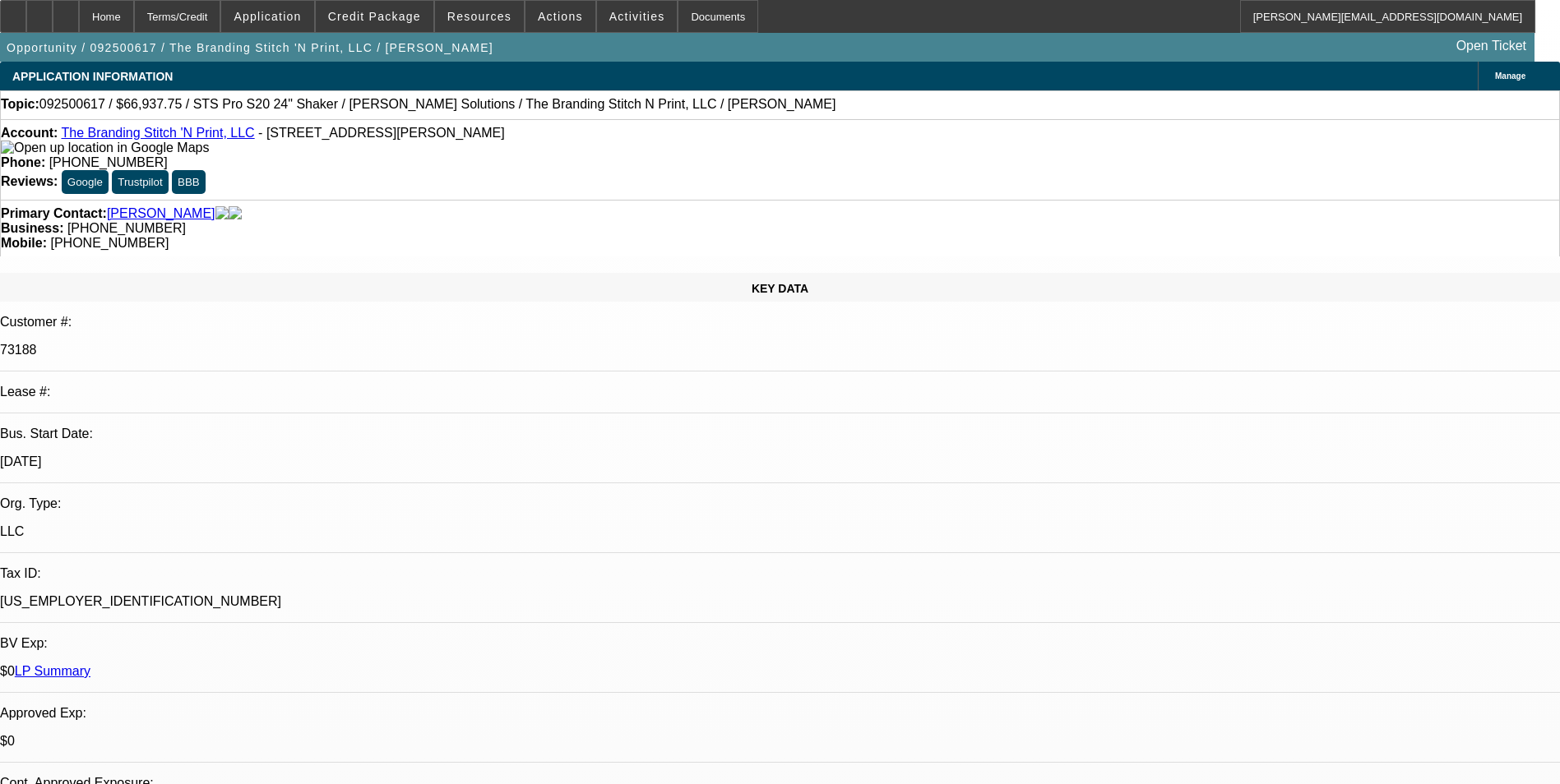
select select "0"
select select "1"
select select "2"
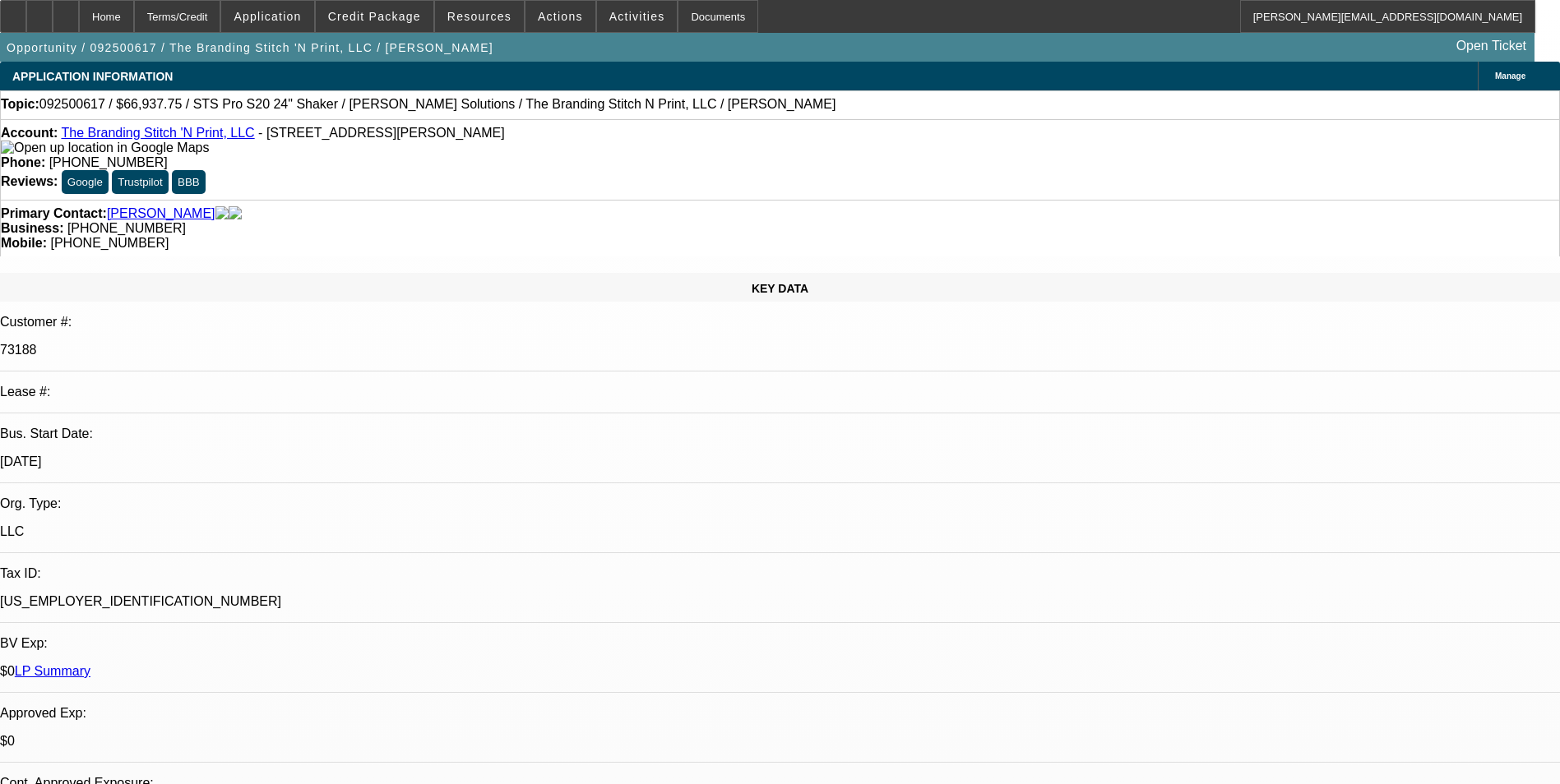
select select "1"
select select "2"
select select "1"
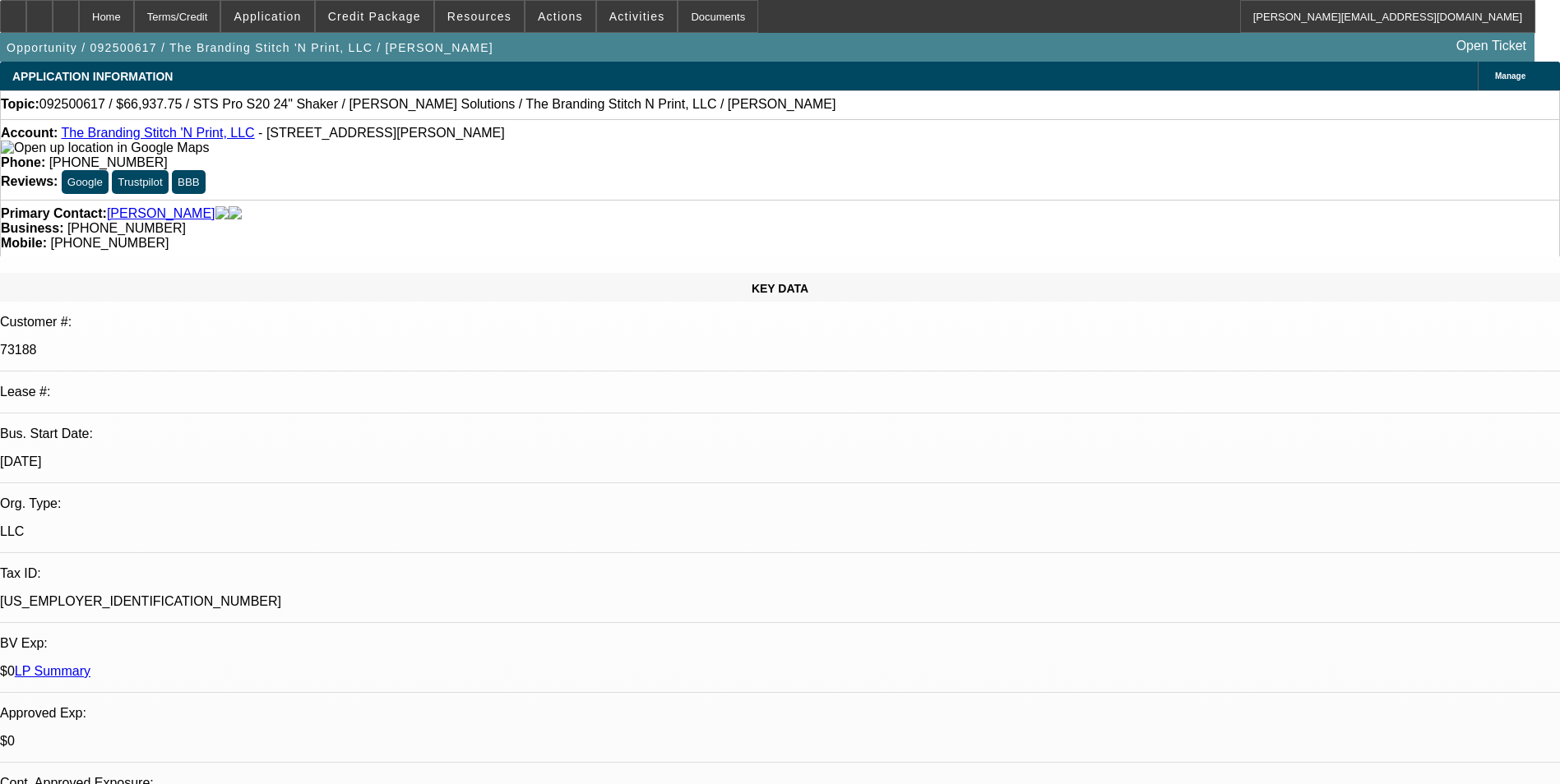
select select "2"
select select "1"
select select "2"
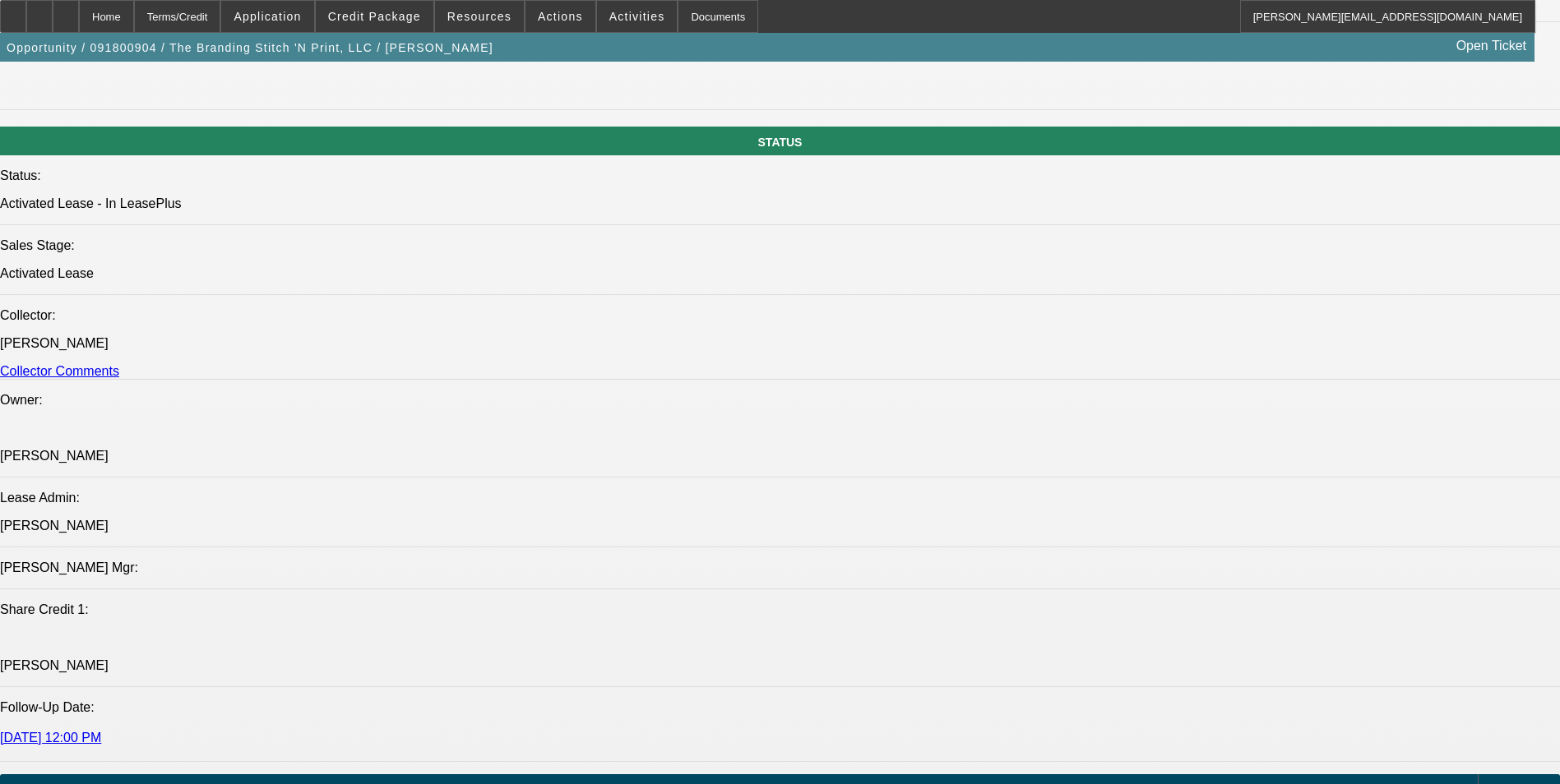
select select "0"
select select "2"
select select "0"
select select "2"
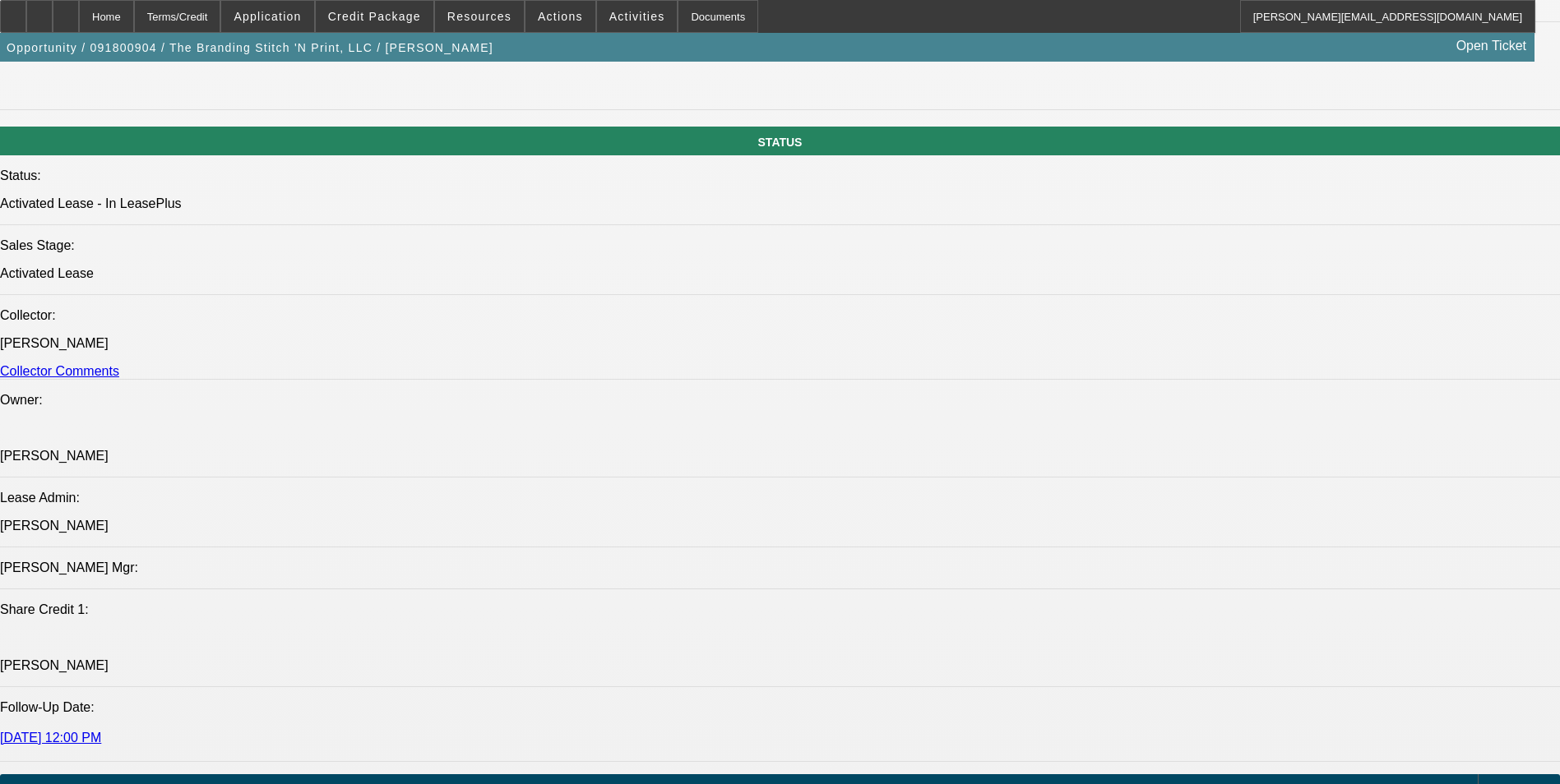
select select "0"
select select "2"
select select "0.1"
select select "0"
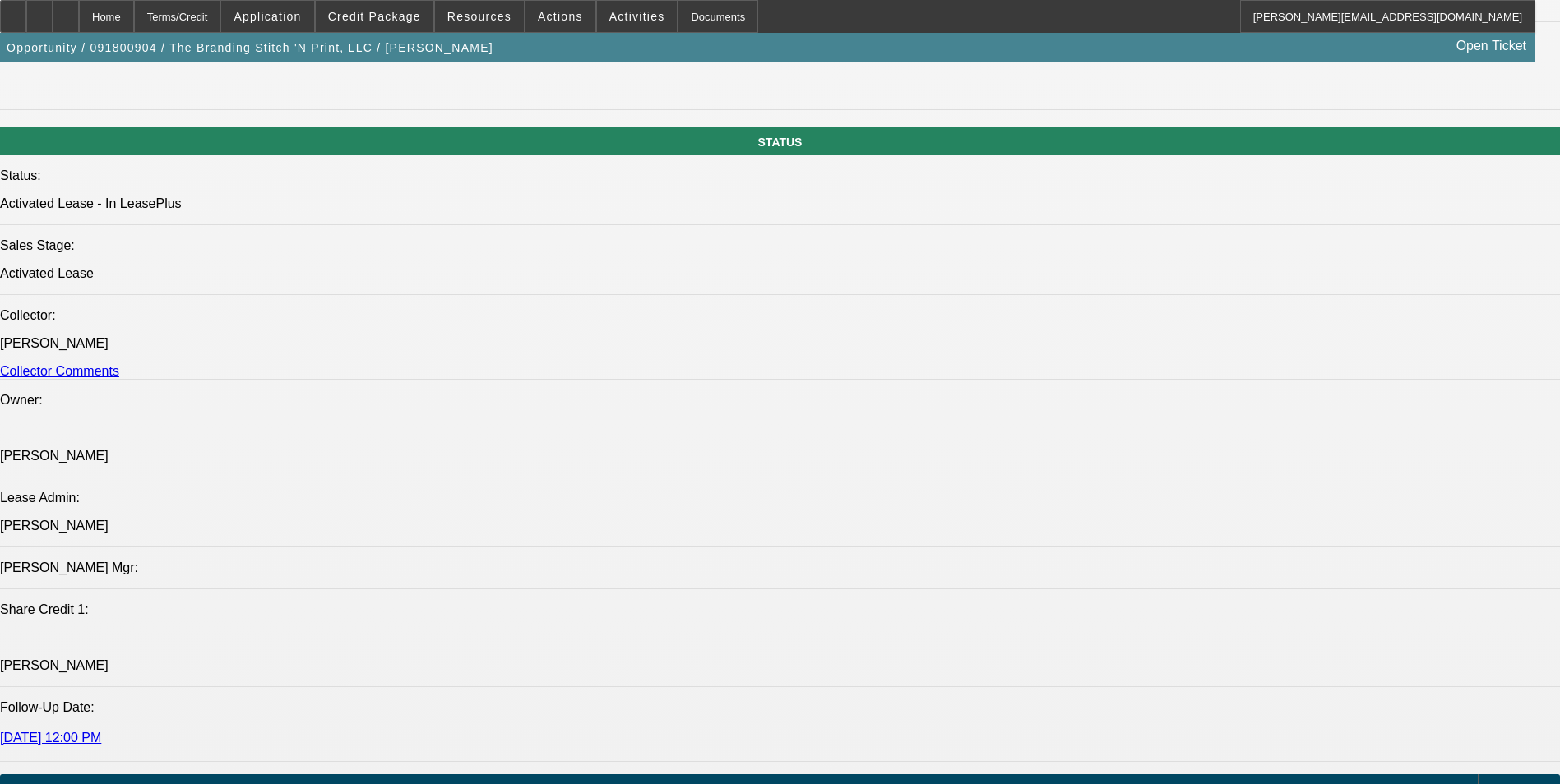
select select "2"
select select "0.1"
select select "1"
select select "2"
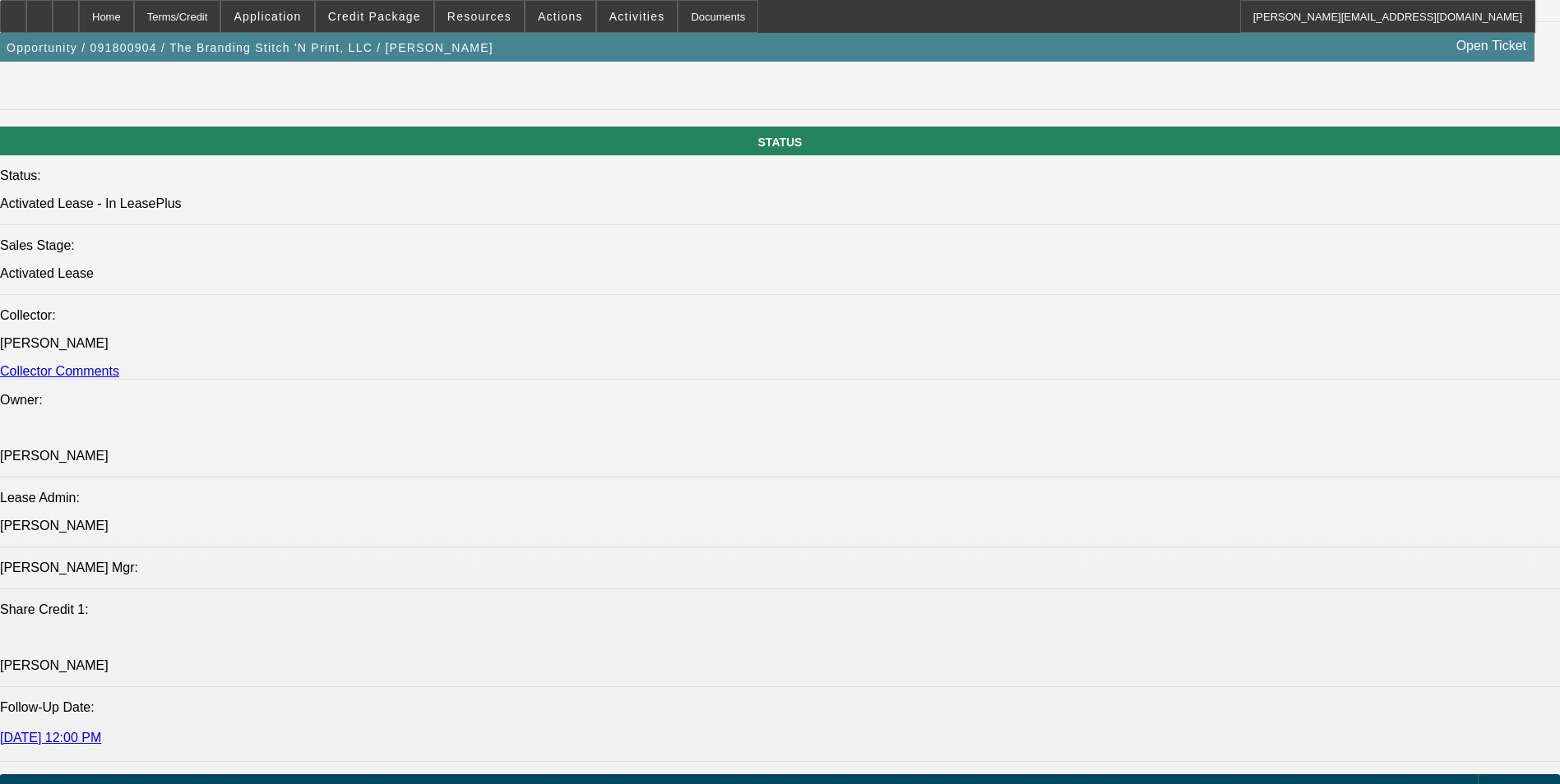
select select "1"
select select "2"
select select "1"
select select "2"
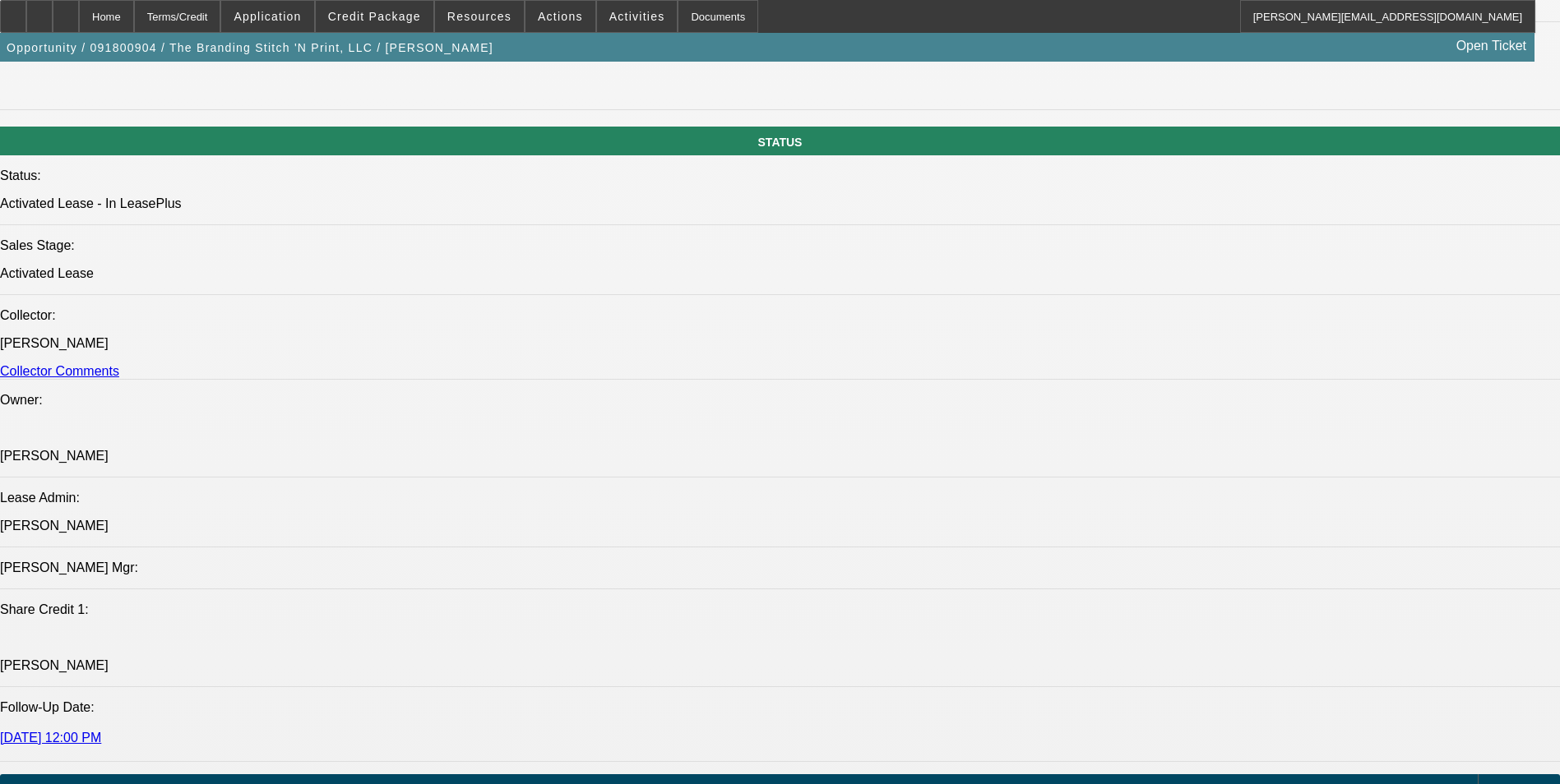
select select "4"
select select "1"
select select "2"
select select "4"
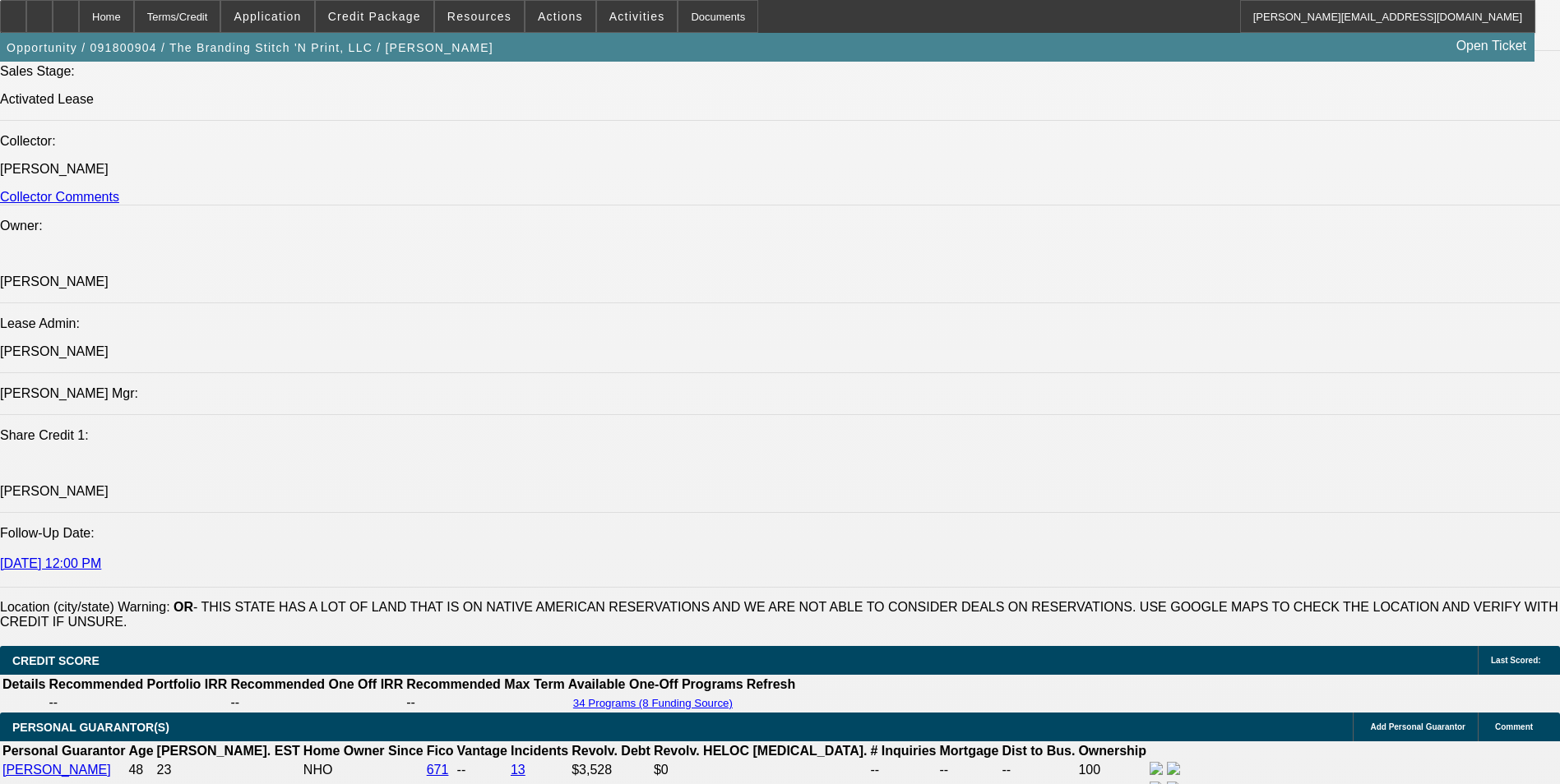
scroll to position [1962, 0]
